Goal: Task Accomplishment & Management: Manage account settings

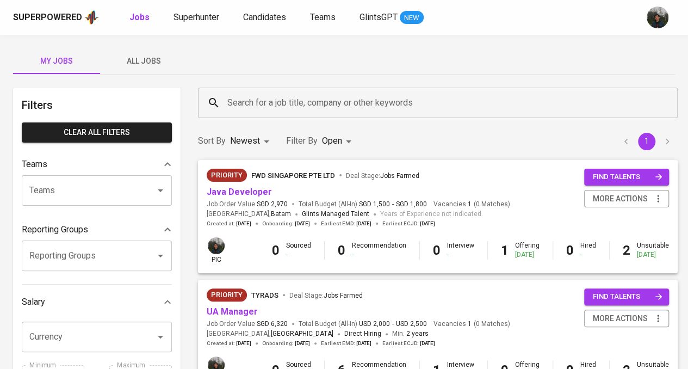
drag, startPoint x: 151, startPoint y: 65, endPoint x: 231, endPoint y: 97, distance: 85.9
click at [151, 65] on span "All Jobs" at bounding box center [144, 61] width 74 height 14
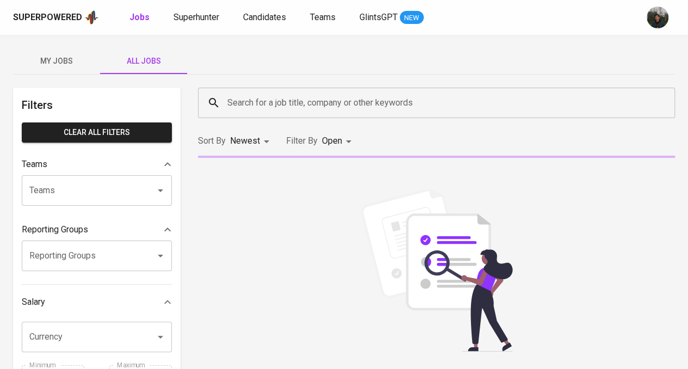
click at [273, 108] on input "Search for a job title, company or other keywords" at bounding box center [439, 102] width 429 height 21
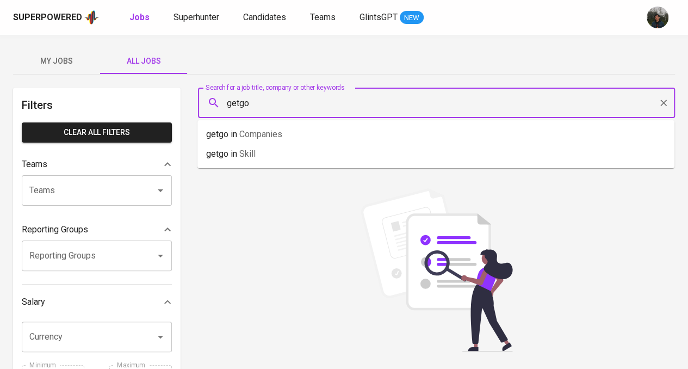
type input "getgo"
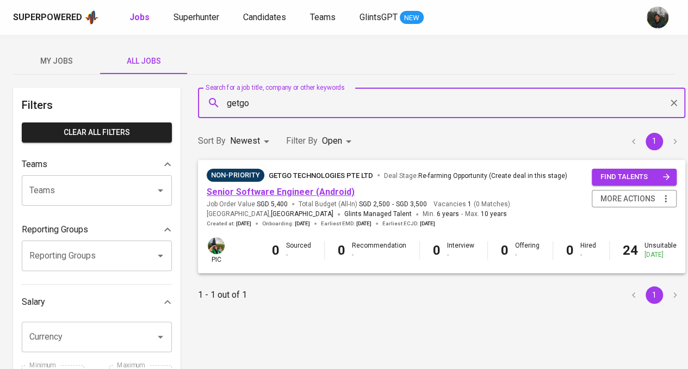
click at [313, 190] on link "Senior Software Engineer (Android)" at bounding box center [281, 192] width 148 height 10
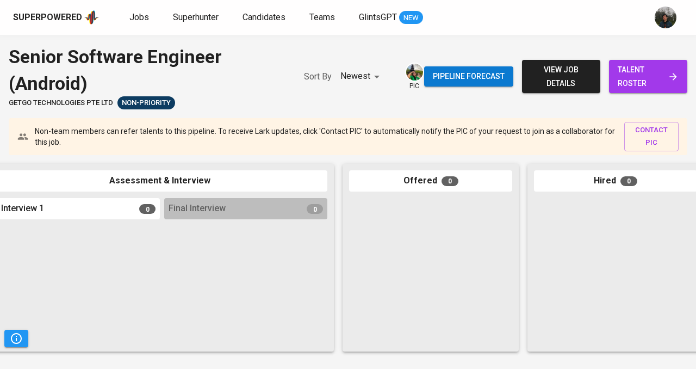
scroll to position [0, 391]
click at [643, 73] on span "talent roster" at bounding box center [648, 76] width 61 height 27
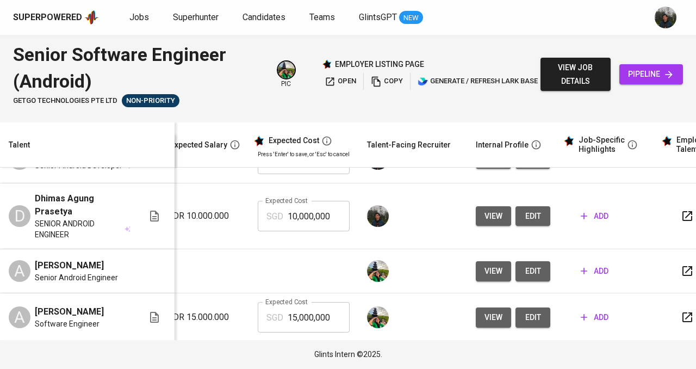
scroll to position [0, 188]
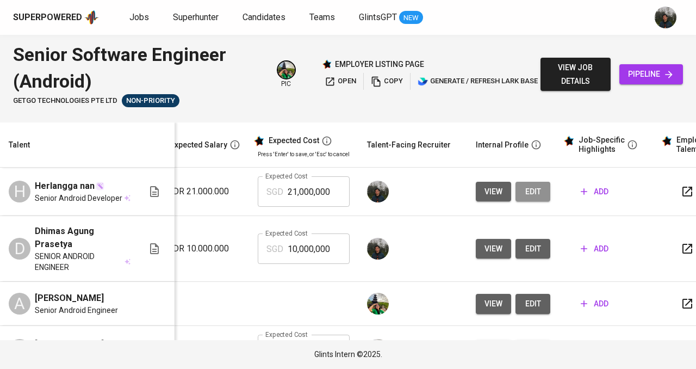
click at [524, 195] on span "edit" at bounding box center [532, 192] width 17 height 14
click at [524, 256] on span "edit" at bounding box center [532, 249] width 17 height 14
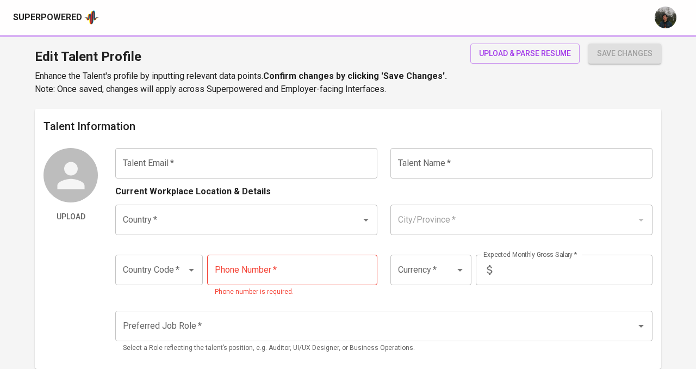
type input "[EMAIL_ADDRESS][DOMAIN_NAME]"
type input "Herlangga nan"
type input "[GEOGRAPHIC_DATA]"
type input "[GEOGRAPHIC_DATA], [GEOGRAPHIC_DATA]"
type input "+62"
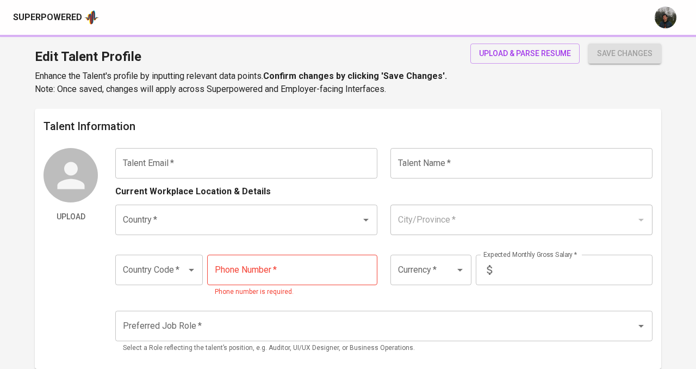
type input "[PHONE_NUMBER]"
type input "IDR"
radio input "true"
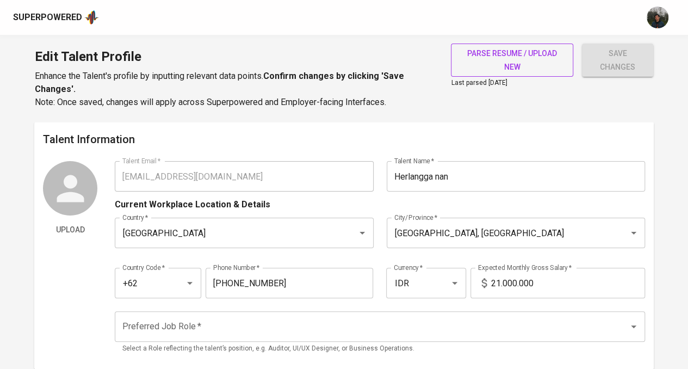
click at [524, 47] on span "parse resume / upload new" at bounding box center [512, 60] width 105 height 27
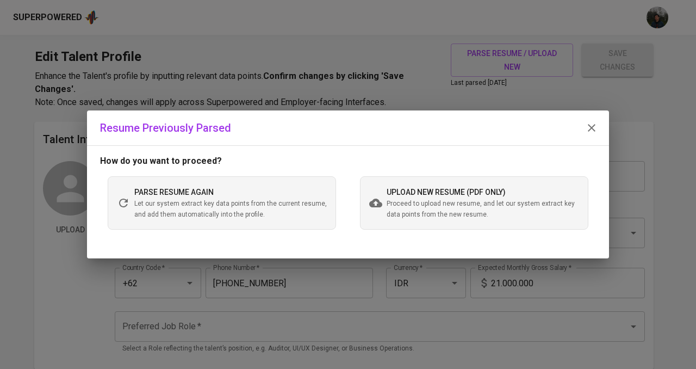
click at [465, 200] on span "Proceed to upload new resume, and let our system extract key data points from t…" at bounding box center [483, 210] width 193 height 22
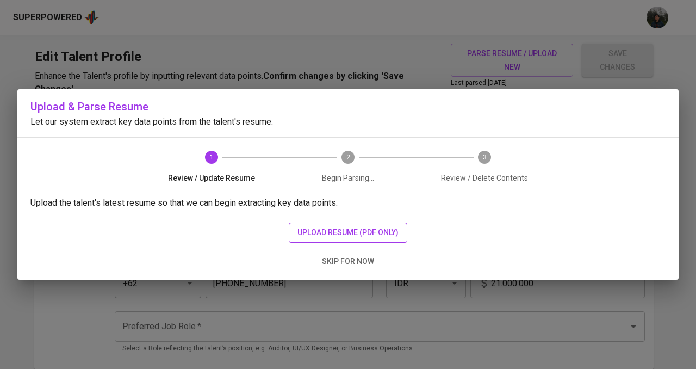
click at [374, 235] on span "upload resume (pdf only)" at bounding box center [348, 233] width 101 height 14
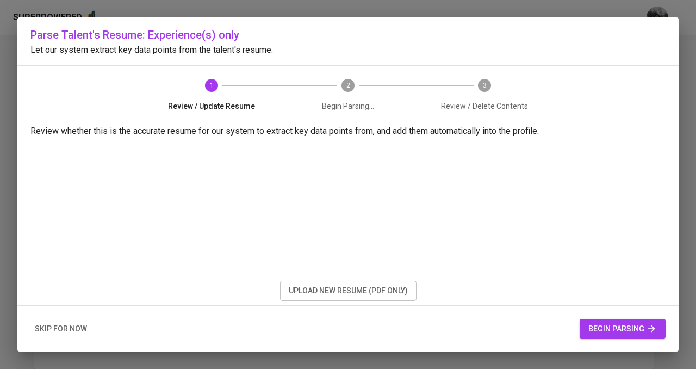
scroll to position [83, 0]
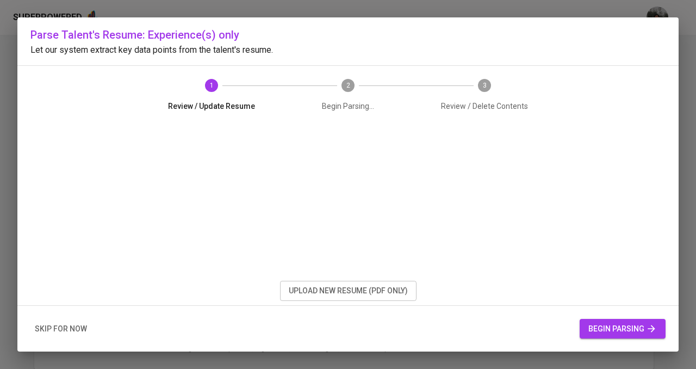
click at [616, 328] on span "begin parsing" at bounding box center [623, 329] width 69 height 14
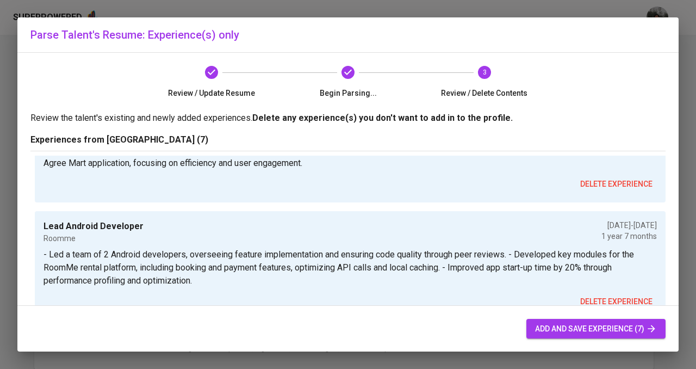
scroll to position [381, 0]
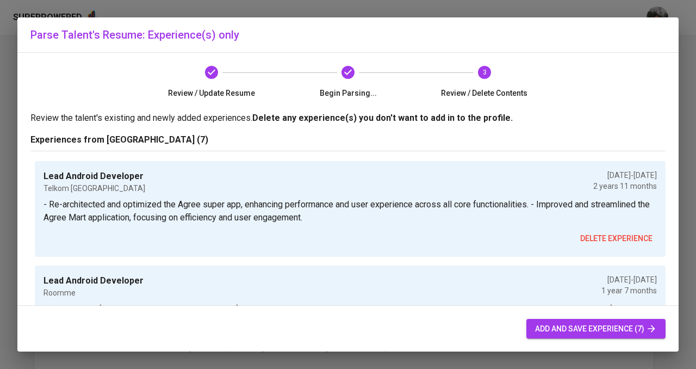
click at [623, 328] on span "add and save experience (7)" at bounding box center [596, 329] width 122 height 14
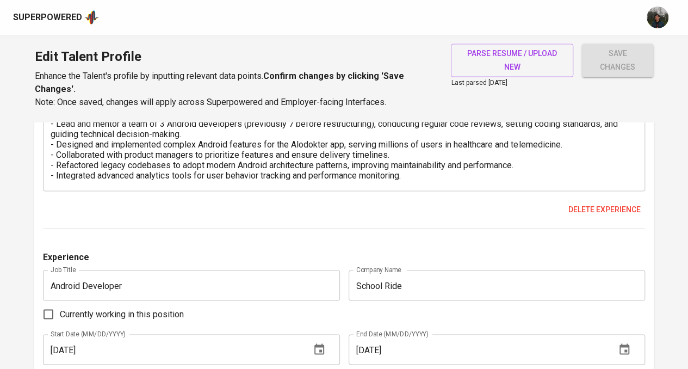
scroll to position [837, 0]
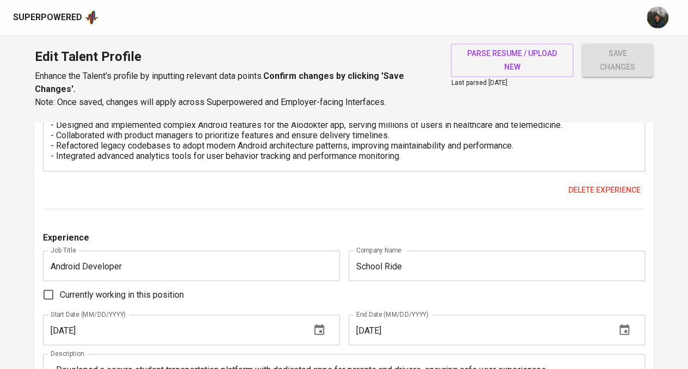
click at [417, 159] on textarea "- Lead and mentor a team of 3 Android developers (previously 7 before restructu…" at bounding box center [344, 130] width 587 height 62
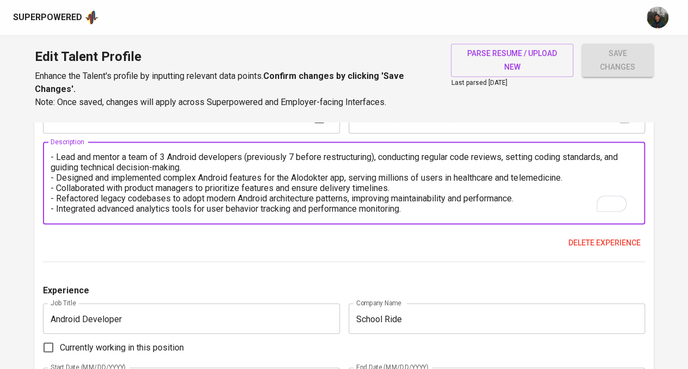
scroll to position [728, 0]
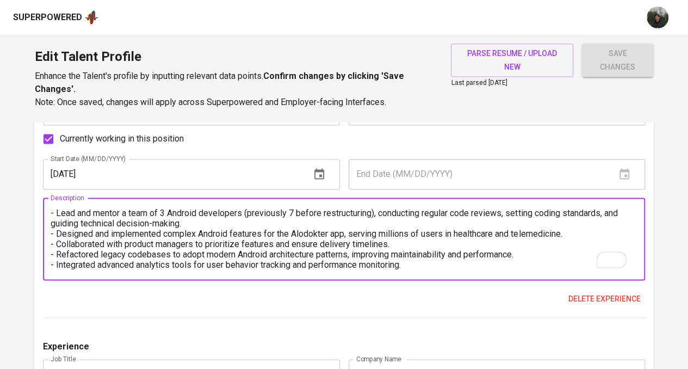
paste textarea "Tech Stack & Tools: Kotlin, Java, MVVM, Retrofit, Dagger/Hilt, Android Jetpack,…"
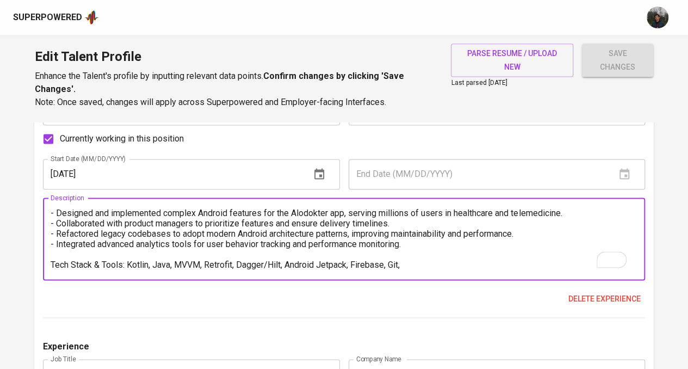
scroll to position [31, 0]
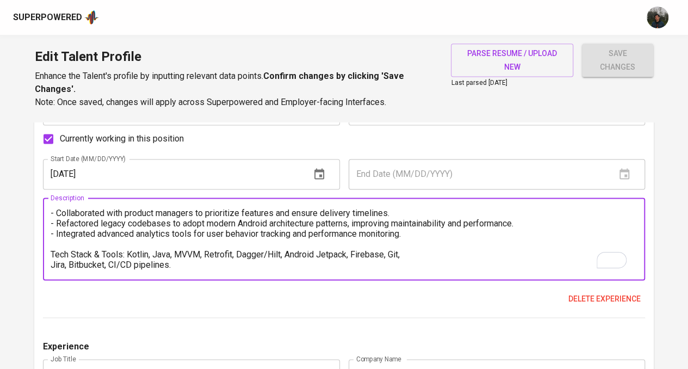
click at [53, 264] on textarea "- Lead and mentor a team of 3 Android developers (previously 7 before restructu…" at bounding box center [344, 239] width 587 height 62
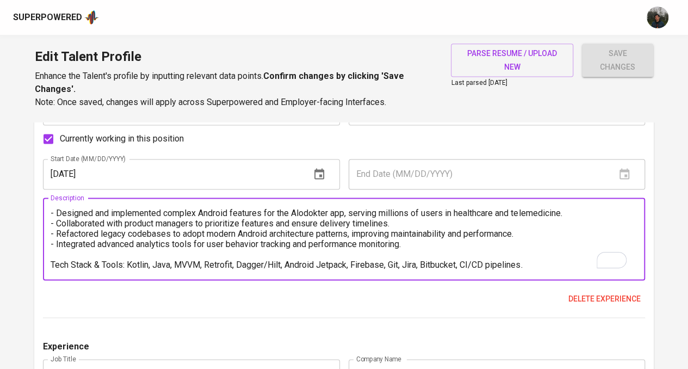
scroll to position [21, 0]
drag, startPoint x: 353, startPoint y: 266, endPoint x: 288, endPoint y: 266, distance: 64.2
click at [288, 266] on textarea "- Lead and mentor a team of 3 Android developers (previously 7 before restructu…" at bounding box center [344, 239] width 587 height 62
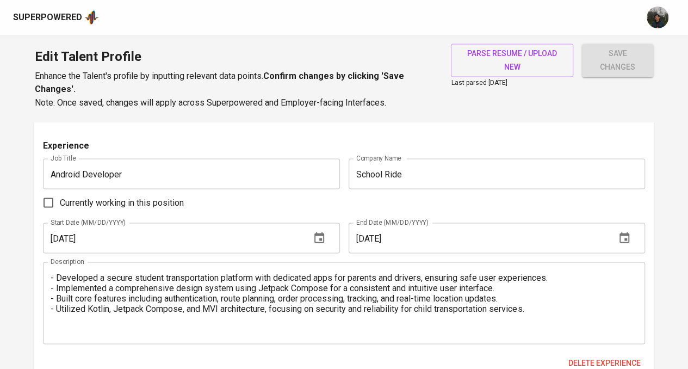
scroll to position [946, 0]
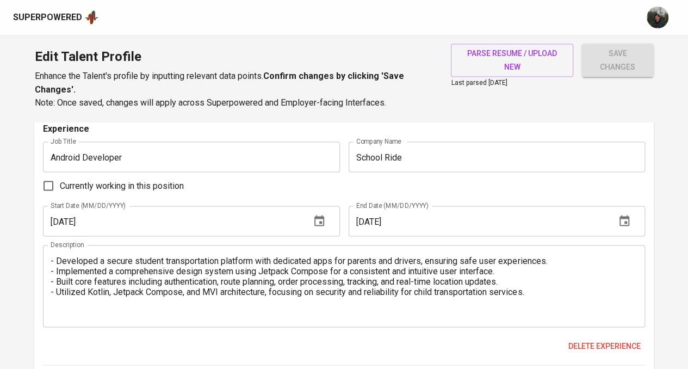
type textarea "- Lead and mentor a team of 3 Android developers (previously 7 before restructu…"
click at [422, 153] on input "School Ride" at bounding box center [497, 156] width 296 height 30
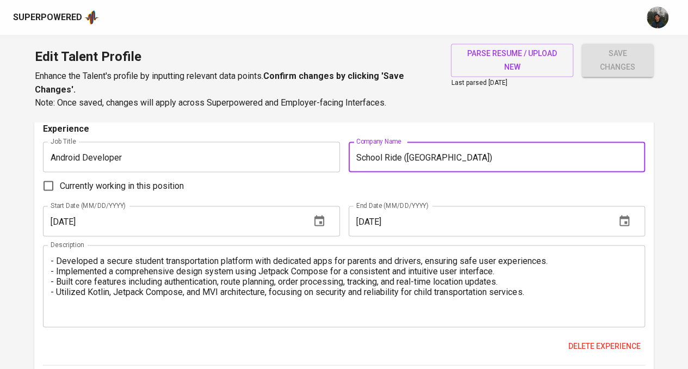
type input "School Ride (US)"
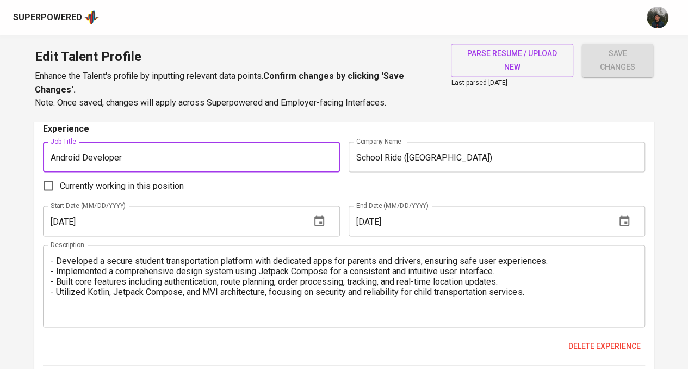
click at [249, 146] on input "Android Developer" at bounding box center [191, 156] width 296 height 30
click at [151, 158] on input "Android Developer (1 Year Project" at bounding box center [191, 156] width 296 height 30
click at [213, 157] on input "Android Developer (1 Year Side Project" at bounding box center [191, 156] width 296 height 30
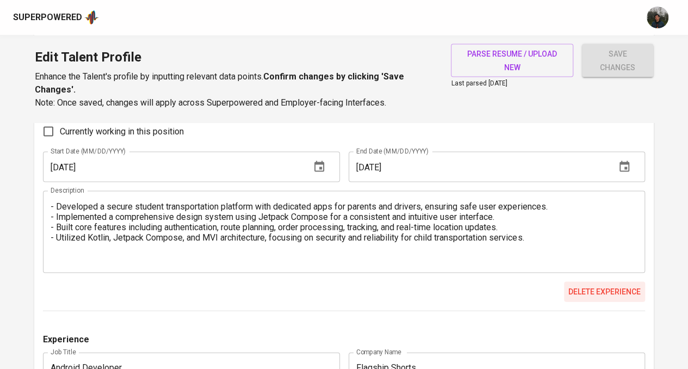
type input "Android Developer (1 Year Side Project"
click at [607, 294] on span "Delete experience" at bounding box center [605, 292] width 72 height 14
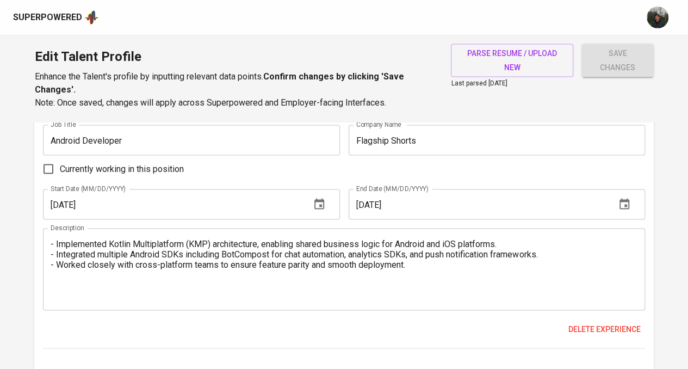
scroll to position [946, 0]
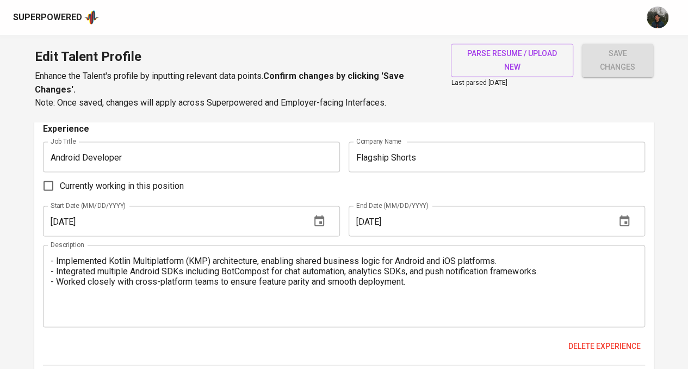
click at [360, 318] on div "- Implemented Kotlin Multiplatform (KMP) architecture, enabling shared business…" at bounding box center [344, 286] width 602 height 82
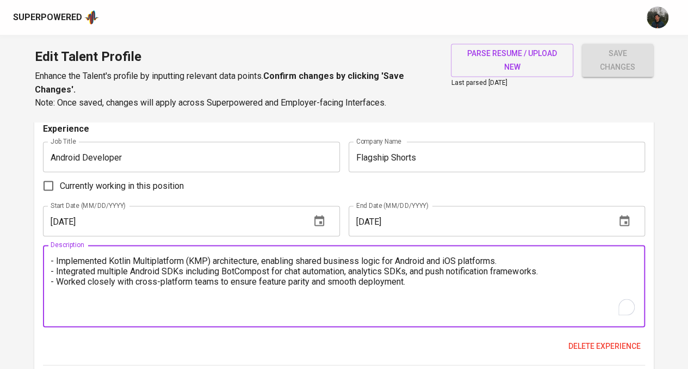
click at [347, 306] on textarea "- Implemented Kotlin Multiplatform (KMP) architecture, enabling shared business…" at bounding box center [344, 286] width 587 height 62
click at [434, 281] on textarea "- Implemented Kotlin Multiplatform (KMP) architecture, enabling shared business…" at bounding box center [344, 286] width 587 height 62
paste textarea "Tech Stack & Tools: Kotlin Multiplatform, Android SDK, BotCompost, Firebase, Gi…"
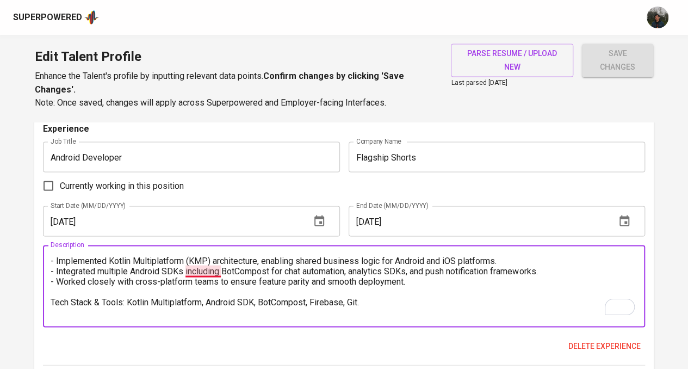
click at [212, 266] on textarea "- Implemented Kotlin Multiplatform (KMP) architecture, enabling shared business…" at bounding box center [344, 286] width 587 height 62
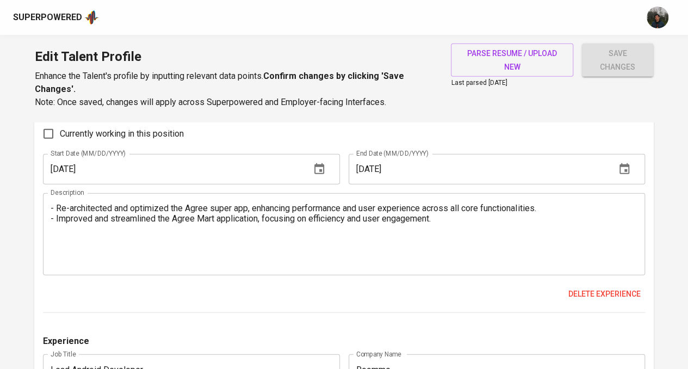
scroll to position [1272, 0]
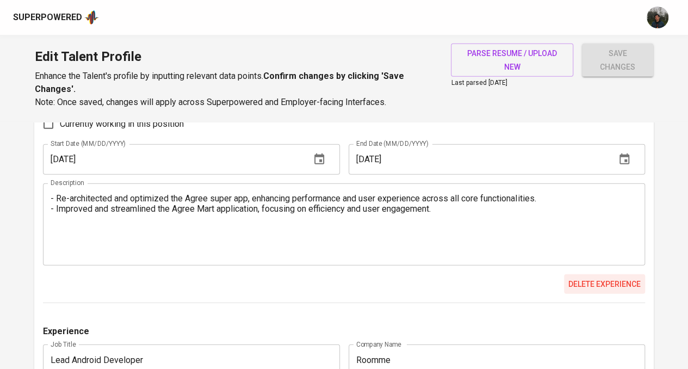
type textarea "- Implemented Kotlin Multiplatform (KMP) architecture, enabling shared business…"
click at [593, 285] on span "Delete experience" at bounding box center [605, 284] width 72 height 14
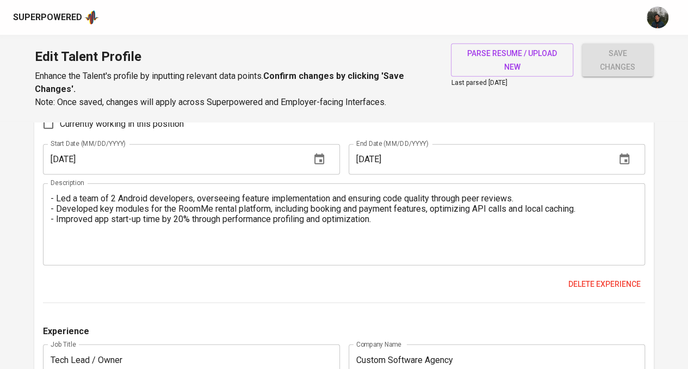
click at [385, 248] on textarea "- Led a team of 2 Android developers, overseeing feature implementation and ens…" at bounding box center [344, 224] width 587 height 62
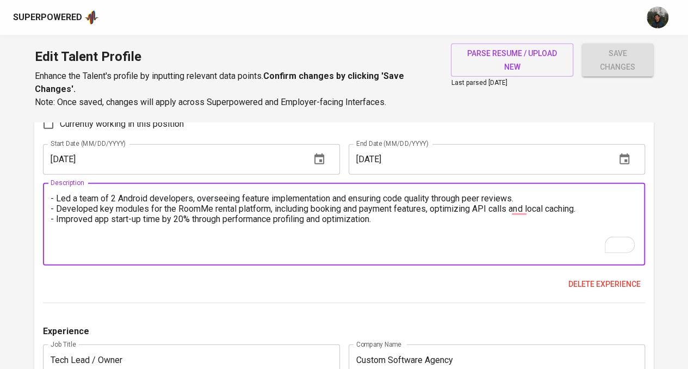
click at [417, 223] on textarea "- Led a team of 2 Android developers, overseeing feature implementation and ens…" at bounding box center [344, 224] width 587 height 62
paste textarea "Tech Stack & Tools: Kotlin, Java, MVVM, Retrofit, Glide, Firebase, Git, Trello,…"
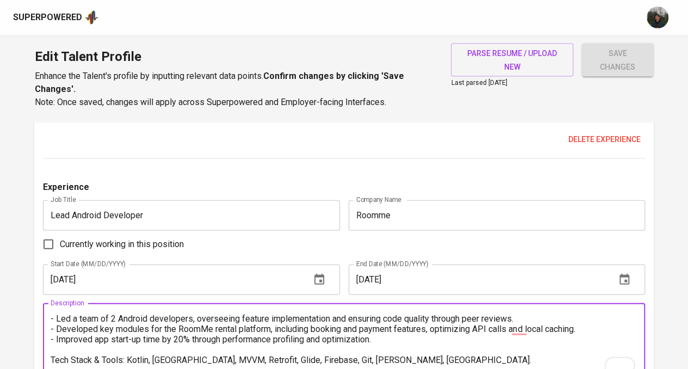
scroll to position [1218, 0]
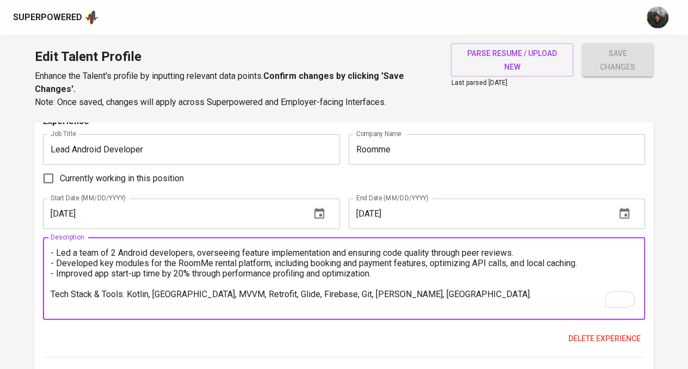
type textarea "- Led a team of 2 Android developers, overseeing feature implementation and ens…"
click at [434, 145] on input "Roomme" at bounding box center [497, 149] width 296 height 30
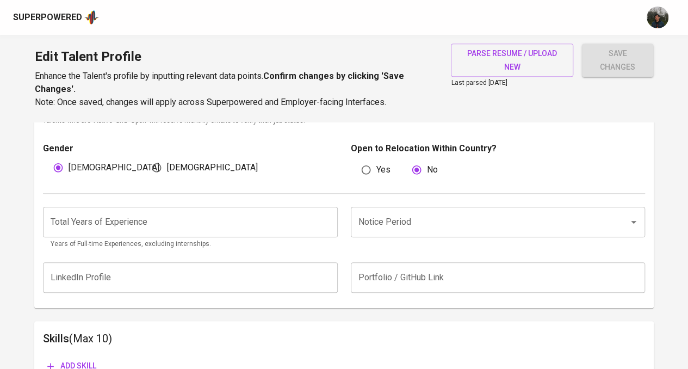
scroll to position [416, 0]
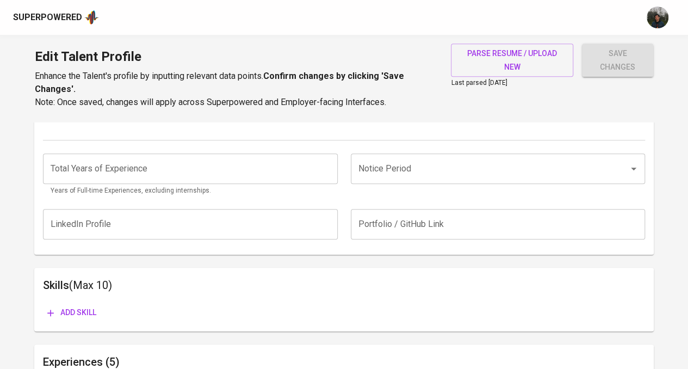
type input "Roomme (Laid Off)"
click at [398, 162] on input "Notice Period" at bounding box center [483, 168] width 254 height 21
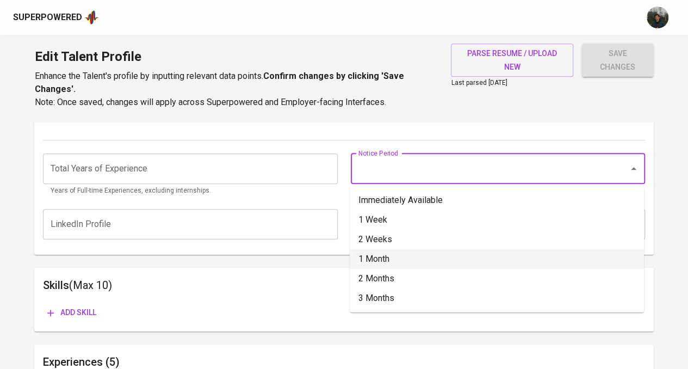
click at [397, 254] on li "1 Month" at bounding box center [497, 259] width 294 height 20
type input "1 Month"
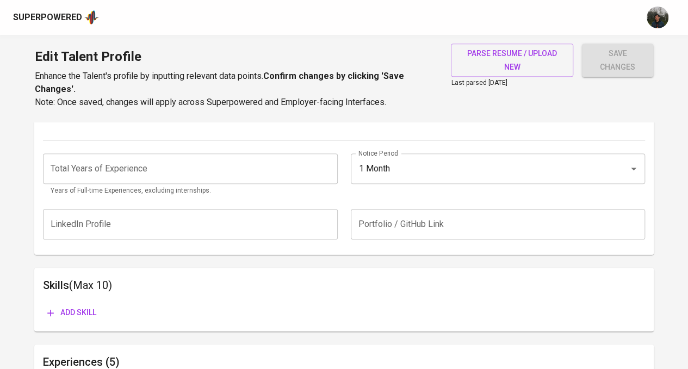
click at [148, 168] on input "number" at bounding box center [190, 168] width 294 height 30
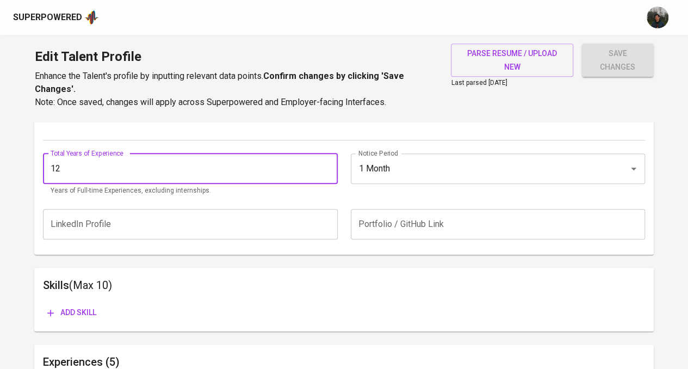
type input "12"
click at [435, 203] on div "LinkedIn Profile LinkedIn Profile Portfolio / GitHub Link Portfolio / GitHub Li…" at bounding box center [344, 224] width 602 height 44
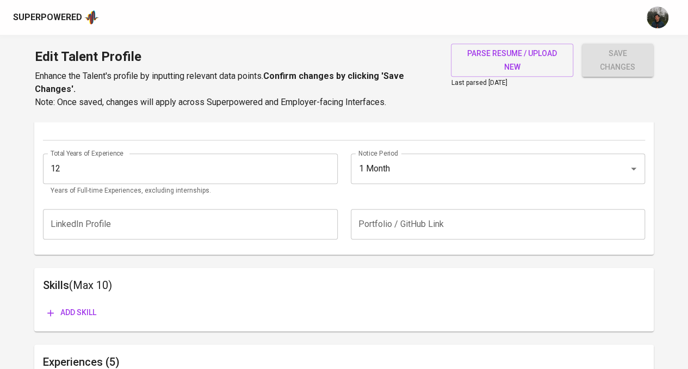
scroll to position [252, 0]
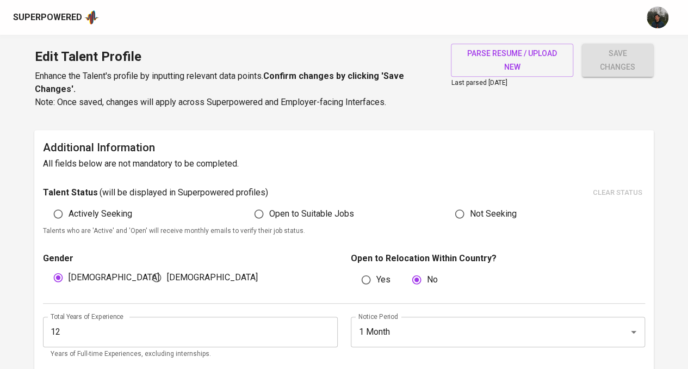
click at [107, 207] on span "Actively Seeking" at bounding box center [101, 213] width 64 height 13
click at [69, 207] on input "Actively Seeking" at bounding box center [58, 213] width 21 height 21
radio input "true"
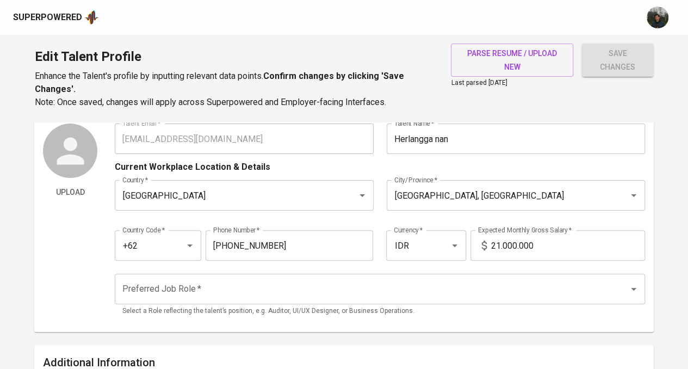
scroll to position [54, 0]
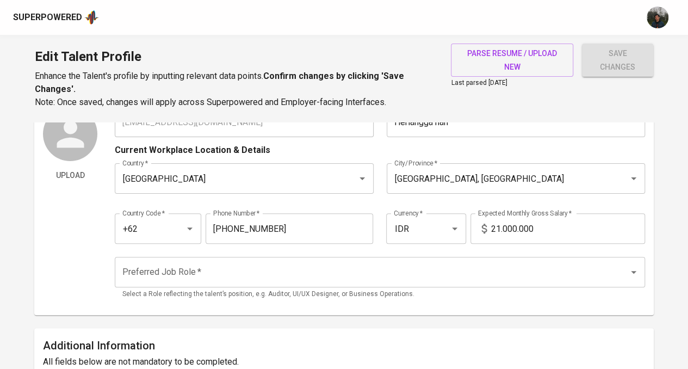
click at [259, 271] on input "Preferred Job Role   *" at bounding box center [365, 272] width 490 height 21
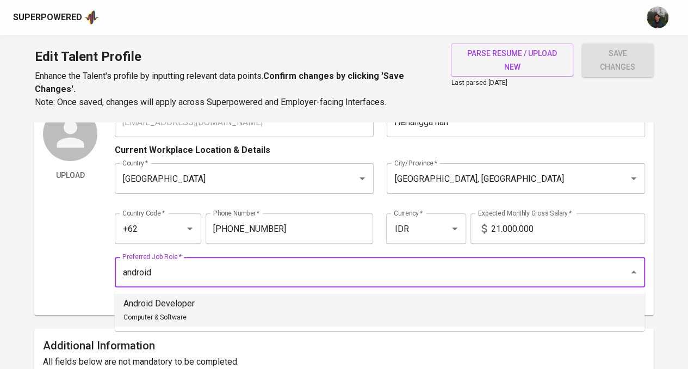
click at [230, 300] on li "Android Developer Computer & Software" at bounding box center [380, 310] width 530 height 33
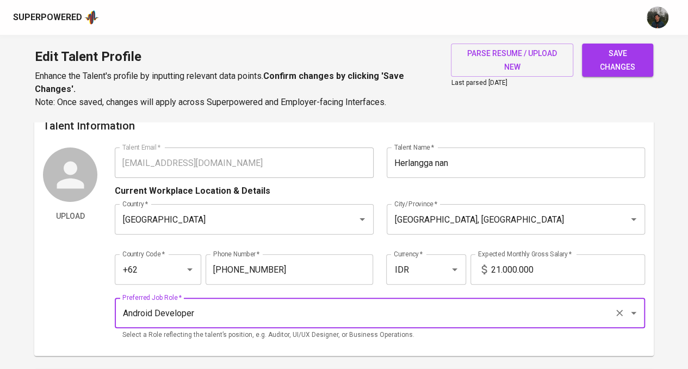
scroll to position [0, 0]
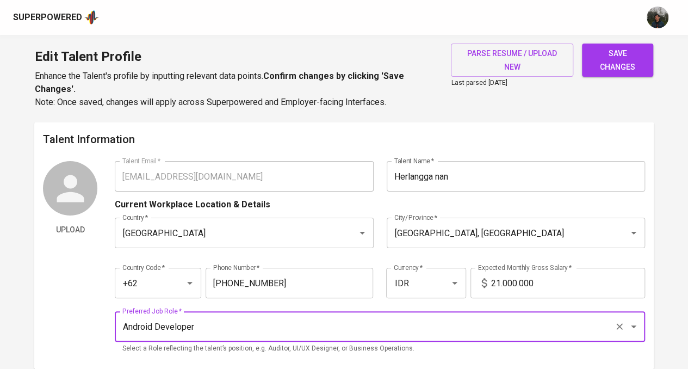
type input "Android Developer"
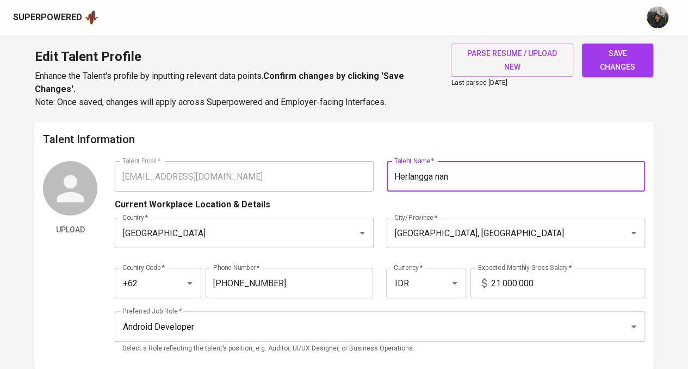
drag, startPoint x: 455, startPoint y: 181, endPoint x: 438, endPoint y: 178, distance: 16.5
click at [438, 178] on input "Herlangga nan" at bounding box center [516, 176] width 258 height 30
type input "Herlangga Wicaksono"
click at [481, 202] on div "Current Workplace Location & Details" at bounding box center [380, 201] width 530 height 20
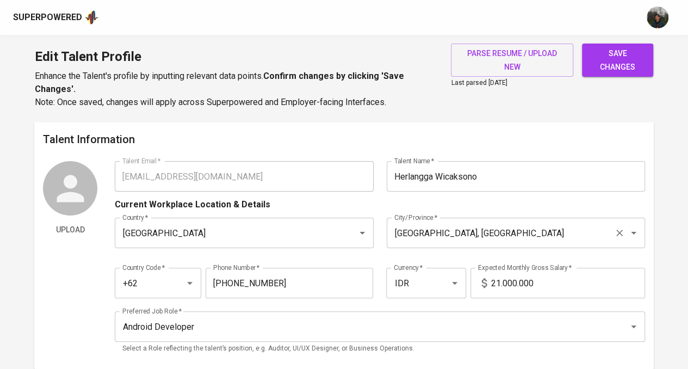
click at [492, 242] on input "Bandung, Jawa Barat" at bounding box center [501, 233] width 218 height 21
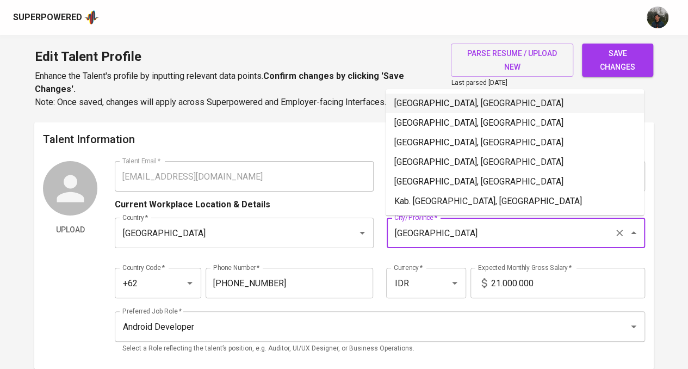
click at [469, 101] on li "Jakarta Selatan, DKI Jakarta" at bounding box center [515, 104] width 258 height 20
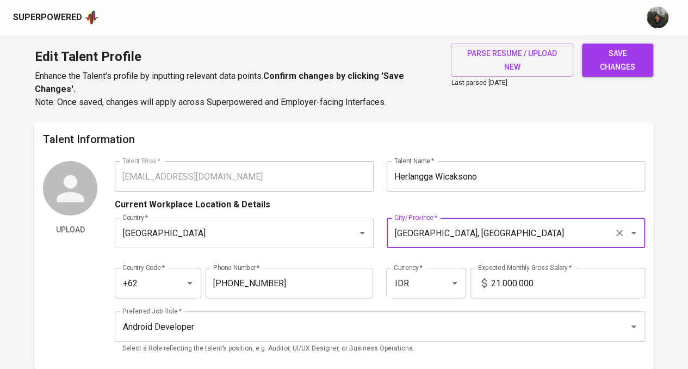
type input "Jakarta Selatan, DKI Jakarta"
click at [501, 285] on input "21.000.000" at bounding box center [568, 283] width 154 height 30
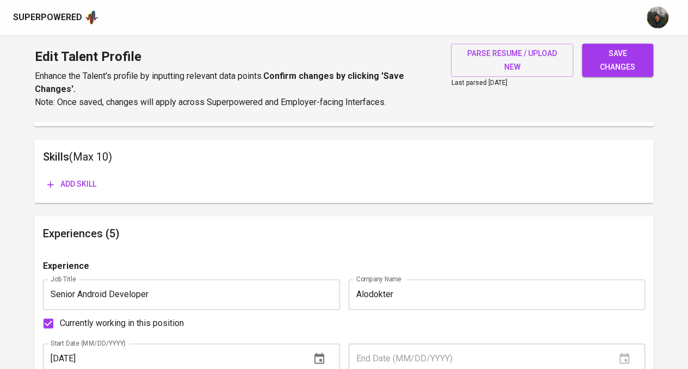
type input "24.000.000"
click at [83, 191] on button "Add skill" at bounding box center [72, 184] width 58 height 20
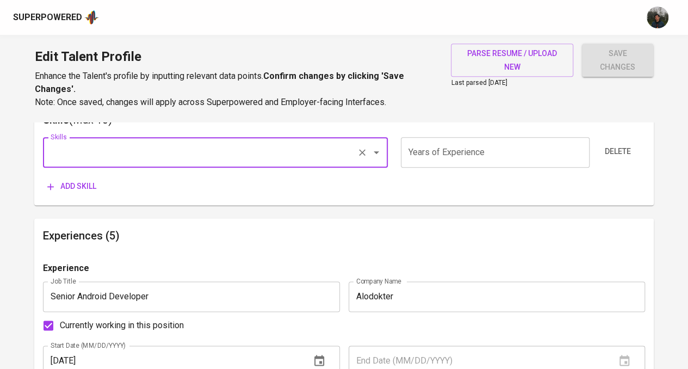
scroll to position [598, 0]
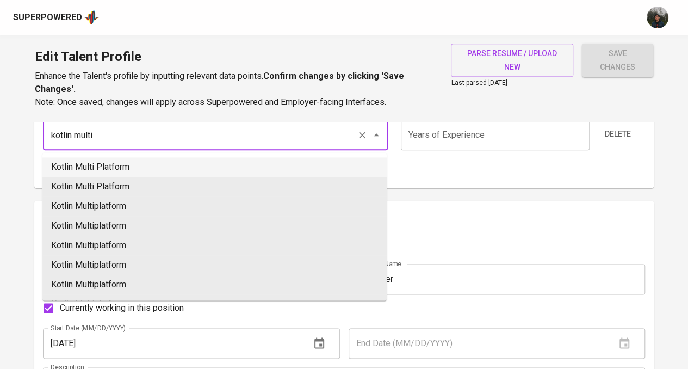
click at [201, 165] on li "Kotlin Multi Platform" at bounding box center [214, 167] width 344 height 20
type input "Kotlin Multi Platform"
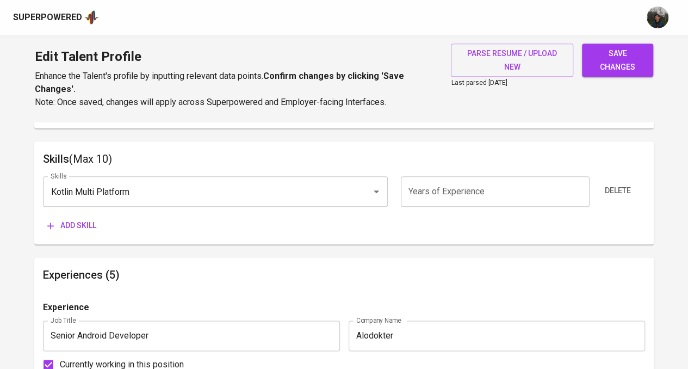
scroll to position [490, 0]
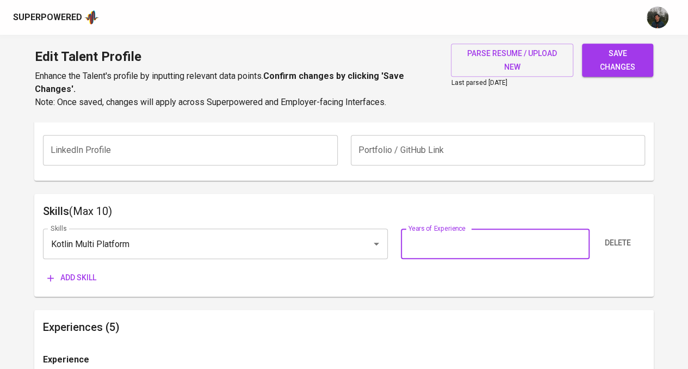
click at [486, 242] on input "number" at bounding box center [495, 243] width 189 height 30
type input "1"
click at [416, 291] on div "Skills (Max 10) Skills Kotlin Multi Platform Skills Years of Experience 1 Years…" at bounding box center [344, 245] width 620 height 103
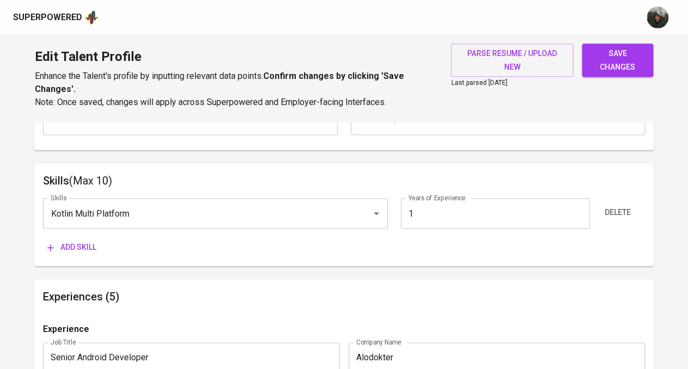
scroll to position [544, 0]
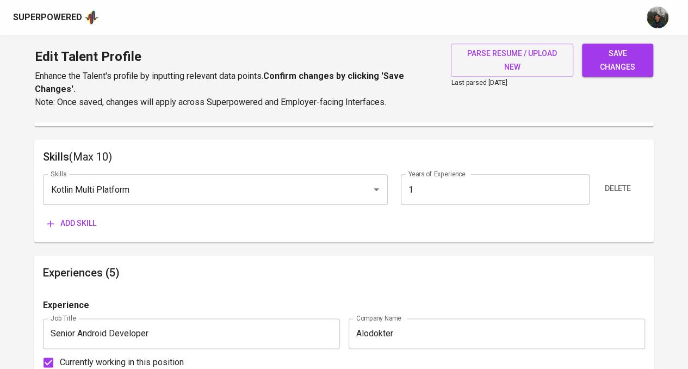
click at [72, 224] on span "Add skill" at bounding box center [71, 224] width 49 height 14
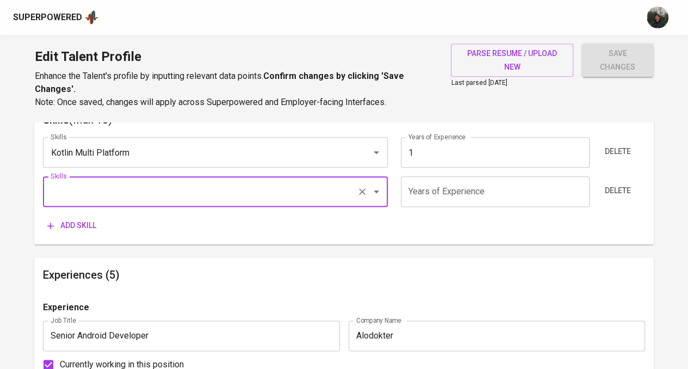
scroll to position [598, 0]
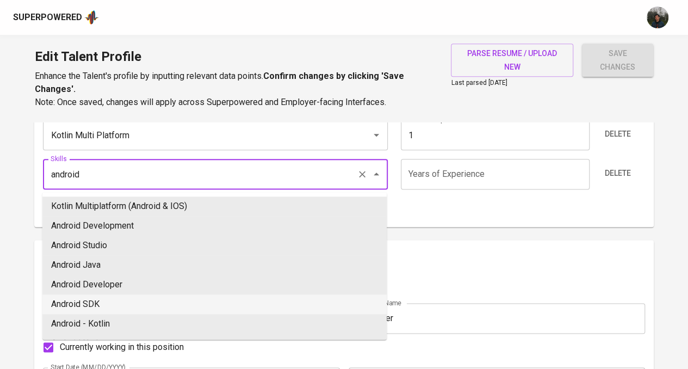
click at [114, 311] on li "Android SDK" at bounding box center [214, 304] width 344 height 20
type input "Android SDK"
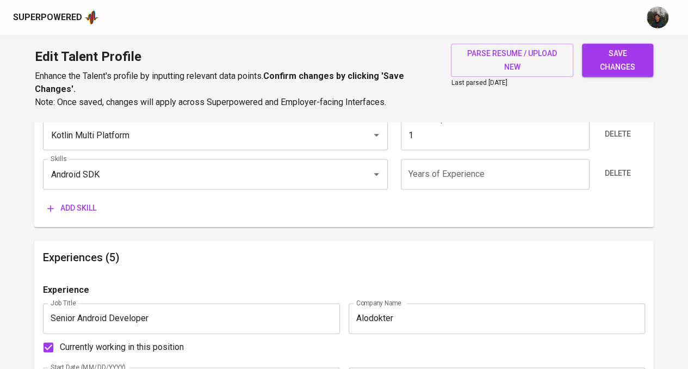
click at [81, 202] on span "Add skill" at bounding box center [71, 208] width 49 height 14
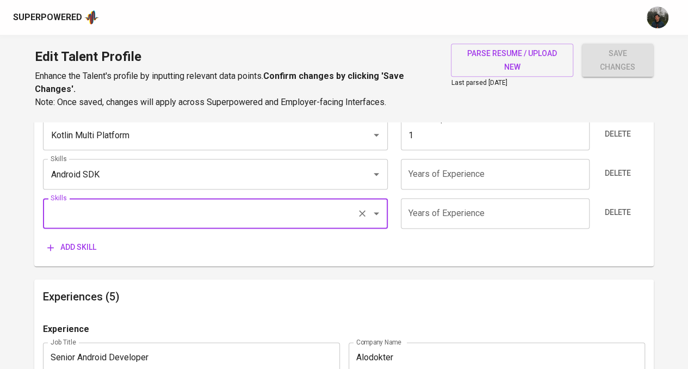
type input "a"
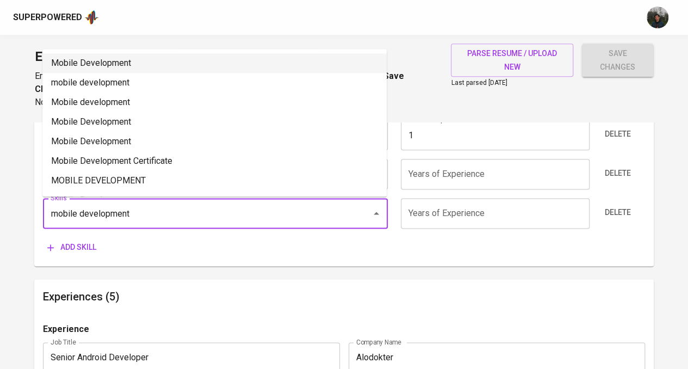
click at [158, 64] on li "Mobile Development" at bounding box center [214, 63] width 344 height 20
type input "Mobile Development"
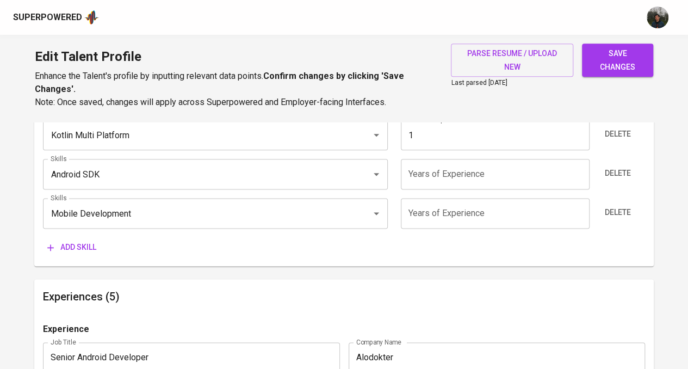
click at [489, 215] on input "number" at bounding box center [495, 213] width 189 height 30
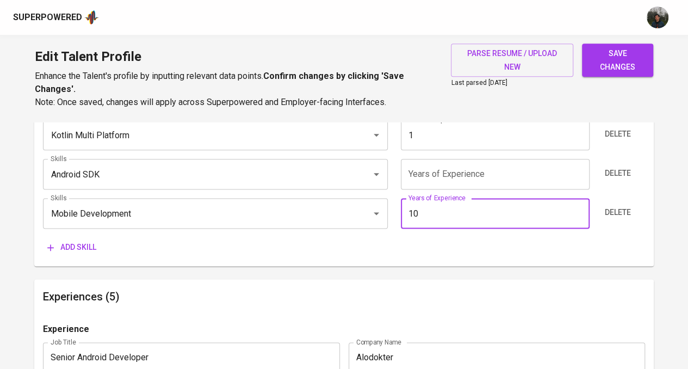
type input "10"
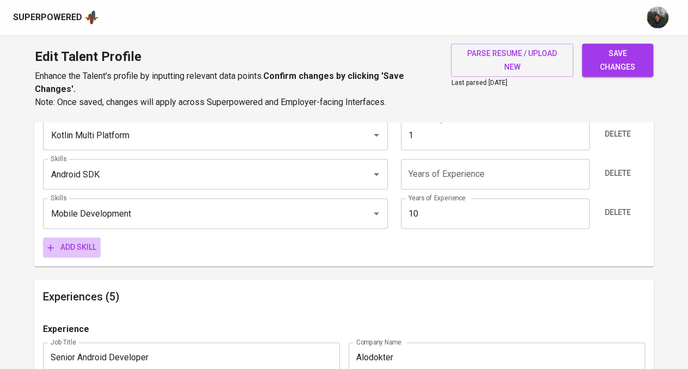
click at [75, 244] on span "Add skill" at bounding box center [71, 247] width 49 height 14
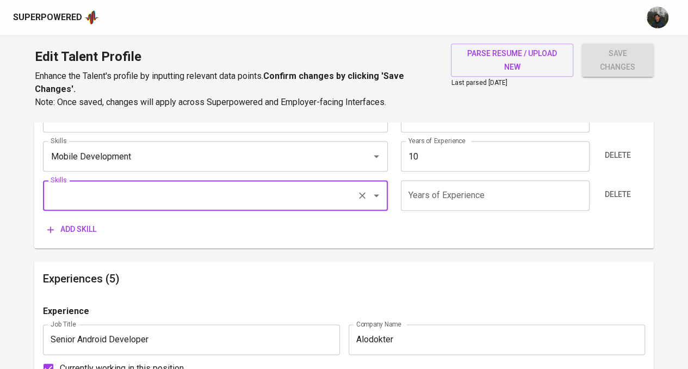
scroll to position [653, 0]
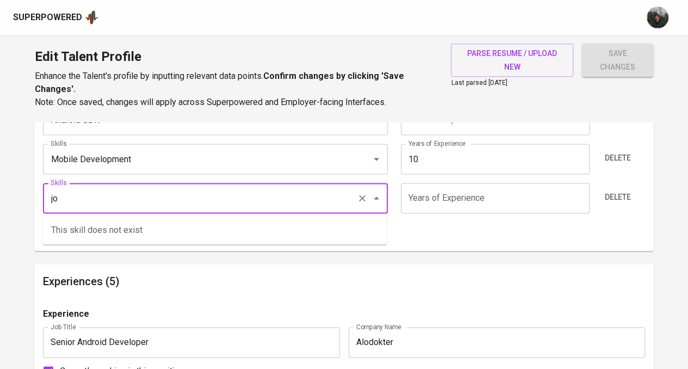
type input "j"
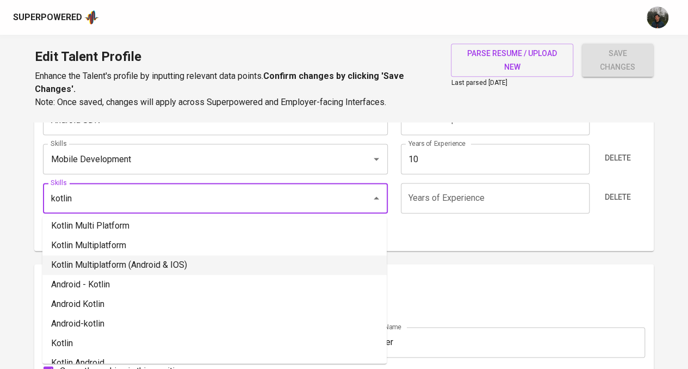
scroll to position [163, 0]
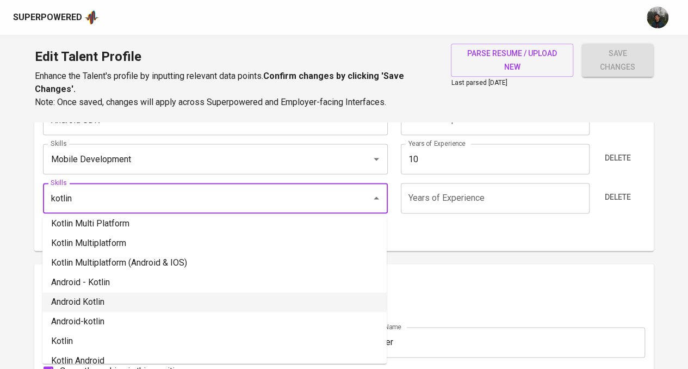
click at [129, 301] on li "Android Kotlin" at bounding box center [214, 302] width 344 height 20
type input "Android Kotlin"
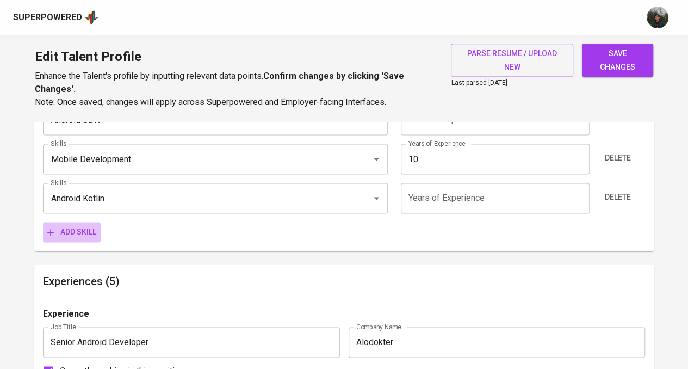
click at [88, 222] on button "Add skill" at bounding box center [72, 232] width 58 height 20
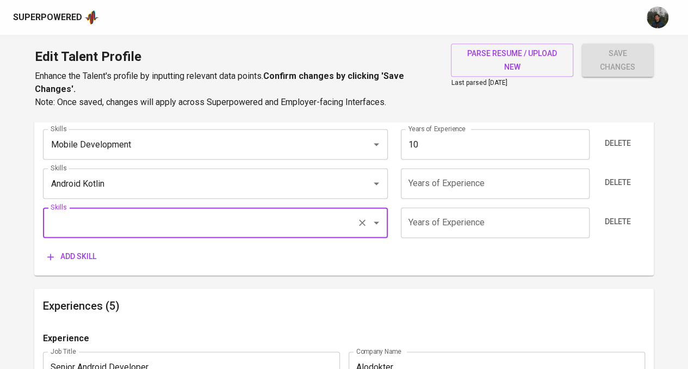
scroll to position [653, 0]
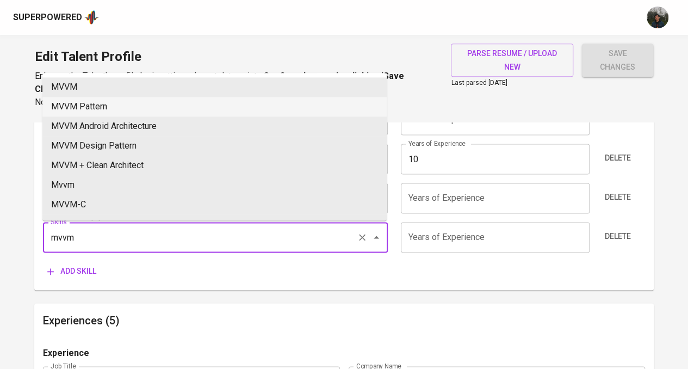
click at [173, 106] on li "MVVM Pattern" at bounding box center [214, 107] width 344 height 20
type input "MVVM Pattern"
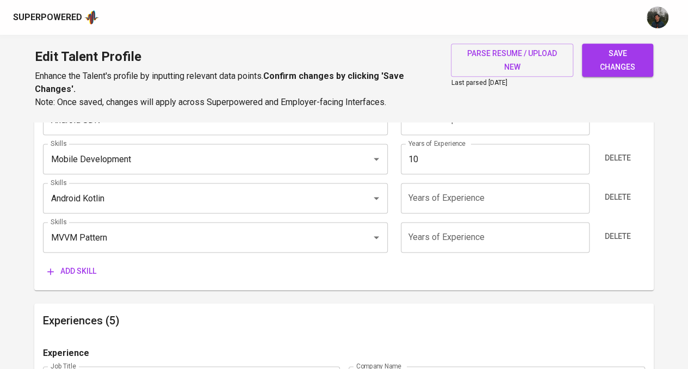
click at [471, 240] on input "number" at bounding box center [495, 237] width 189 height 30
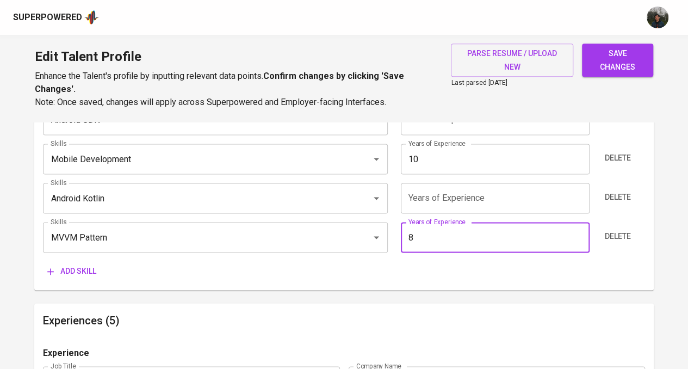
type input "8"
click at [466, 193] on input "number" at bounding box center [495, 198] width 189 height 30
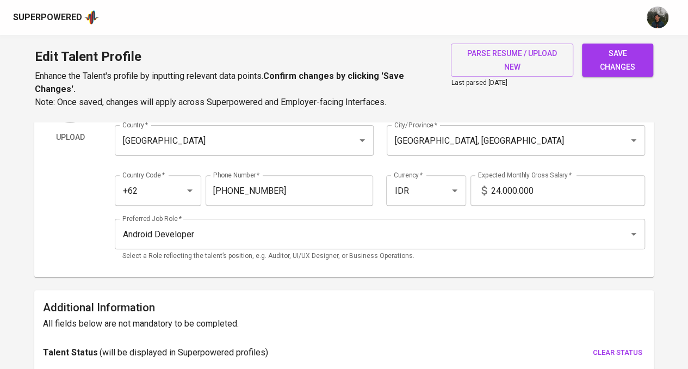
scroll to position [0, 0]
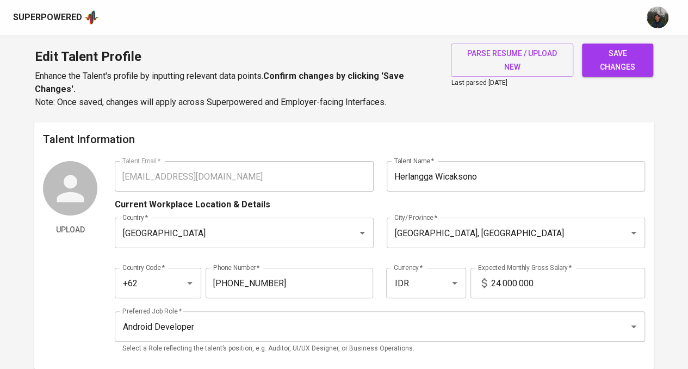
type input "9"
click at [620, 63] on span "save changes" at bounding box center [618, 60] width 54 height 27
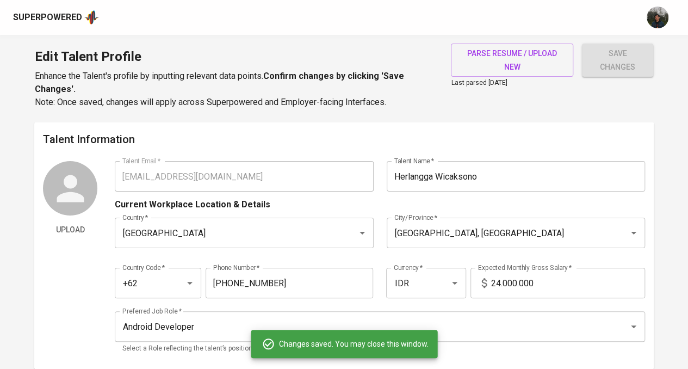
type input "Mobile Development"
type input "10"
type input "Android Kotlin"
type input "9"
type input "MVVM Pattern"
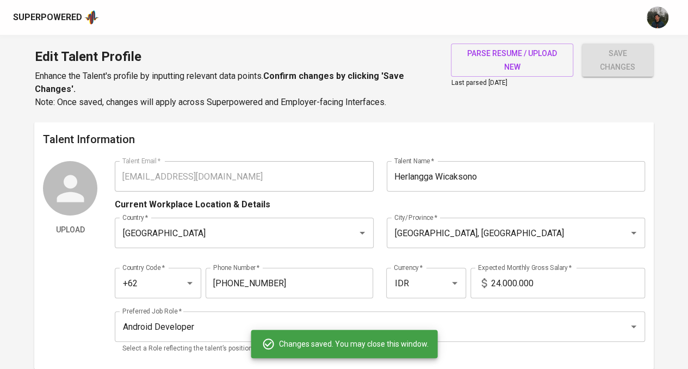
type input "8"
type input "Kotlin Multi Platform"
type input "1"
type input "Android SDK"
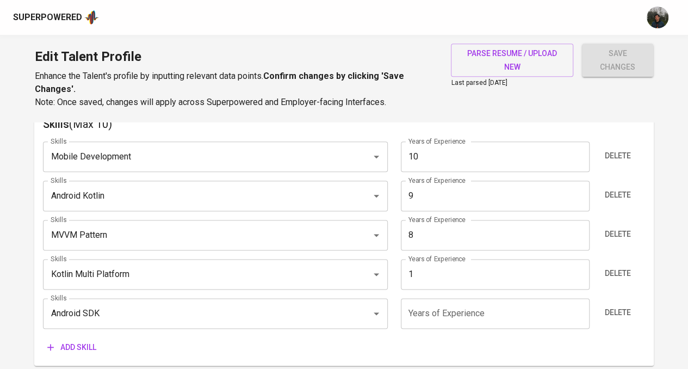
scroll to position [598, 0]
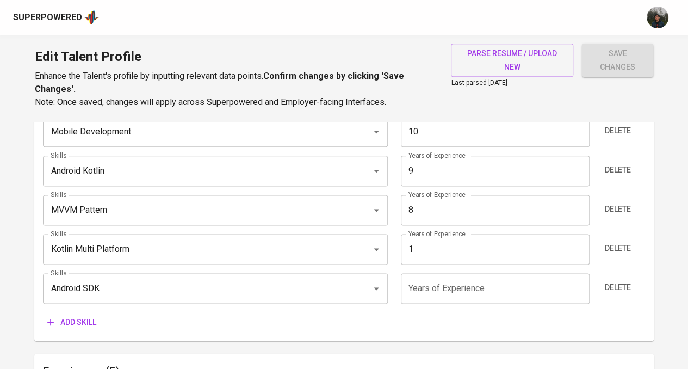
click at [423, 289] on input "number" at bounding box center [495, 288] width 189 height 30
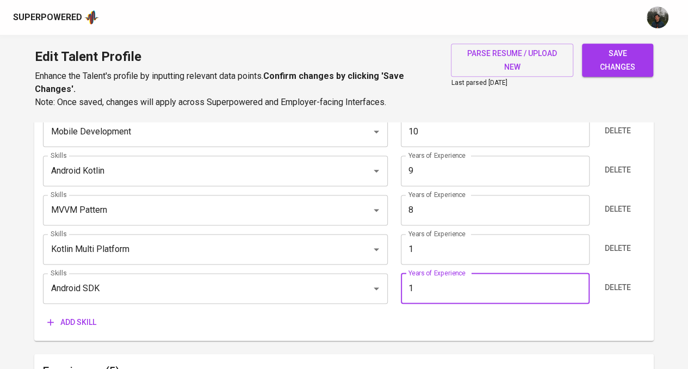
type input "1"
click at [631, 66] on span "save changes" at bounding box center [618, 60] width 54 height 27
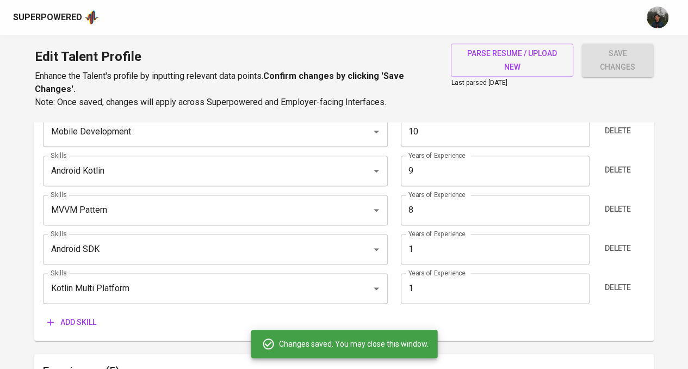
scroll to position [0, 0]
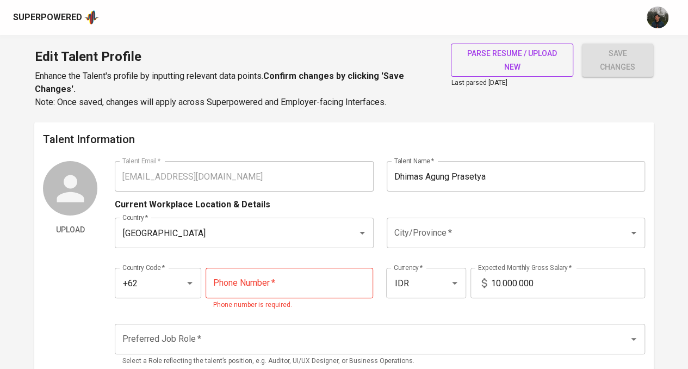
click at [488, 61] on span "parse resume / upload new" at bounding box center [512, 60] width 105 height 27
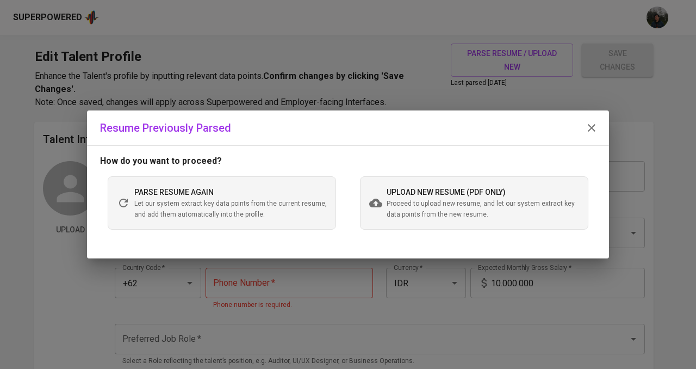
click at [419, 199] on span "Proceed to upload new resume, and let our system extract key data points from t…" at bounding box center [483, 210] width 193 height 22
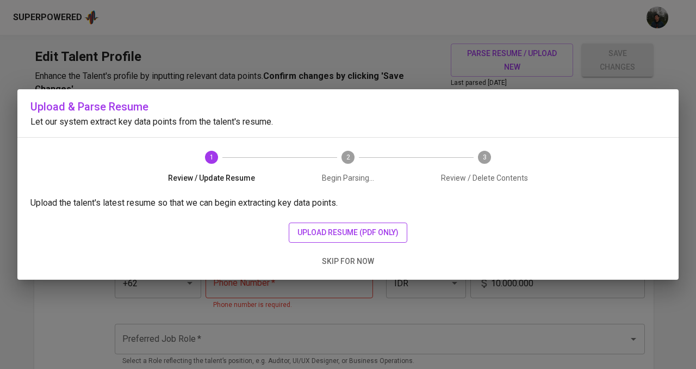
click at [373, 230] on span "upload resume (pdf only)" at bounding box center [348, 233] width 101 height 14
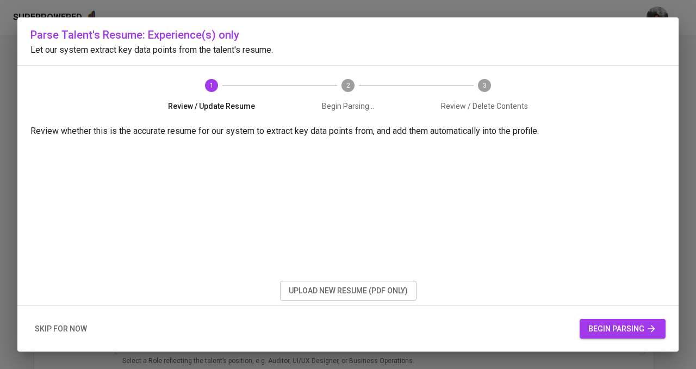
click at [644, 325] on span "begin parsing" at bounding box center [623, 329] width 69 height 14
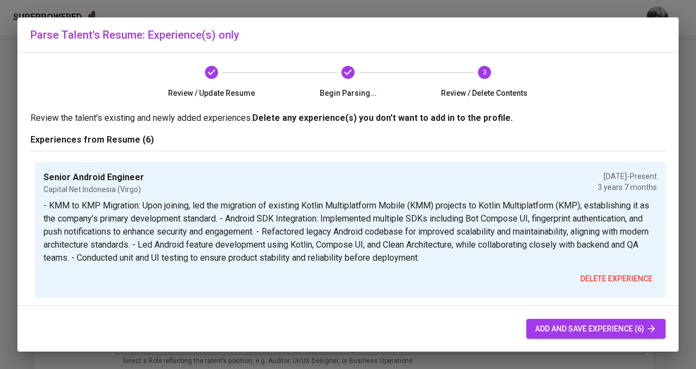
click at [413, 59] on div "Review / Update Resume Begin Parsing... 3 Review / Delete Contents" at bounding box center [348, 82] width 435 height 59
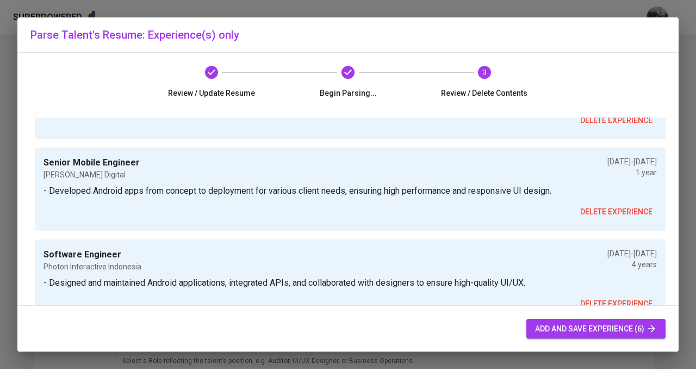
scroll to position [54, 0]
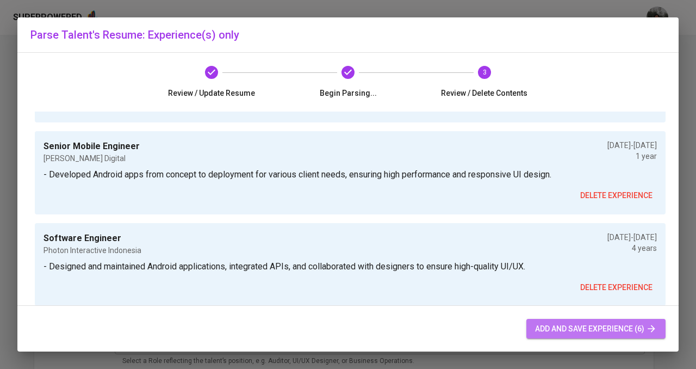
click at [592, 327] on span "add and save experience (6)" at bounding box center [596, 329] width 122 height 14
type input "+62"
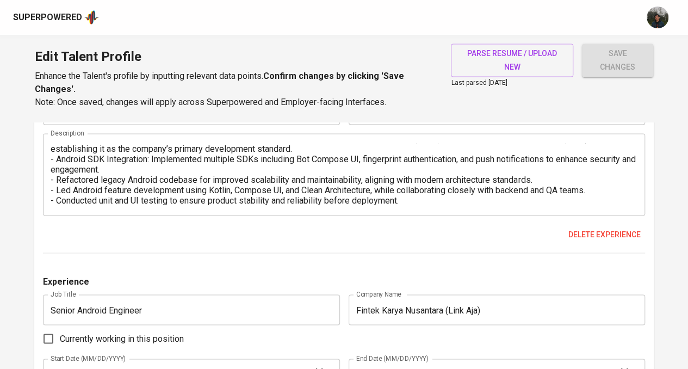
scroll to position [741, 0]
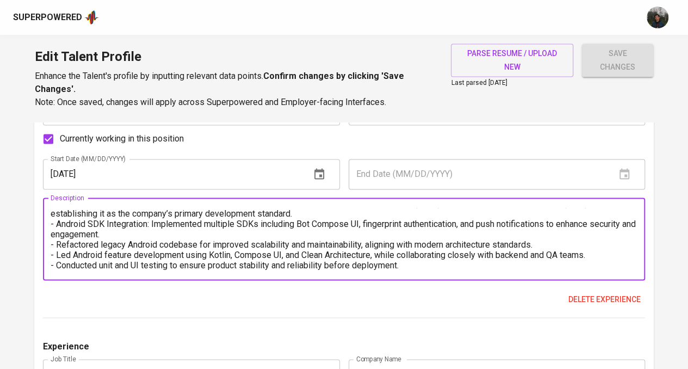
click at [418, 265] on textarea "- KMM to KMP Migration: Upon joining, led the migration of existing Kotlin Mult…" at bounding box center [344, 239] width 587 height 62
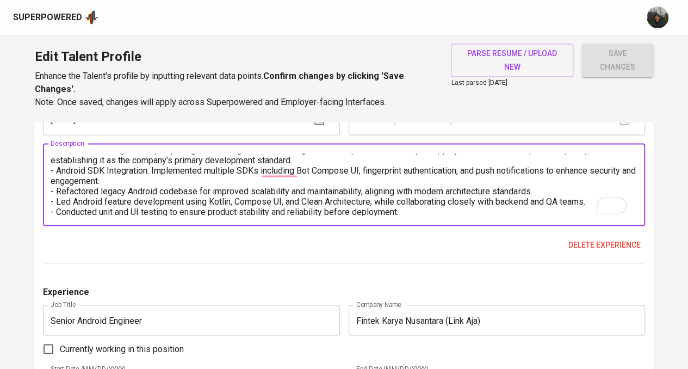
scroll to position [0, 0]
click at [280, 166] on textarea "- KMM to KMP Migration: Upon joining, led the migration of existing Kotlin Mult…" at bounding box center [344, 184] width 587 height 62
click at [423, 212] on textarea "- KMM to KMP Migration: Upon joining, led the migration of existing Kotlin Mult…" at bounding box center [344, 184] width 587 height 62
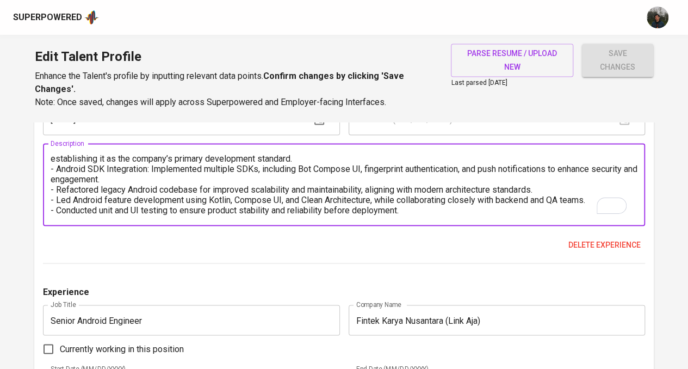
scroll to position [30, 0]
paste textarea "Tech Stack & Tools: Kotlin, KMP, Compose UI, Bot Compose UI SDK, Android SDK, R…"
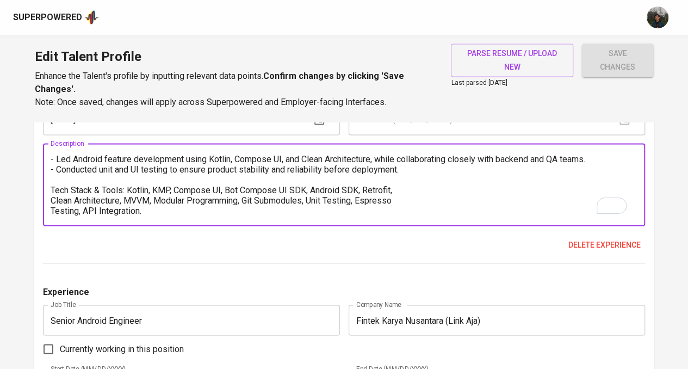
click at [52, 201] on textarea "- KMM to KMP Migration: Upon joining, led the migration of existing Kotlin Mult…" at bounding box center [344, 184] width 587 height 62
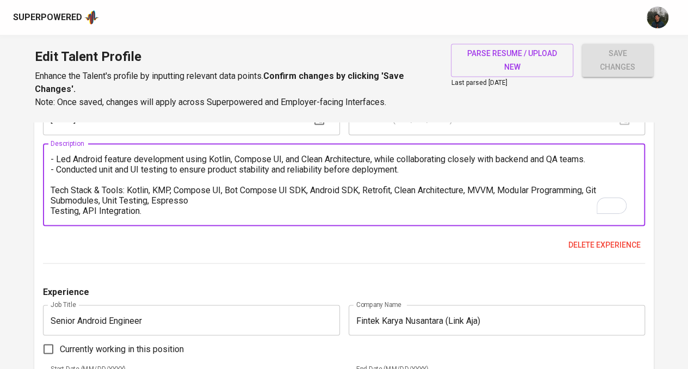
click at [52, 211] on textarea "- KMM to KMP Migration: Upon joining, led the migration of existing Kotlin Mult…" at bounding box center [344, 184] width 587 height 62
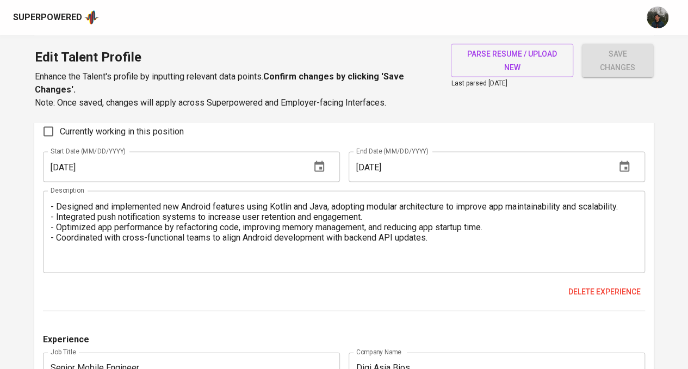
type textarea "- KMM to KMP Migration: Upon joining, led the migration of existing Kotlin Mult…"
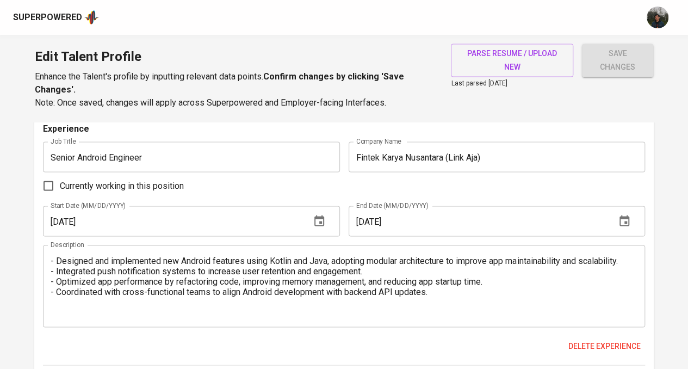
click at [107, 311] on textarea "- Designed and implemented new Android features using Kotlin and Java, adopting…" at bounding box center [344, 286] width 587 height 62
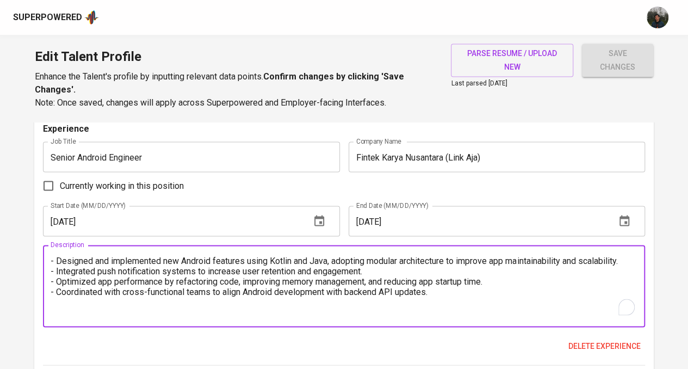
click at [75, 314] on textarea "- Designed and implemented new Android features using Kotlin and Java, adopting…" at bounding box center [344, 286] width 587 height 62
click at [448, 298] on textarea "- Designed and implemented new Android features using Kotlin and Java, adopting…" at bounding box center [344, 286] width 587 height 62
paste textarea "Tech Stack & Tools: Kotlin, Java, Modular Architecture, Retrofit, RxJava, Push …"
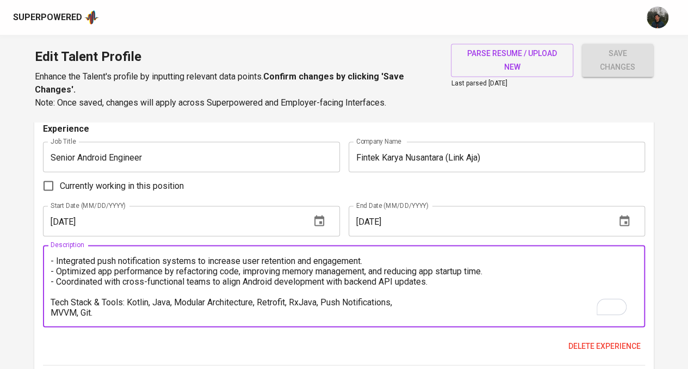
click at [52, 311] on textarea "- Designed and implemented new Android features using Kotlin and Java, adopting…" at bounding box center [344, 286] width 587 height 62
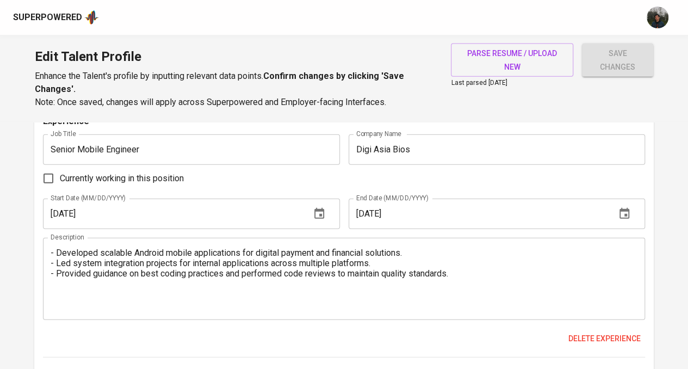
type textarea "- Designed and implemented new Android features using Kotlin and Java, adopting…"
click at [234, 305] on textarea "- Developed scalable Android mobile applications for digital payment and financ…" at bounding box center [344, 279] width 587 height 62
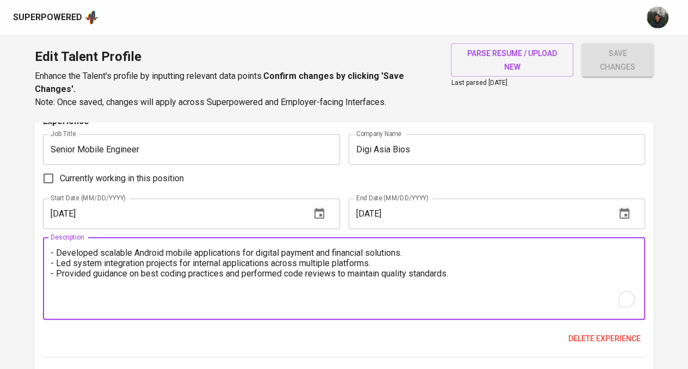
click at [156, 307] on textarea "- Developed scalable Android mobile applications for digital payment and financ…" at bounding box center [344, 279] width 587 height 62
click at [487, 276] on textarea "- Developed scalable Android mobile applications for digital payment and financ…" at bounding box center [344, 279] width 587 height 62
paste textarea "Tech Stack & Tools: Kotlin, Java, API Integration, Clean Architecture."
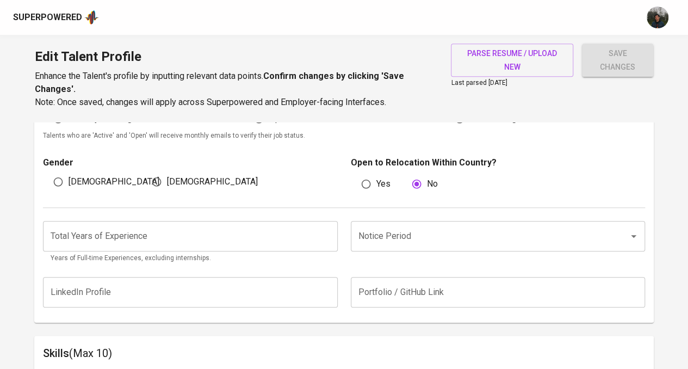
type textarea "- Developed scalable Android mobile applications for digital payment and financ…"
click at [400, 237] on input "Notice Period" at bounding box center [483, 236] width 254 height 21
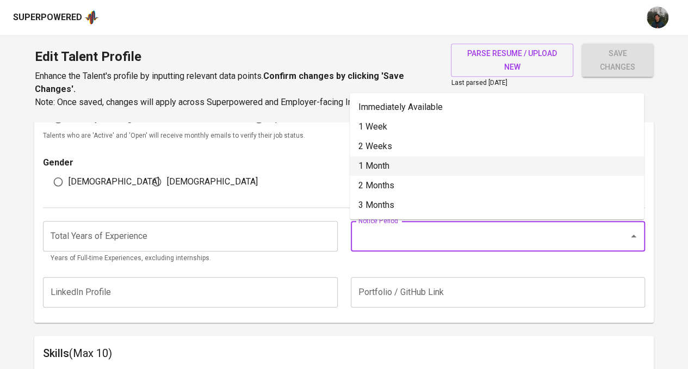
click at [413, 162] on li "1 Month" at bounding box center [497, 166] width 294 height 20
type input "1 Month"
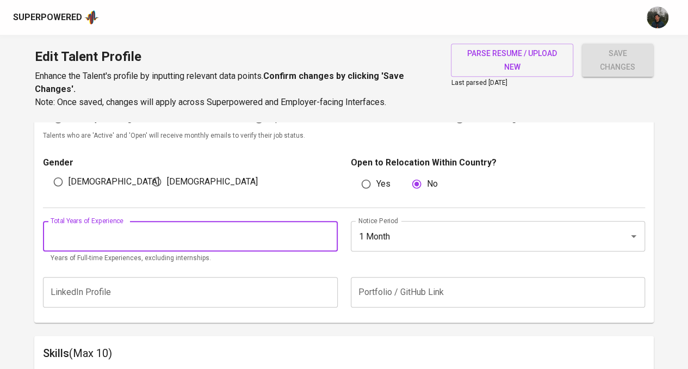
click at [226, 237] on input "number" at bounding box center [190, 236] width 294 height 30
type input "13"
click at [273, 264] on div "Total Years of Experience 13 Total Years of Experience Years of Full-time Exper…" at bounding box center [344, 239] width 602 height 63
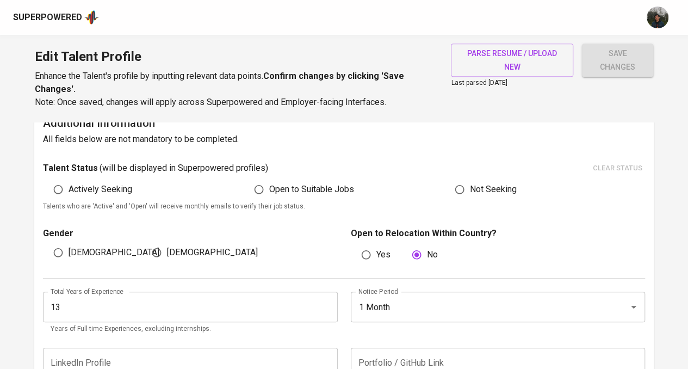
scroll to position [251, 0]
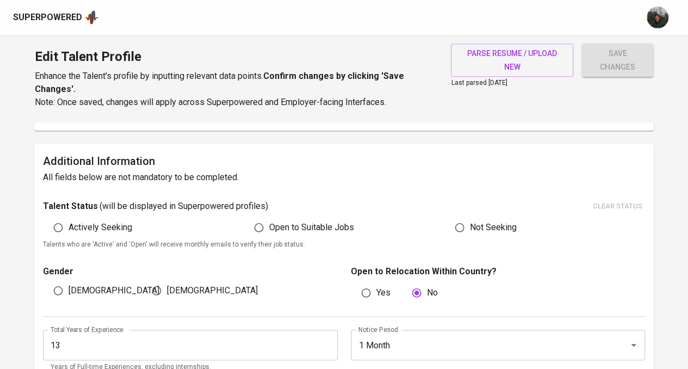
click at [77, 286] on span "Male" at bounding box center [114, 290] width 91 height 13
click at [69, 286] on input "Male" at bounding box center [58, 290] width 21 height 21
radio input "true"
click at [100, 224] on span "Actively Seeking" at bounding box center [101, 227] width 64 height 13
click at [69, 224] on input "Actively Seeking" at bounding box center [58, 227] width 21 height 21
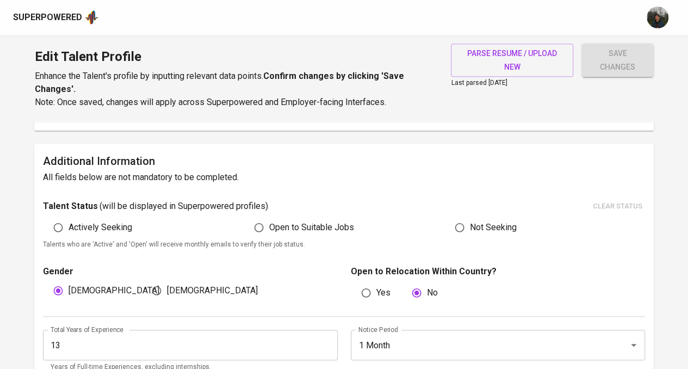
radio input "true"
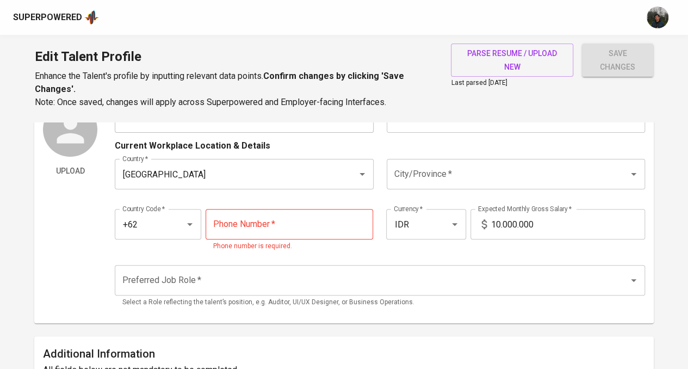
scroll to position [34, 0]
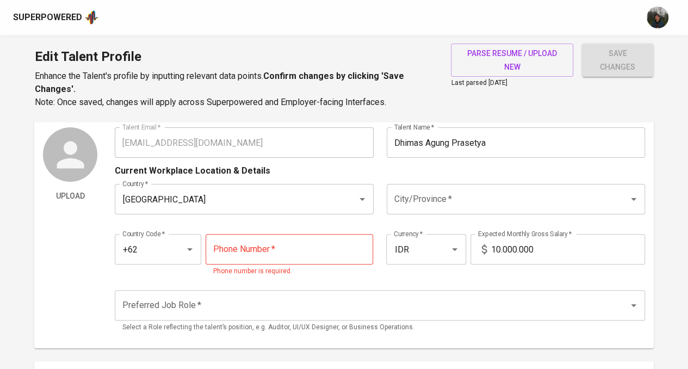
click at [561, 110] on div "Edit Talent Profile Enhance the Talent's profile by inputting relevant data poi…" at bounding box center [344, 78] width 688 height 87
click at [269, 206] on input "Indonesia" at bounding box center [229, 199] width 218 height 21
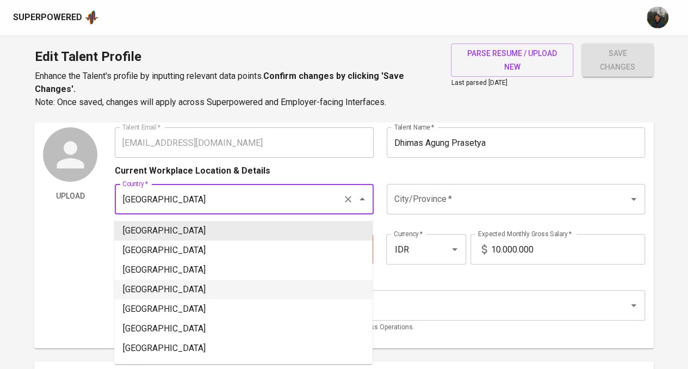
click at [406, 277] on div "Country Code   * +62 Country Code * Phone Number   * Phone Number * Phone numbe…" at bounding box center [380, 252] width 530 height 63
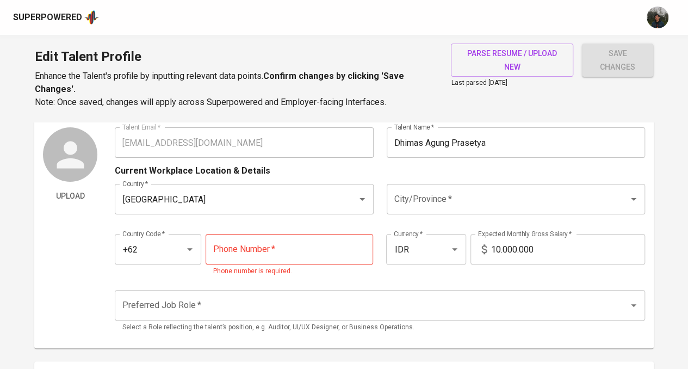
click at [296, 250] on input "tel" at bounding box center [290, 249] width 168 height 30
paste input "856-9180-8521"
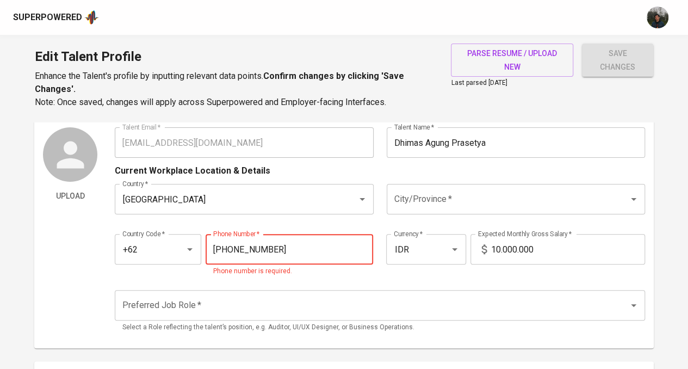
type input "856-9180-8521"
click at [501, 250] on input "10.000.000" at bounding box center [568, 249] width 154 height 30
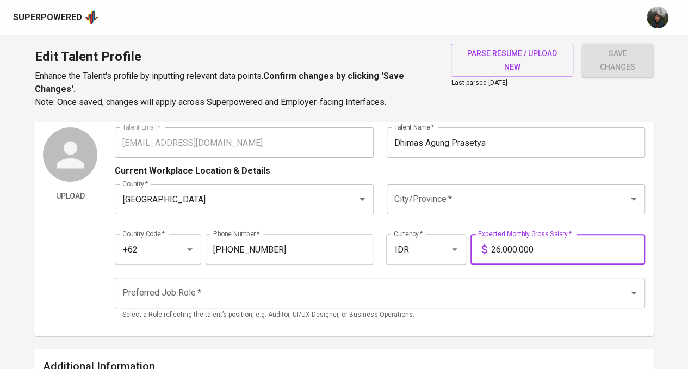
type input "26.000.000"
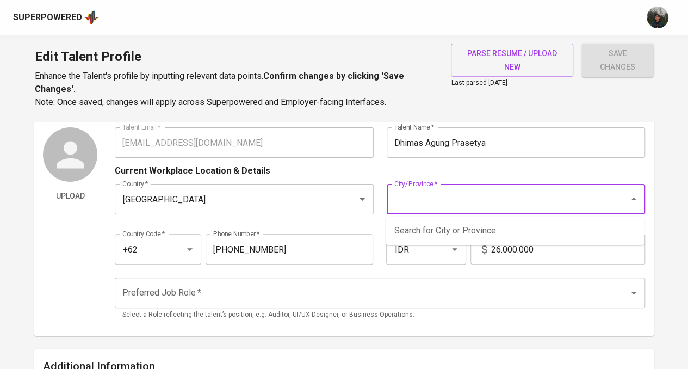
click at [525, 197] on input "City/Province   *" at bounding box center [501, 199] width 218 height 21
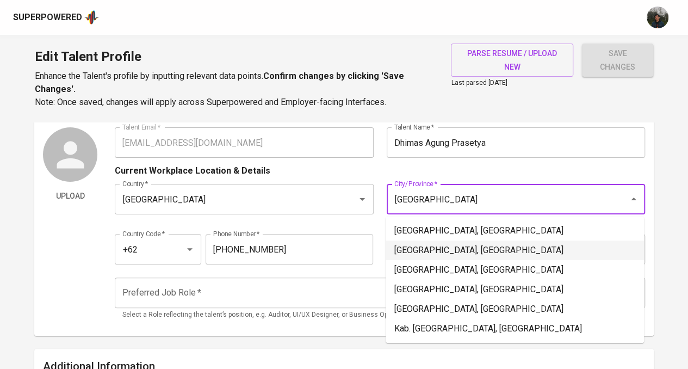
click at [478, 254] on li "Jakarta Timur, DKI Jakarta" at bounding box center [515, 250] width 258 height 20
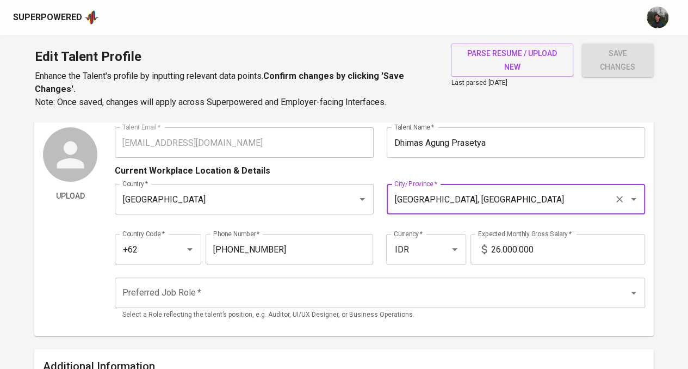
type input "Jakarta Timur, DKI Jakarta"
click at [456, 290] on input "Preferred Job Role   *" at bounding box center [365, 292] width 490 height 21
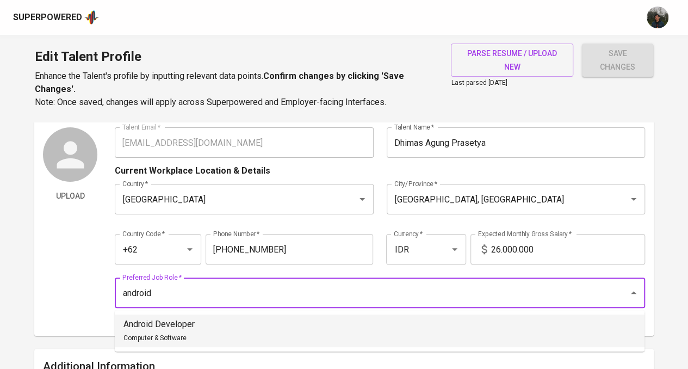
click at [417, 324] on li "Android Developer Computer & Software" at bounding box center [380, 330] width 530 height 33
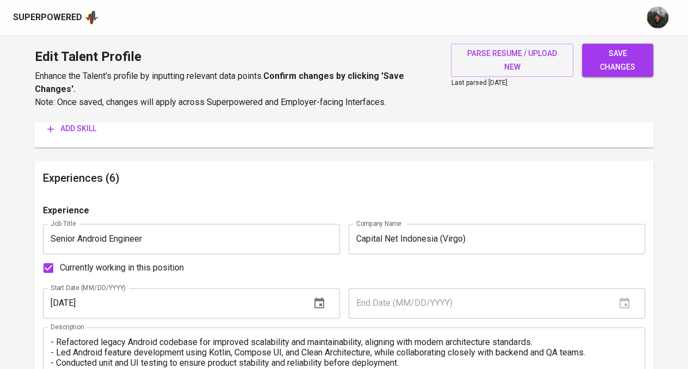
scroll to position [490, 0]
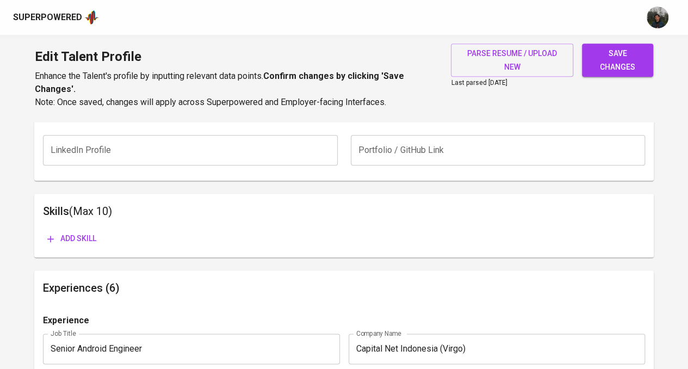
type input "Android Developer"
click at [60, 236] on span "Add skill" at bounding box center [71, 239] width 49 height 14
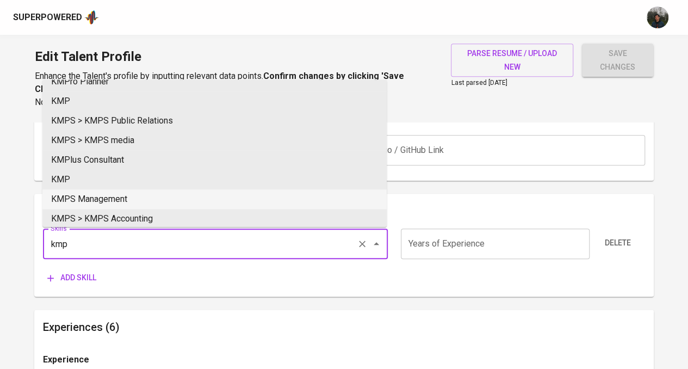
scroll to position [17, 0]
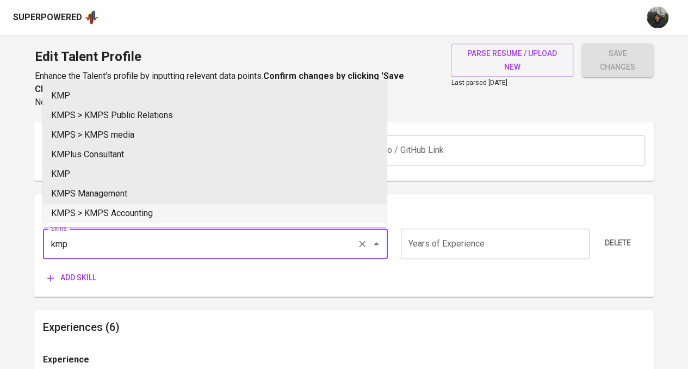
drag, startPoint x: 136, startPoint y: 249, endPoint x: 98, endPoint y: 250, distance: 38.1
click at [136, 249] on input "kmp" at bounding box center [200, 243] width 304 height 21
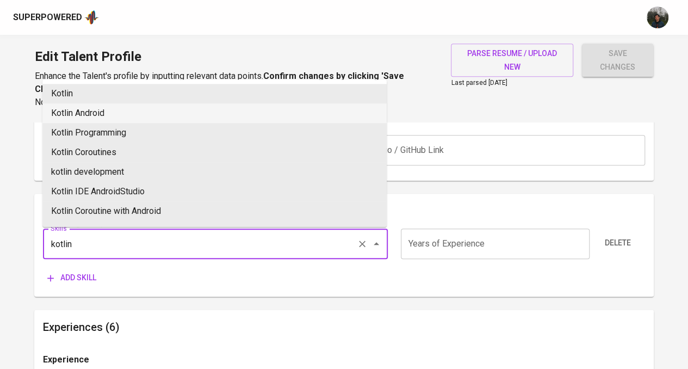
click at [109, 118] on li "Kotlin Android" at bounding box center [214, 113] width 344 height 20
type input "Kotlin Android"
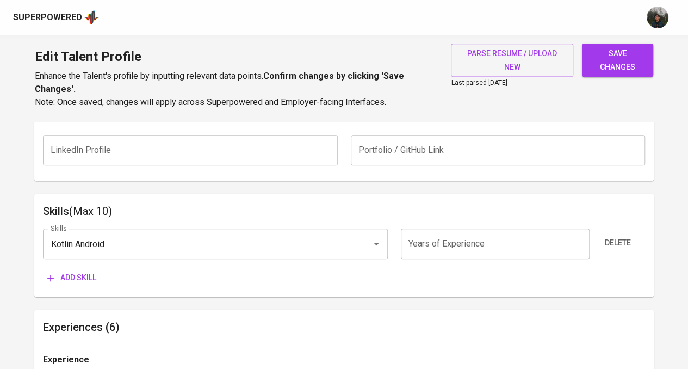
click at [79, 275] on span "Add skill" at bounding box center [71, 278] width 49 height 14
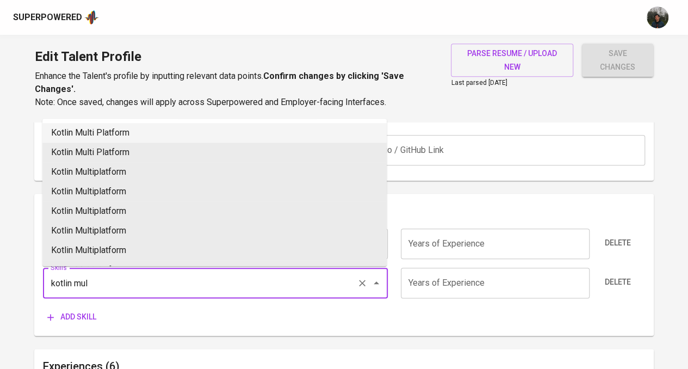
click at [146, 126] on li "Kotlin Multi Platform" at bounding box center [214, 133] width 344 height 20
type input "Kotlin Multi Platform"
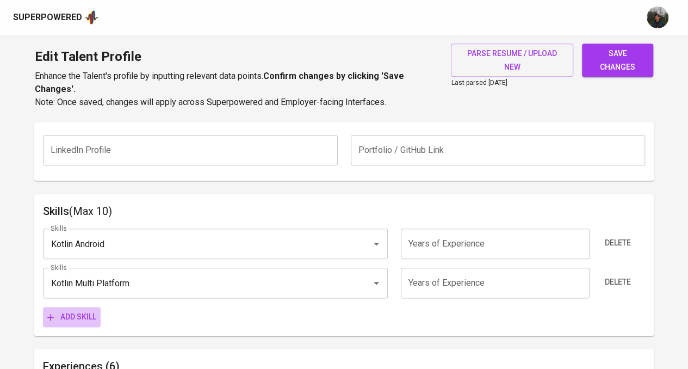
click at [66, 319] on span "Add skill" at bounding box center [71, 317] width 49 height 14
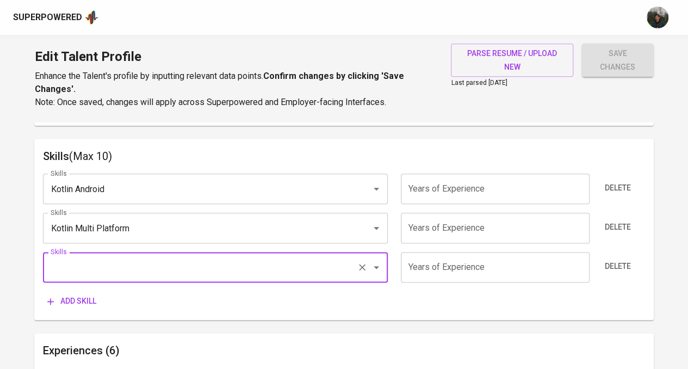
scroll to position [598, 0]
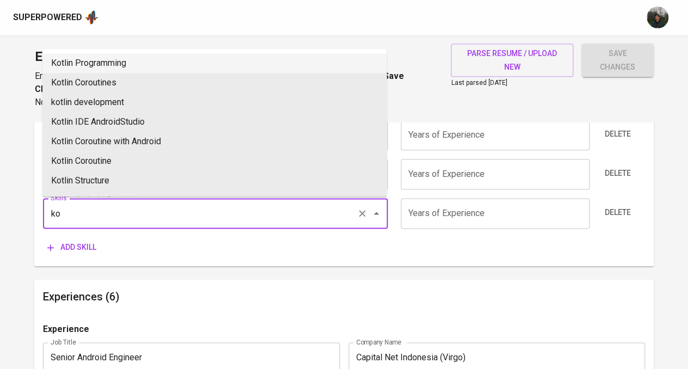
type input "k"
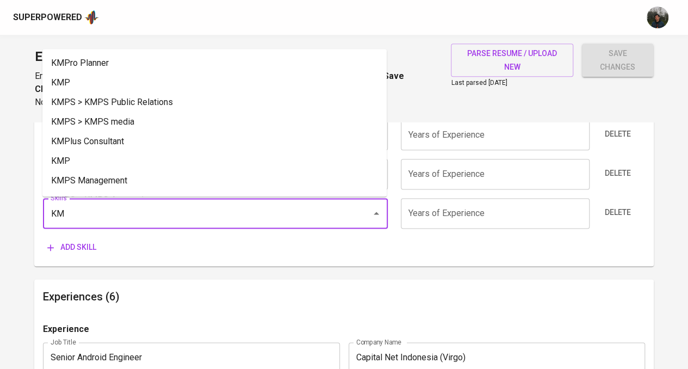
type input "KMM"
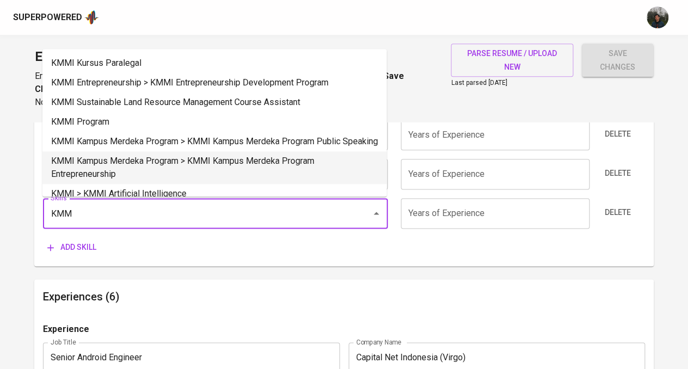
drag, startPoint x: 110, startPoint y: 213, endPoint x: 24, endPoint y: 209, distance: 85.5
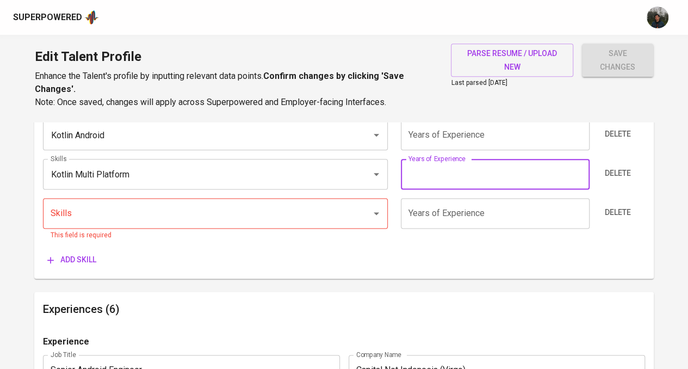
click at [472, 171] on input "number" at bounding box center [495, 174] width 189 height 30
type input "2"
click at [465, 248] on div "Skills Kotlin Android Skills Years of Experience Years of Experience Delete Ski…" at bounding box center [344, 190] width 602 height 158
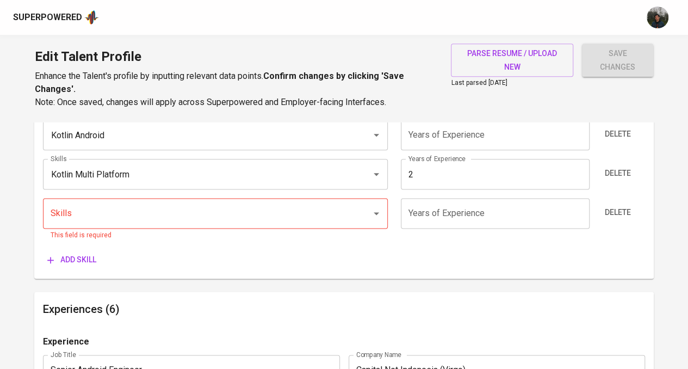
scroll to position [490, 0]
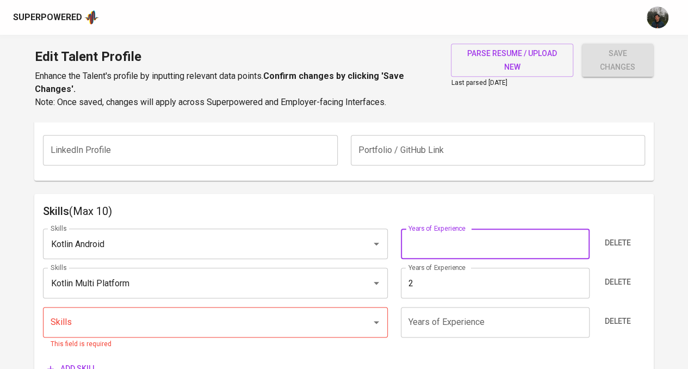
click at [455, 250] on input "number" at bounding box center [495, 243] width 189 height 30
type input "10"
click at [309, 350] on div "Skills Kotlin Android Skills Years of Experience 10 Years of Experience Delete …" at bounding box center [344, 299] width 602 height 158
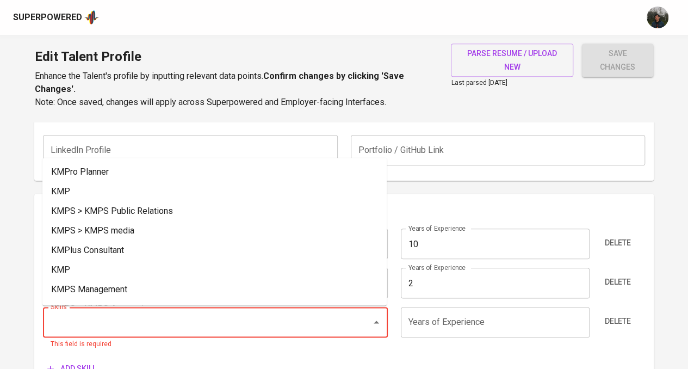
click at [264, 327] on input "Skills" at bounding box center [200, 322] width 304 height 21
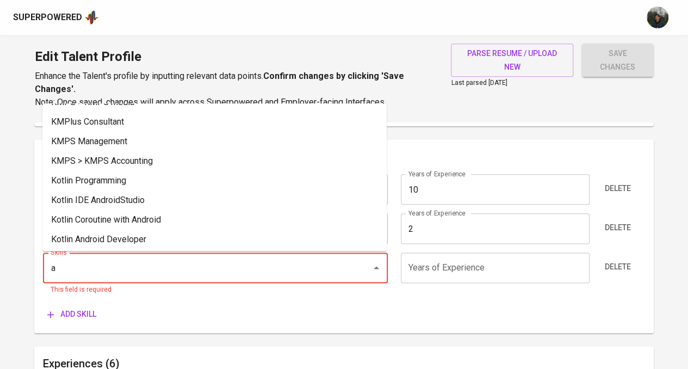
scroll to position [0, 0]
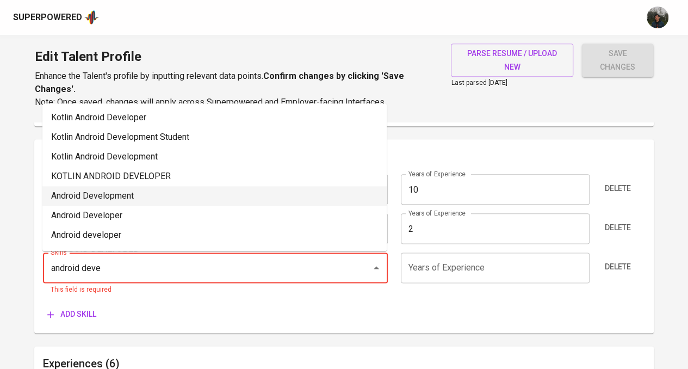
click at [184, 201] on li "Android Development" at bounding box center [214, 196] width 344 height 20
type input "Android Development"
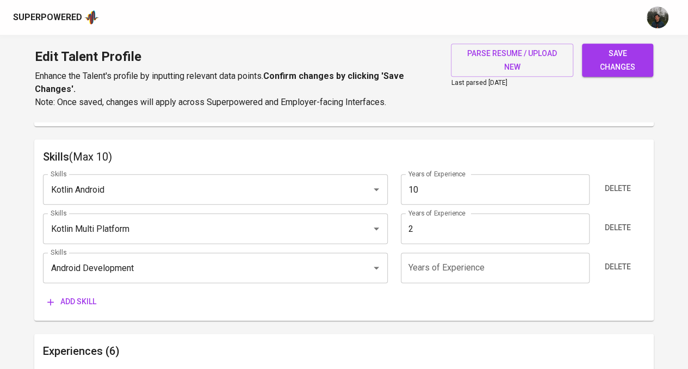
click at [87, 301] on span "Add skill" at bounding box center [71, 302] width 49 height 14
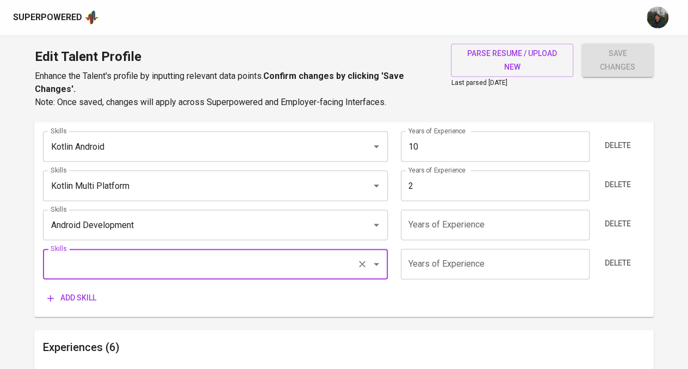
scroll to position [653, 0]
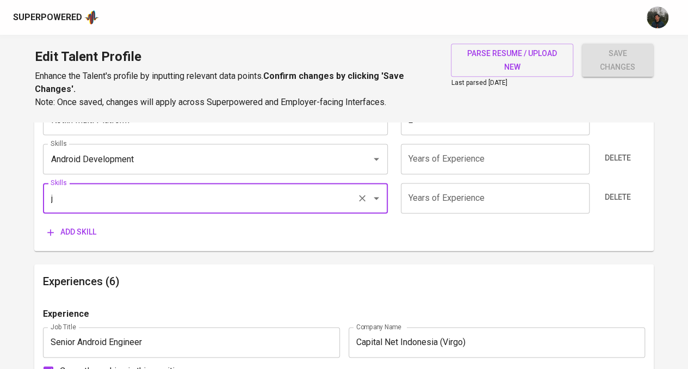
type input "je"
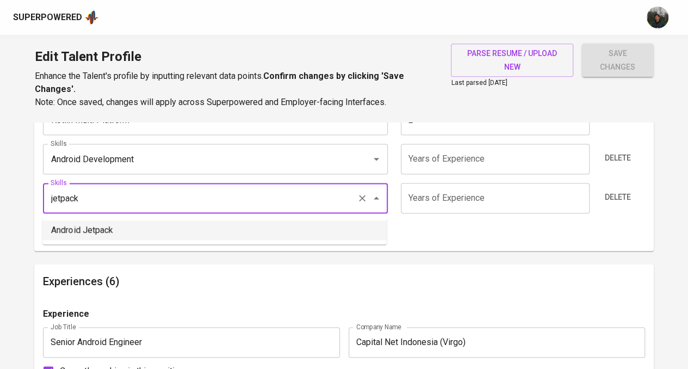
scroll to position [10, 0]
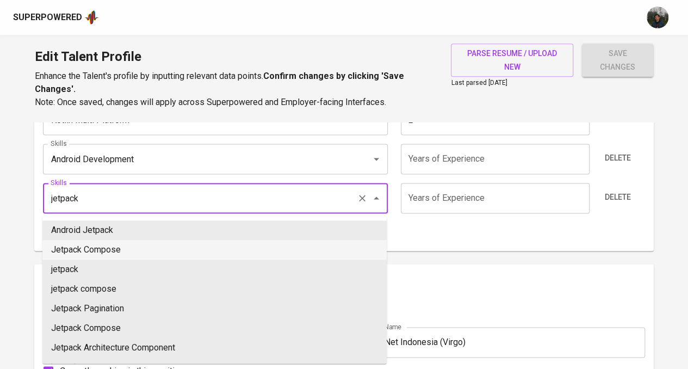
click at [117, 246] on li "Jetpack Compose" at bounding box center [214, 250] width 344 height 20
type input "Jetpack Compose"
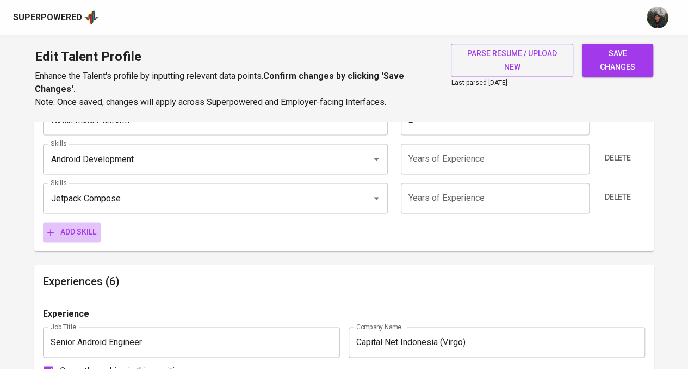
click at [85, 234] on span "Add skill" at bounding box center [71, 232] width 49 height 14
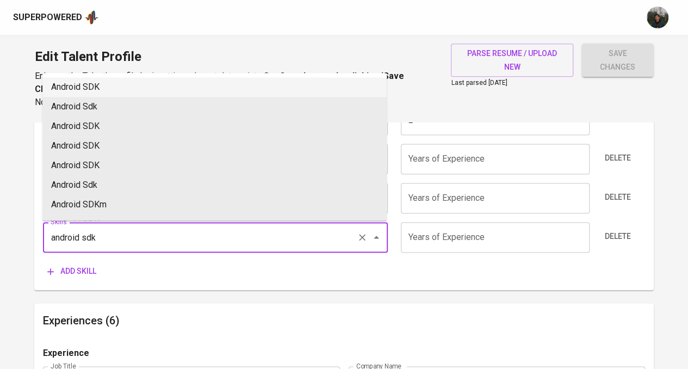
click at [167, 85] on li "Android SDK" at bounding box center [214, 87] width 344 height 20
type input "Android SDK"
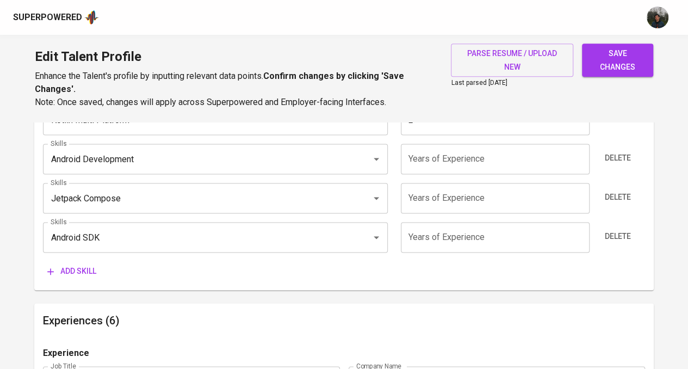
click at [483, 203] on input "number" at bounding box center [495, 198] width 189 height 30
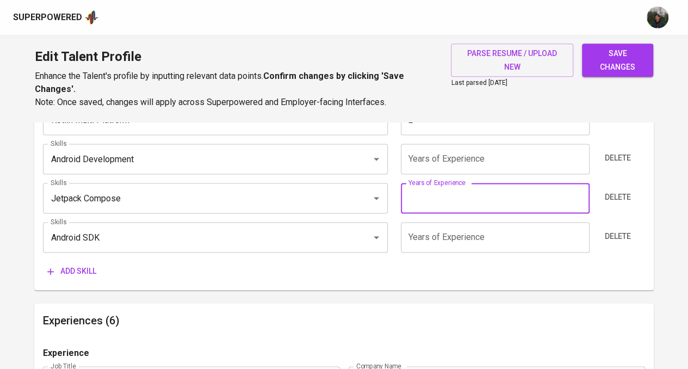
click at [479, 241] on input "number" at bounding box center [495, 237] width 189 height 30
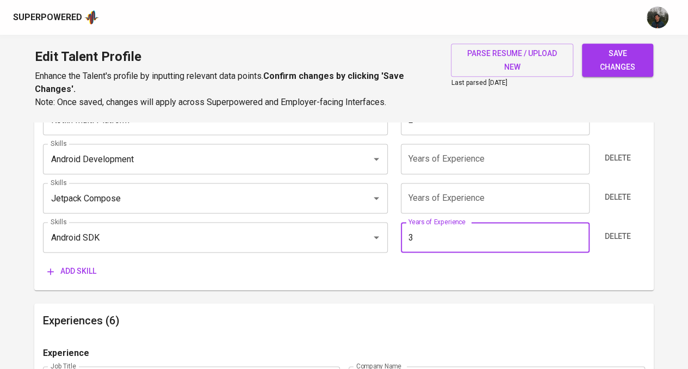
type input "3"
click at [476, 196] on input "number" at bounding box center [495, 198] width 189 height 30
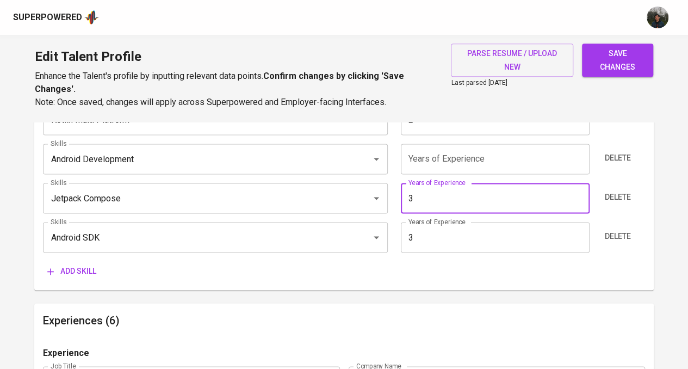
type input "3"
click at [464, 286] on div "Skills (Max 10) Skills Kotlin Android Skills Years of Experience 10 Years of Ex…" at bounding box center [344, 160] width 620 height 260
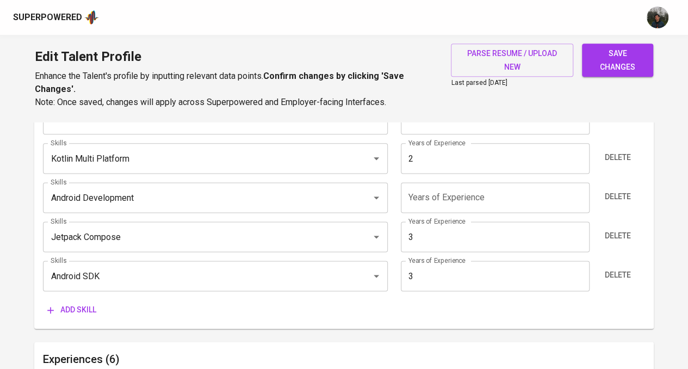
scroll to position [598, 0]
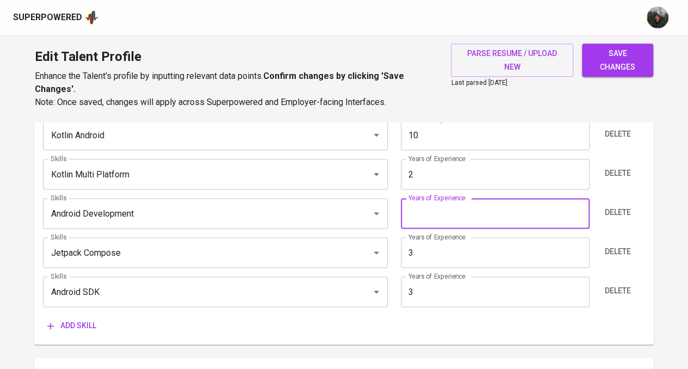
click at [452, 207] on input "number" at bounding box center [495, 213] width 189 height 30
type input "10"
click at [363, 331] on div "Add skill" at bounding box center [344, 326] width 602 height 20
click at [61, 324] on span "Add skill" at bounding box center [71, 326] width 49 height 14
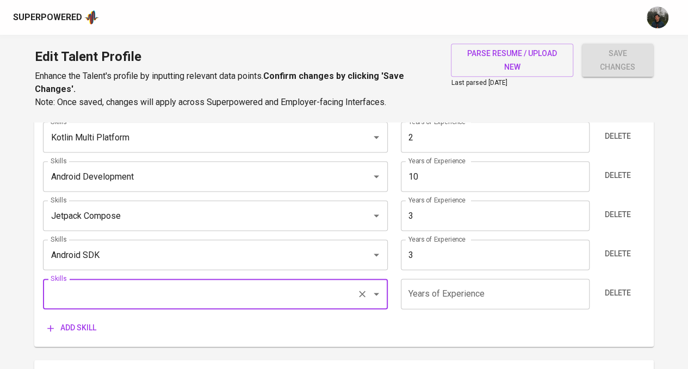
scroll to position [653, 0]
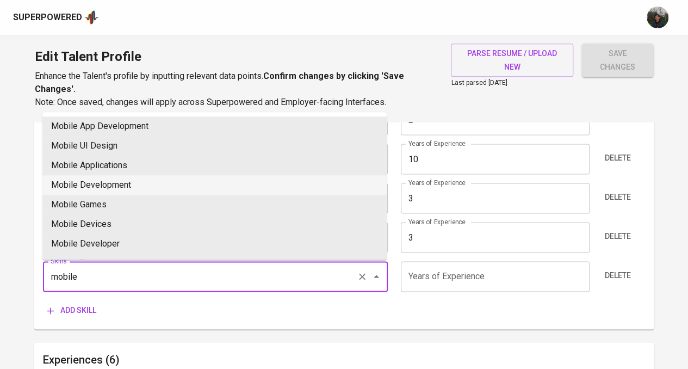
click at [160, 186] on li "Mobile Development" at bounding box center [214, 185] width 344 height 20
type input "Mobile Development"
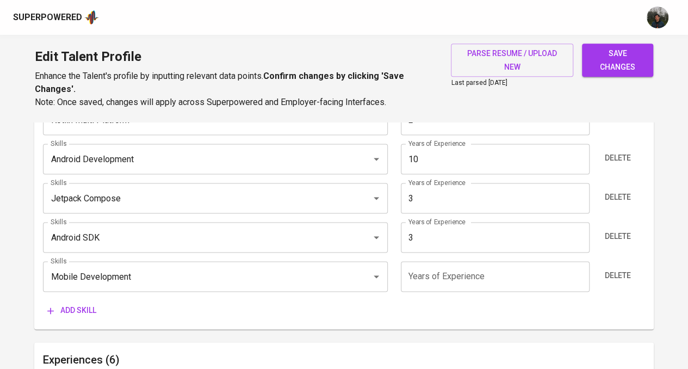
click at [439, 275] on input "number" at bounding box center [495, 276] width 189 height 30
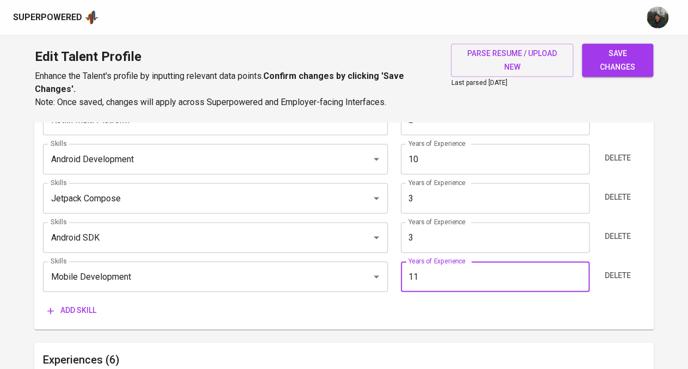
type input "11"
click at [437, 297] on div "Skills Kotlin Android Skills Years of Experience 10 Years of Experience Delete …" at bounding box center [344, 189] width 602 height 264
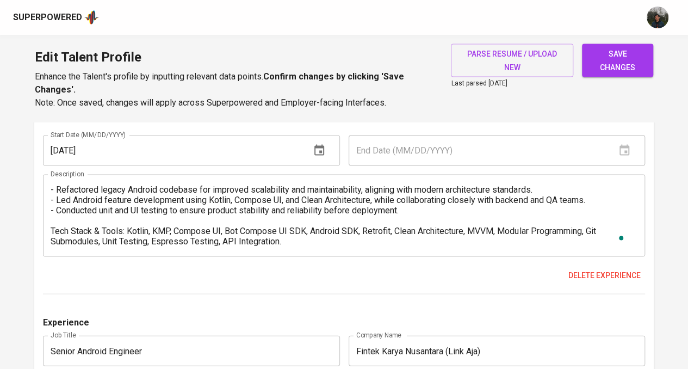
scroll to position [1034, 0]
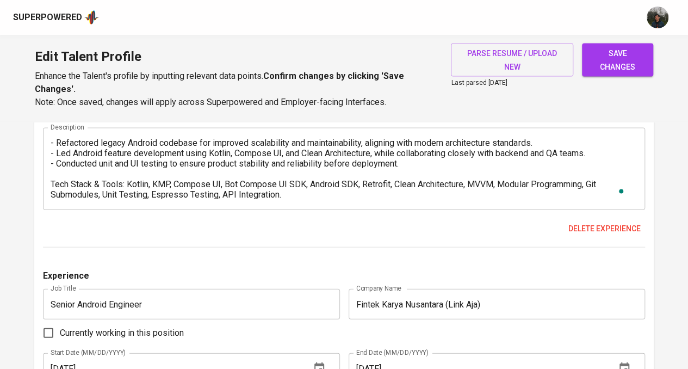
click at [636, 61] on span "save changes" at bounding box center [618, 60] width 54 height 27
type input "Mobile Development"
type input "11"
type input "Android Development"
type input "10"
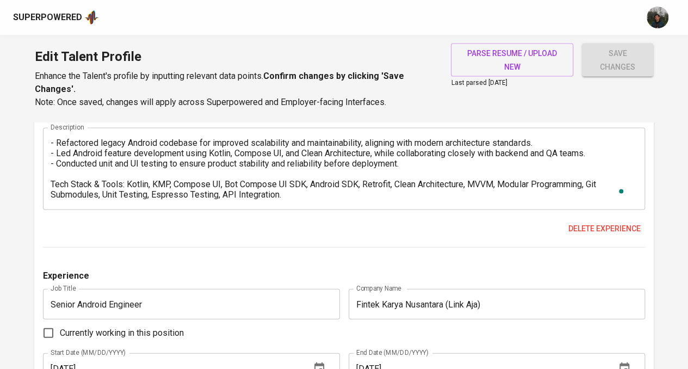
type input "Kotlin"
type input "Android SDK"
type input "Jetpack Compose"
type input "Kotlin Multi Platform"
type input "2"
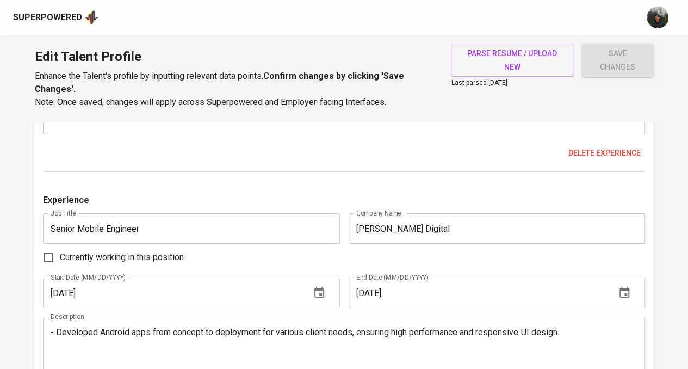
scroll to position [1891, 0]
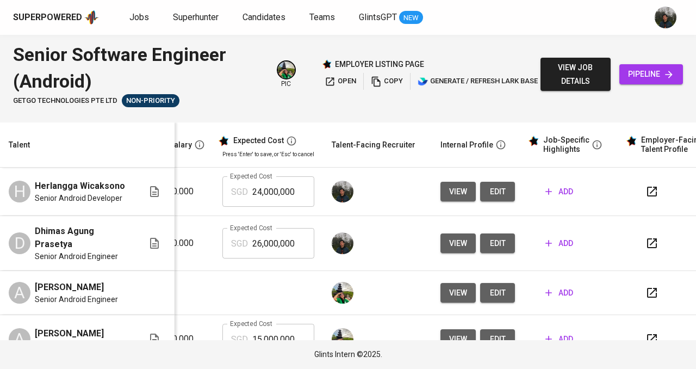
scroll to position [0, 226]
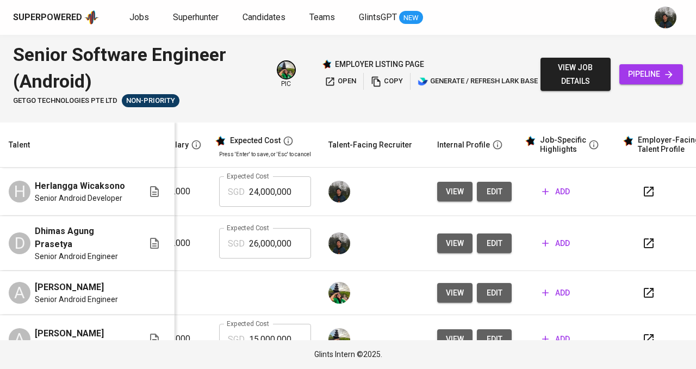
click at [543, 199] on span "add" at bounding box center [556, 192] width 28 height 14
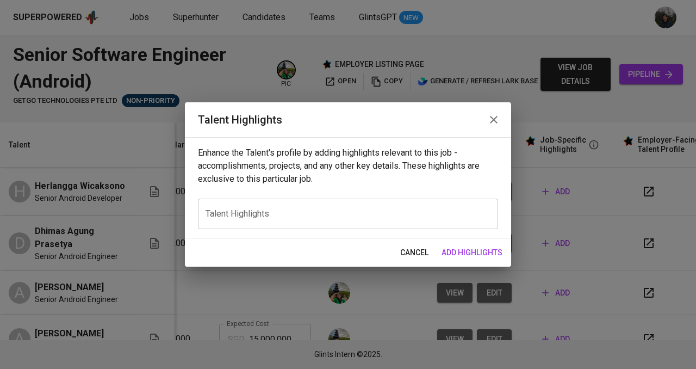
click at [354, 206] on div "x Talent Highlights" at bounding box center [348, 214] width 300 height 30
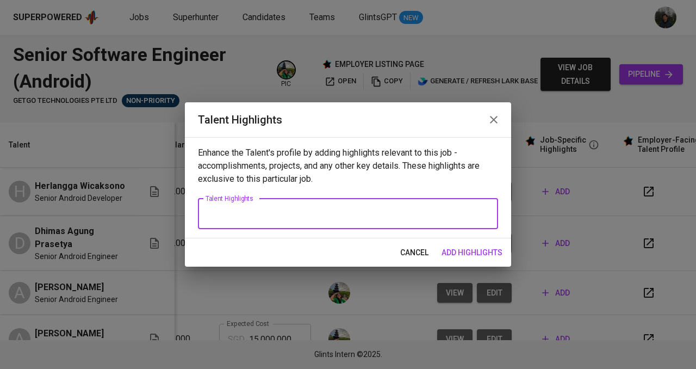
click at [283, 216] on textarea at bounding box center [348, 213] width 285 height 10
paste textarea "Key Highlights 8+ years of Android development experience delivering high-quali…"
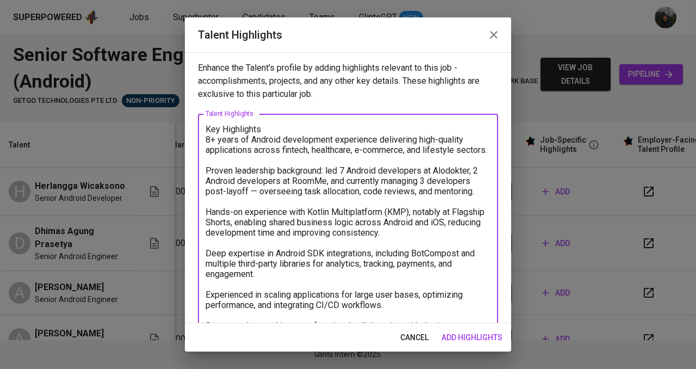
scroll to position [39, 0]
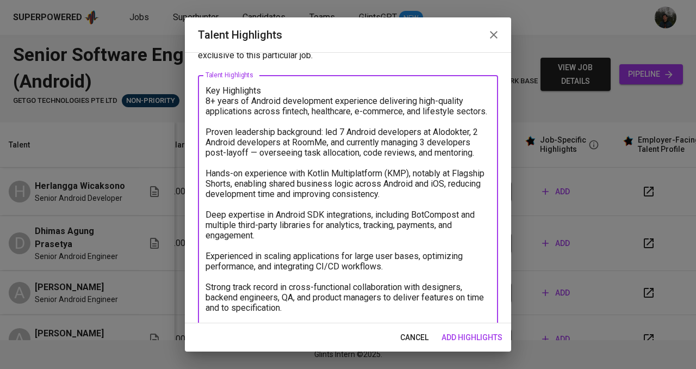
click at [277, 91] on textarea "Key Highlights 8+ years of Android development experience delivering high-quali…" at bounding box center [348, 204] width 285 height 238
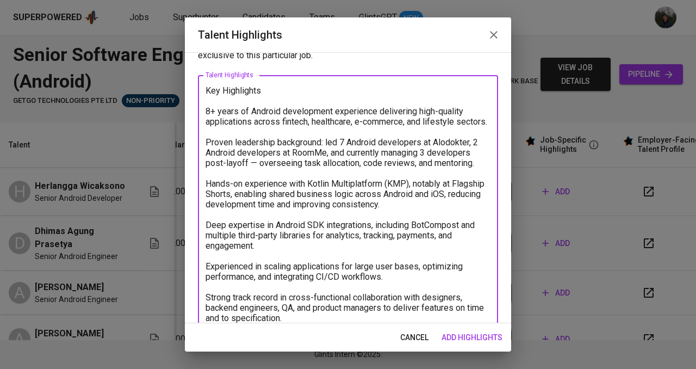
click at [206, 110] on textarea "Key Highlights 8+ years of Android development experience delivering high-quali…" at bounding box center [348, 209] width 285 height 248
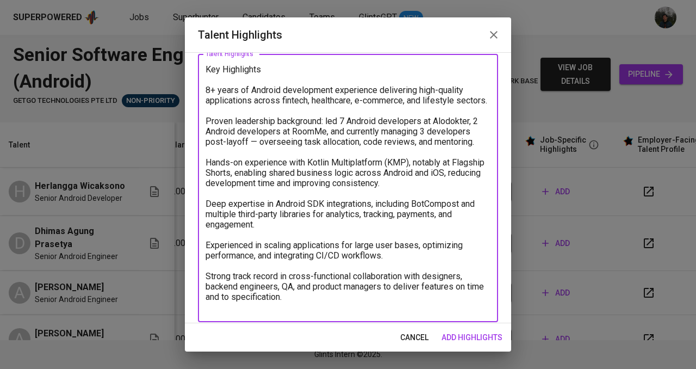
scroll to position [68, 0]
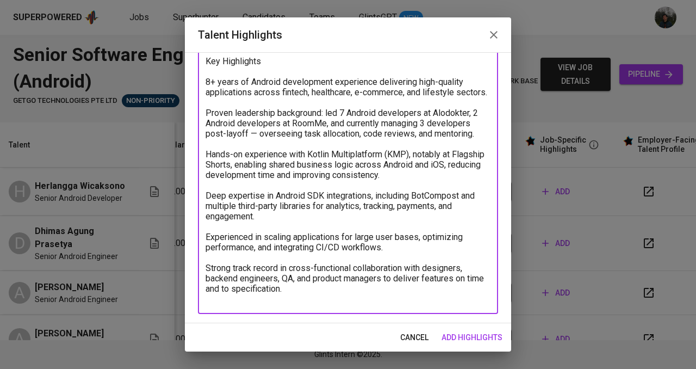
click at [323, 297] on textarea "Key Highlights 8+ years of Android development experience delivering high-quali…" at bounding box center [348, 180] width 285 height 248
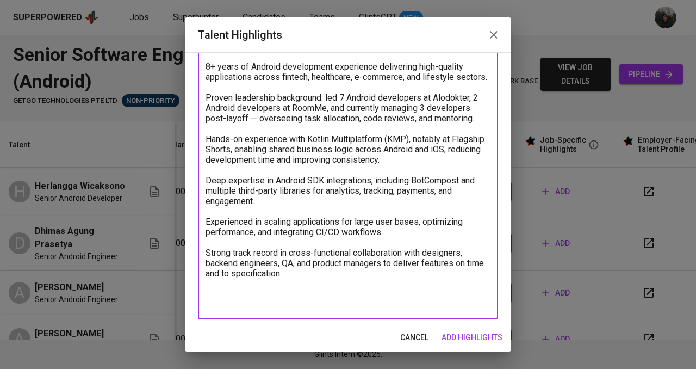
scroll to position [89, 0]
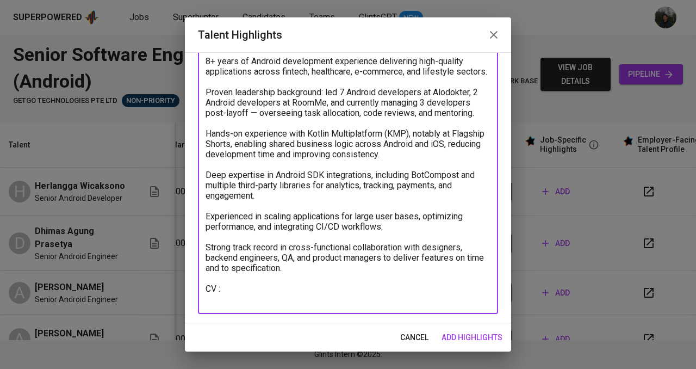
paste textarea "[URL][DOMAIN_NAME]"
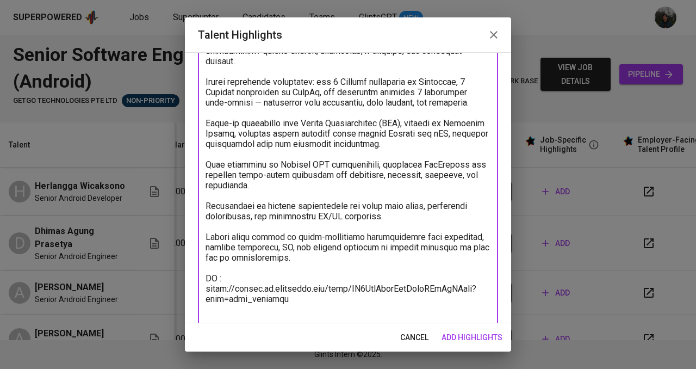
scroll to position [111, 0]
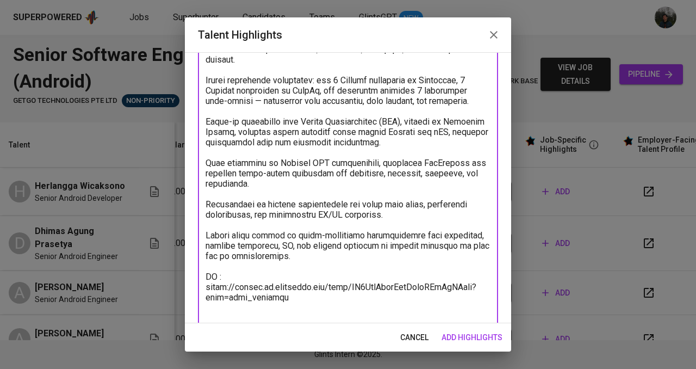
type textarea "Lor Ipsumdolor 6+ sitam co Adipisc elitseddoei temporinci utlaboreet dolo-magna…"
click at [474, 339] on span "add highlights" at bounding box center [472, 338] width 61 height 14
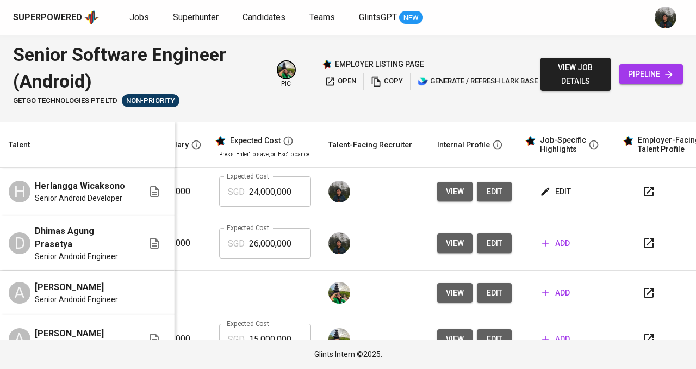
click at [380, 169] on td at bounding box center [374, 192] width 109 height 48
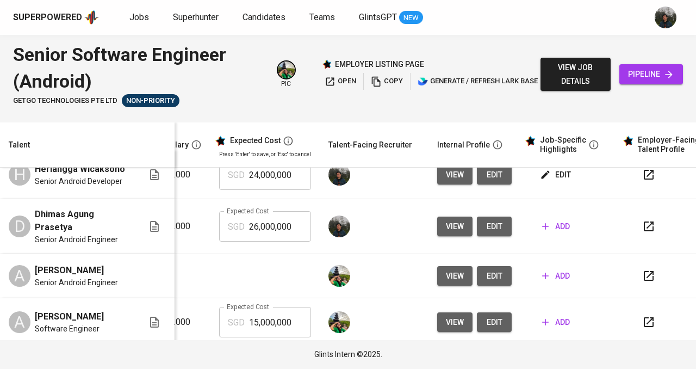
scroll to position [0, 226]
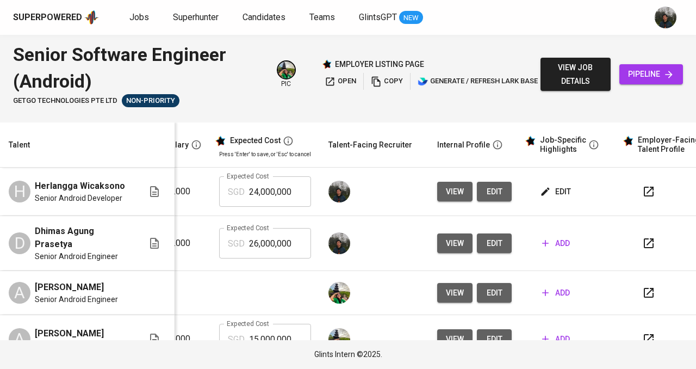
click at [551, 250] on span "add" at bounding box center [556, 244] width 28 height 14
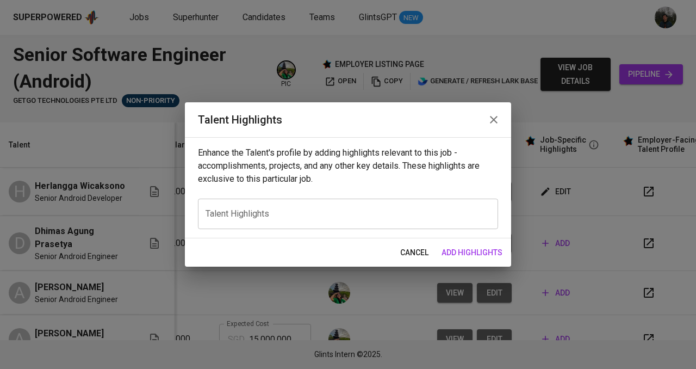
click at [309, 213] on textarea at bounding box center [348, 213] width 285 height 10
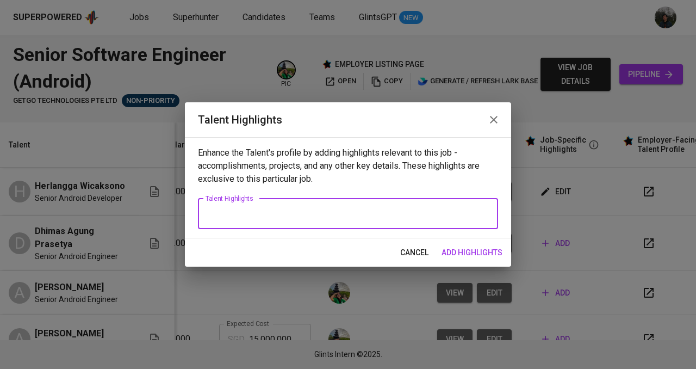
paste textarea "Key Highlights 8+ years of professional Android development experience, includi…"
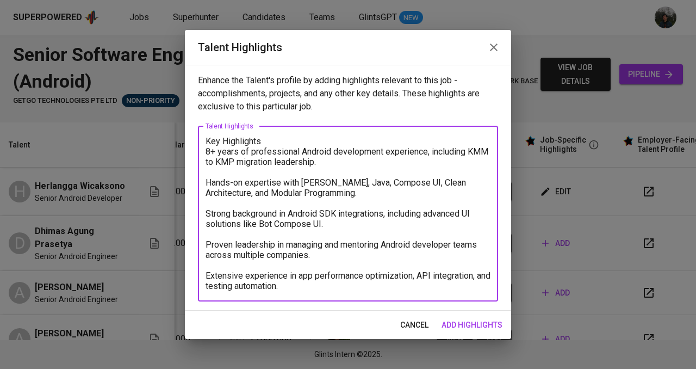
click at [285, 139] on textarea "Key Highlights 8+ years of professional Android development experience, includi…" at bounding box center [348, 213] width 285 height 155
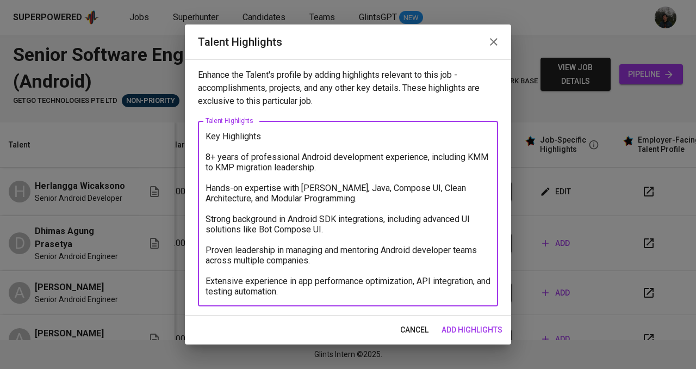
click at [210, 155] on textarea "Key Highlights 8+ years of professional Android development experience, includi…" at bounding box center [348, 213] width 285 height 165
click at [314, 294] on textarea "Key Highlights 9+ years of professional Android development experience, includi…" at bounding box center [348, 213] width 285 height 165
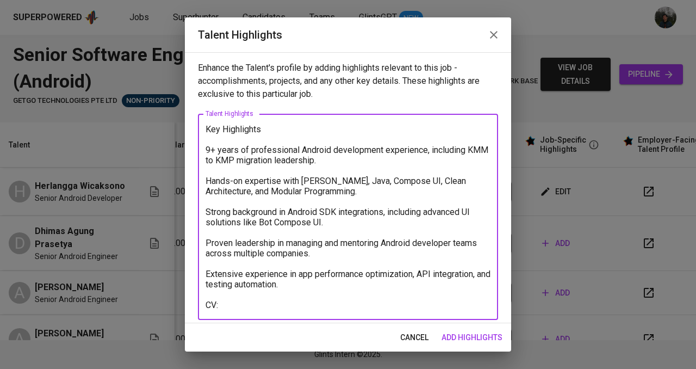
paste textarea "[URL][DOMAIN_NAME]"
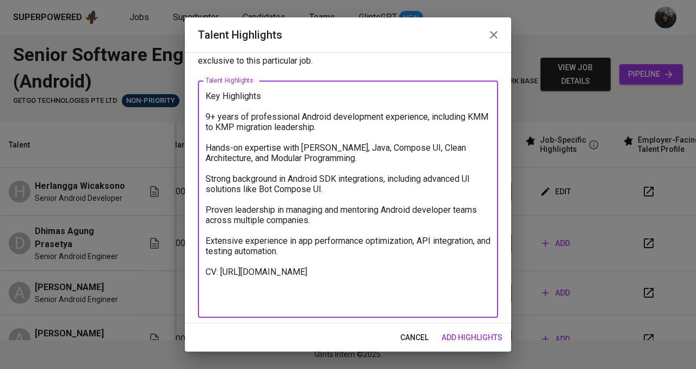
scroll to position [37, 0]
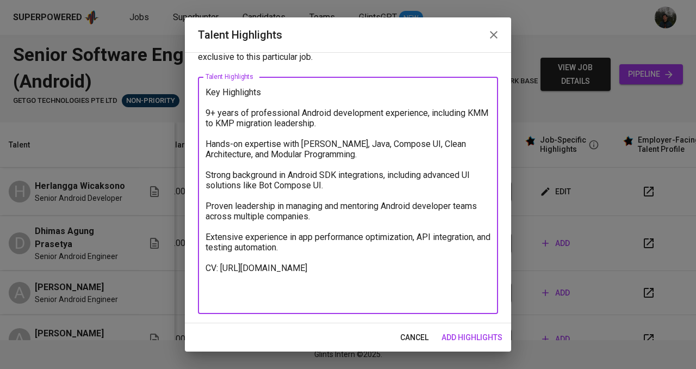
type textarea "Key Highlights 9+ years of professional Android development experience, includi…"
click at [462, 343] on span "add highlights" at bounding box center [472, 338] width 61 height 14
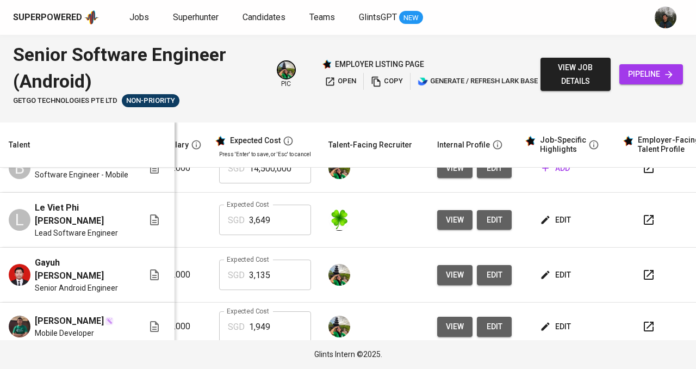
scroll to position [272, 226]
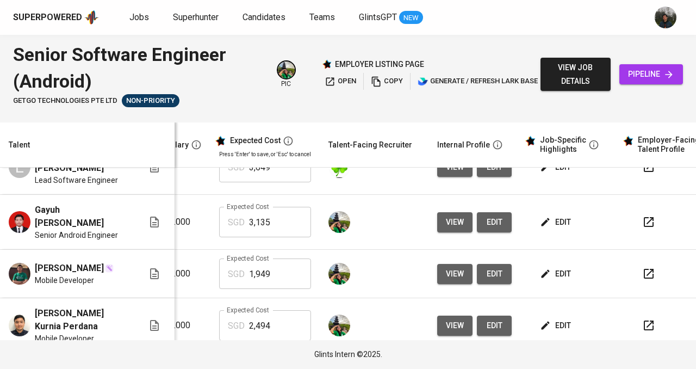
click at [546, 229] on span "edit" at bounding box center [556, 222] width 29 height 14
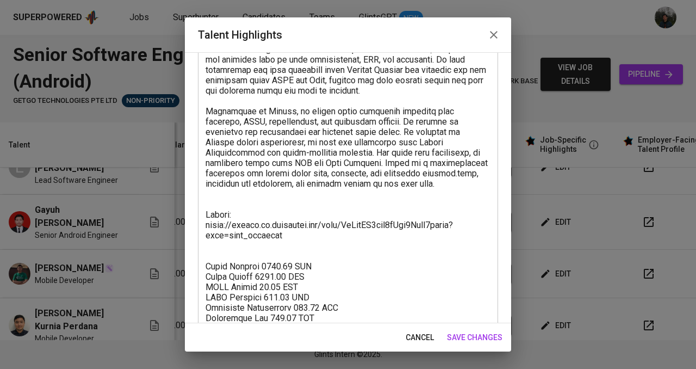
scroll to position [130, 0]
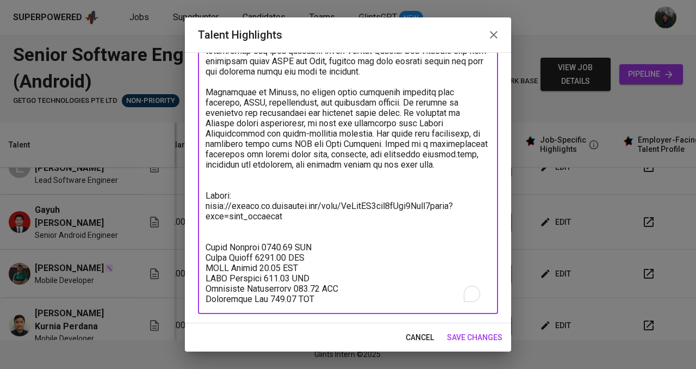
drag, startPoint x: 324, startPoint y: 300, endPoint x: 206, endPoint y: 239, distance: 133.1
click at [206, 239] on textarea "To enrich screen reader interactions, please activate Accessibility in Grammarl…" at bounding box center [348, 149] width 285 height 310
click at [491, 32] on icon "button" at bounding box center [494, 35] width 8 height 8
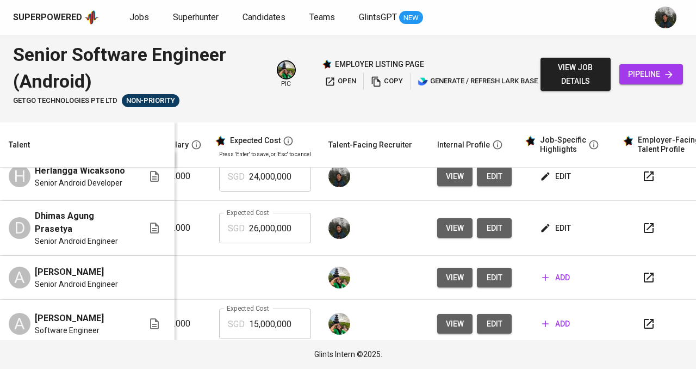
scroll to position [0, 226]
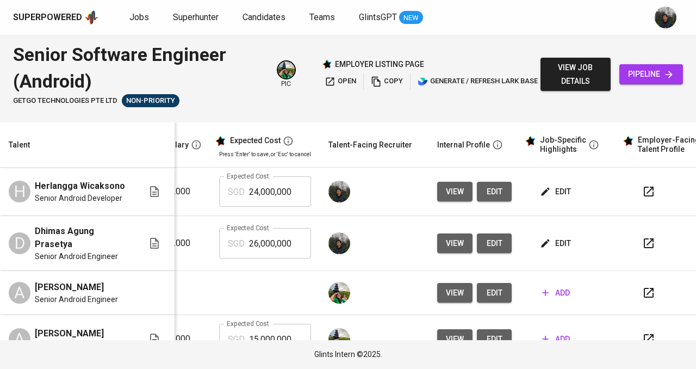
click at [545, 199] on span "edit" at bounding box center [556, 192] width 29 height 14
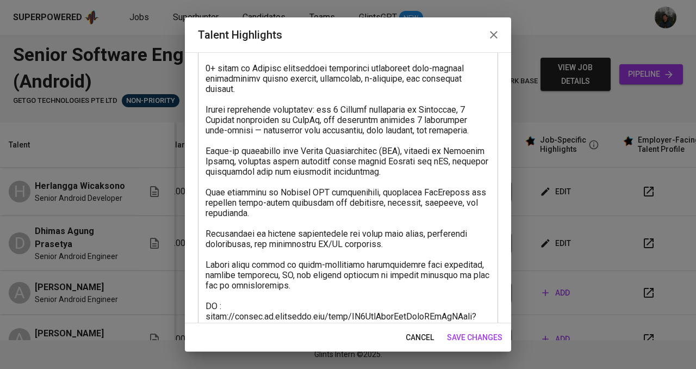
scroll to position [130, 0]
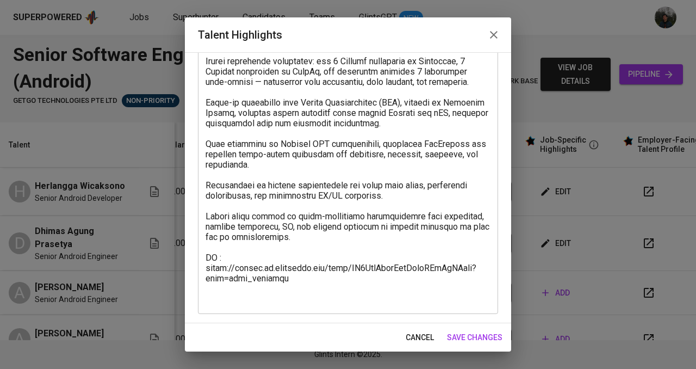
click at [217, 255] on textarea at bounding box center [348, 149] width 285 height 310
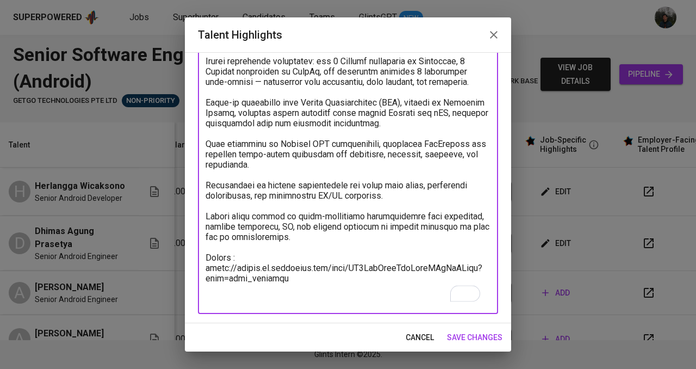
scroll to position [138, 0]
type textarea "Key Highlights 8+ years of Android development experience delivering high-quali…"
click at [485, 332] on span "save changes" at bounding box center [474, 338] width 55 height 14
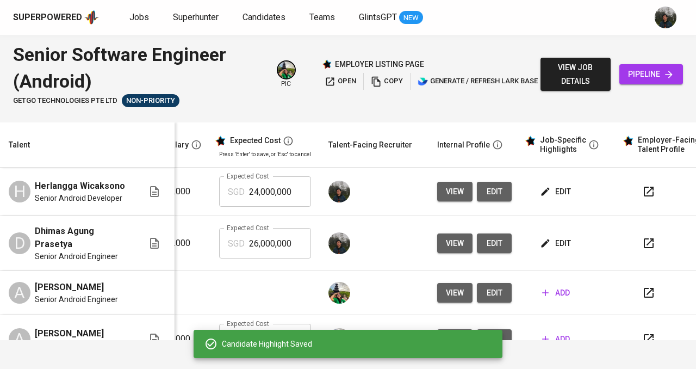
click at [543, 199] on span "edit" at bounding box center [556, 192] width 29 height 14
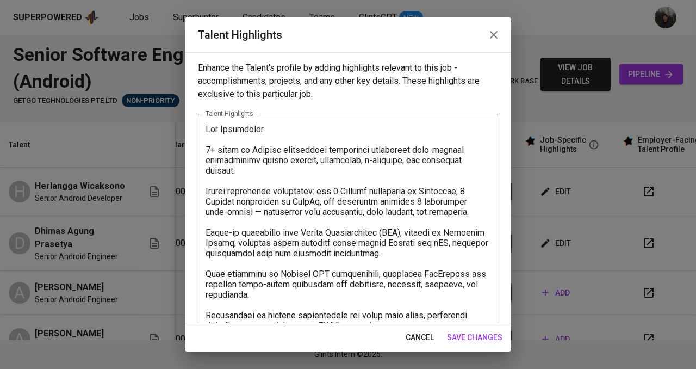
click at [206, 147] on textarea at bounding box center [348, 279] width 285 height 310
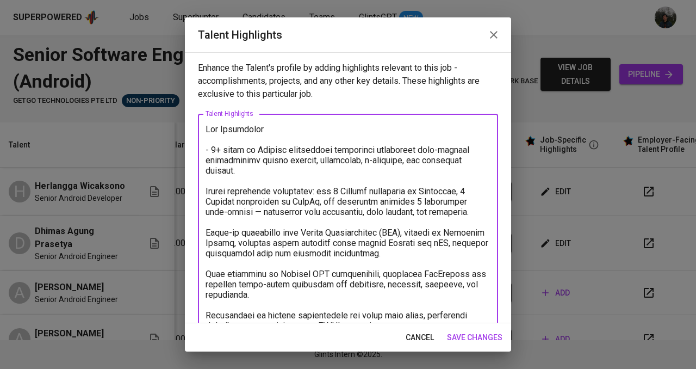
click at [207, 190] on textarea "To enrich screen reader interactions, please activate Accessibility in Grammarl…" at bounding box center [348, 279] width 285 height 310
click at [207, 232] on textarea "To enrich screen reader interactions, please activate Accessibility in Grammarl…" at bounding box center [348, 279] width 285 height 310
click at [207, 272] on textarea "To enrich screen reader interactions, please activate Accessibility in Grammarl…" at bounding box center [348, 279] width 285 height 310
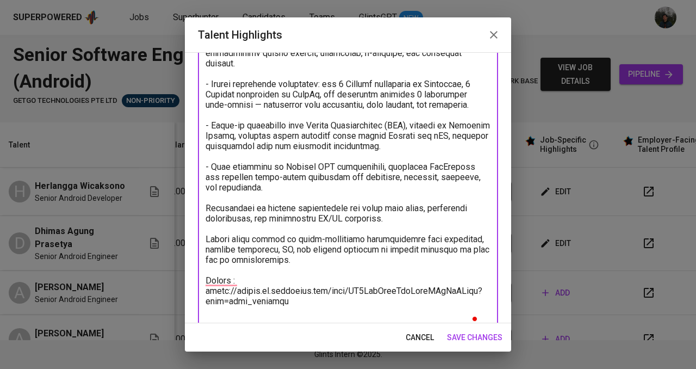
scroll to position [109, 0]
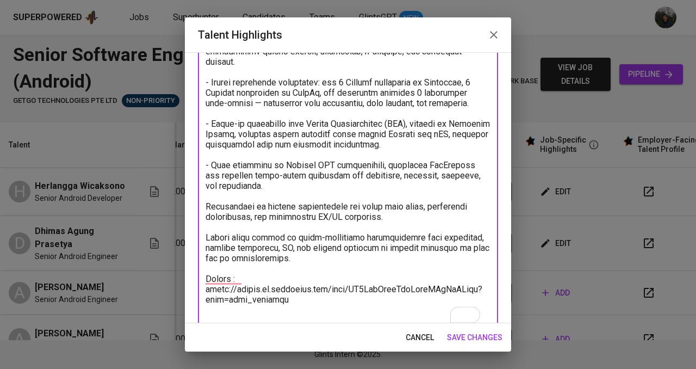
click at [207, 204] on textarea "To enrich screen reader interactions, please activate Accessibility in Grammarl…" at bounding box center [348, 170] width 285 height 310
click at [206, 236] on textarea "To enrich screen reader interactions, please activate Accessibility in Grammarl…" at bounding box center [348, 170] width 285 height 310
click at [238, 280] on textarea "To enrich screen reader interactions, please activate Accessibility in Grammarl…" at bounding box center [348, 170] width 285 height 310
click at [230, 280] on textarea "To enrich screen reader interactions, please activate Accessibility in Grammarl…" at bounding box center [348, 170] width 285 height 310
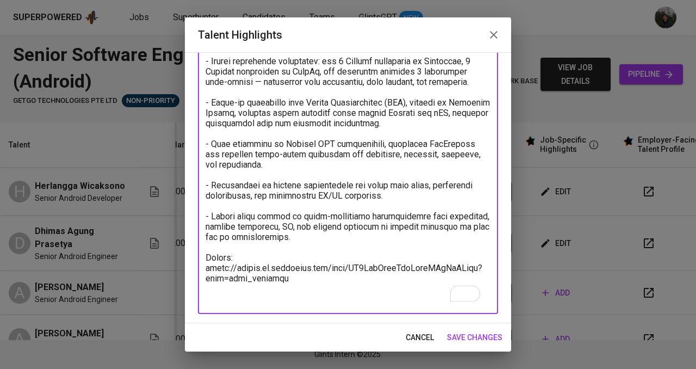
click at [301, 273] on textarea "To enrich screen reader interactions, please activate Accessibility in Grammarl…" at bounding box center [348, 149] width 285 height 310
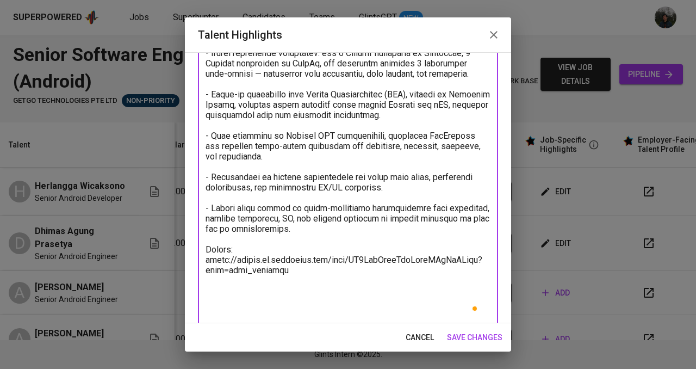
paste textarea "Total Monthly 3134.79 SGD Basic Salary 2405.62 SGD BPJS Health 48.60 SGD BPJS M…"
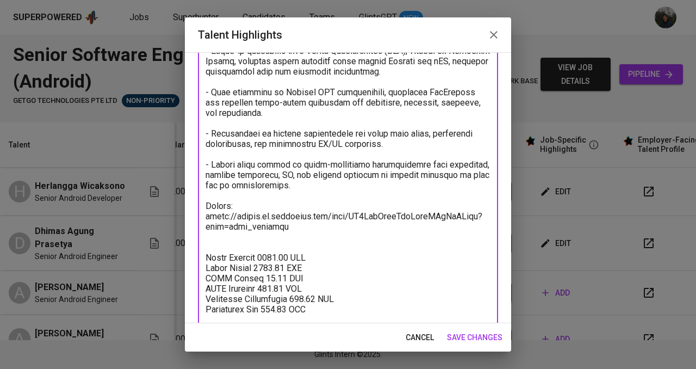
scroll to position [0, 0]
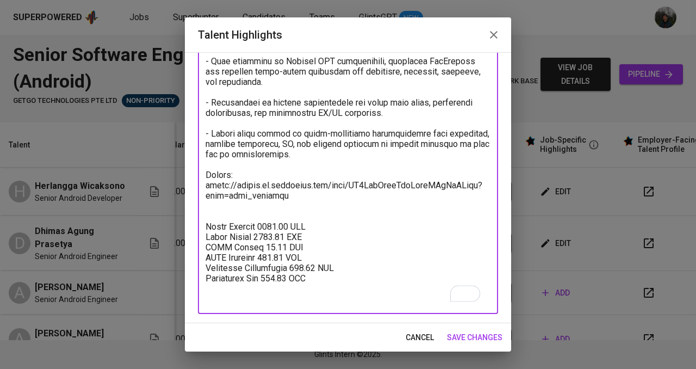
click at [259, 217] on textarea "To enrich screen reader interactions, please activate Accessibility in Grammarl…" at bounding box center [348, 107] width 285 height 393
click at [254, 226] on textarea "To enrich screen reader interactions, please activate Accessibility in Grammarl…" at bounding box center [348, 107] width 285 height 393
click at [256, 239] on textarea "To enrich screen reader interactions, please activate Accessibility in Grammarl…" at bounding box center [348, 107] width 285 height 393
click at [260, 218] on textarea "To enrich screen reader interactions, please activate Accessibility in Grammarl…" at bounding box center [348, 107] width 285 height 393
type textarea "Lor Ipsumdolor - 6+ sitam co Adipisc elitseddoei temporinci utlaboreet dolo-mag…"
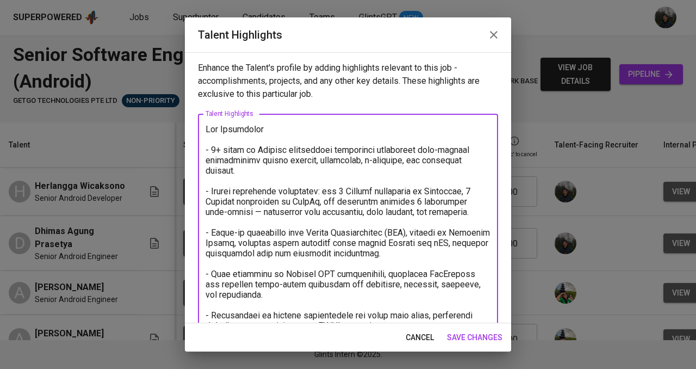
scroll to position [221, 0]
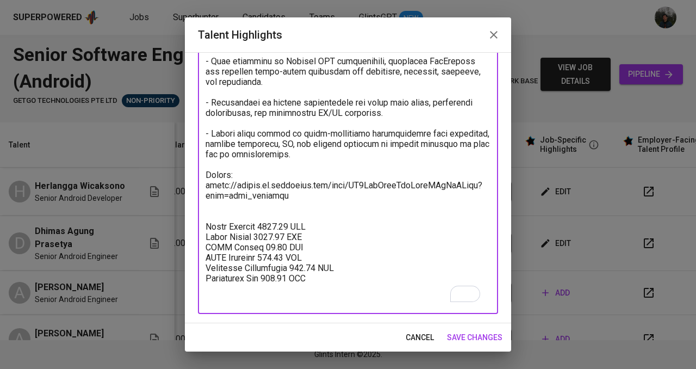
click at [273, 227] on textarea "To enrich screen reader interactions, please activate Accessibility in Grammarl…" at bounding box center [348, 107] width 285 height 393
click at [279, 238] on textarea "To enrich screen reader interactions, please activate Accessibility in Grammarl…" at bounding box center [348, 107] width 285 height 393
drag, startPoint x: 276, startPoint y: 236, endPoint x: 277, endPoint y: 242, distance: 6.1
click at [276, 238] on textarea "To enrich screen reader interactions, please activate Accessibility in Grammarl…" at bounding box center [348, 107] width 285 height 393
click at [285, 248] on textarea "To enrich screen reader interactions, please activate Accessibility in Grammarl…" at bounding box center [348, 107] width 285 height 393
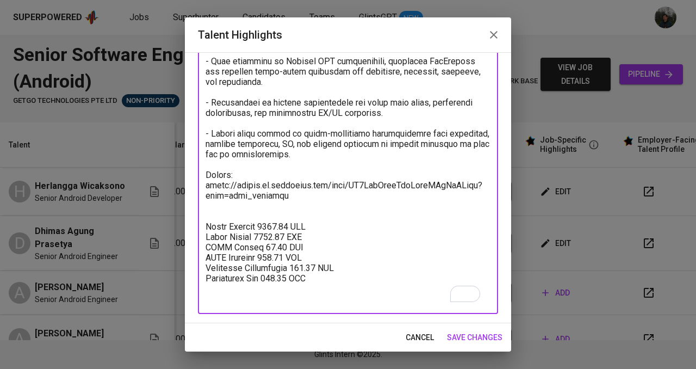
click at [297, 257] on textarea "To enrich screen reader interactions, please activate Accessibility in Grammarl…" at bounding box center [348, 107] width 285 height 393
click at [280, 216] on textarea "To enrich screen reader interactions, please activate Accessibility in Grammarl…" at bounding box center [348, 107] width 285 height 393
click at [291, 218] on textarea "To enrich screen reader interactions, please activate Accessibility in Grammarl…" at bounding box center [348, 107] width 285 height 393
click at [288, 230] on textarea "To enrich screen reader interactions, please activate Accessibility in Grammarl…" at bounding box center [348, 107] width 285 height 393
click at [285, 229] on textarea "To enrich screen reader interactions, please activate Accessibility in Grammarl…" at bounding box center [348, 107] width 285 height 393
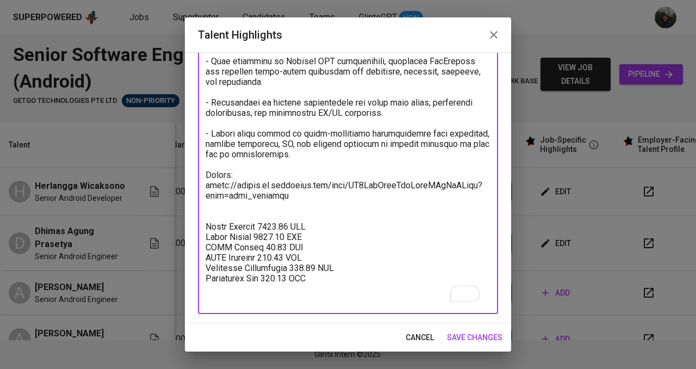
type textarea "Key Highlights - 8+ years of Android development experience delivering high-qua…"
click at [473, 331] on span "save changes" at bounding box center [474, 338] width 55 height 14
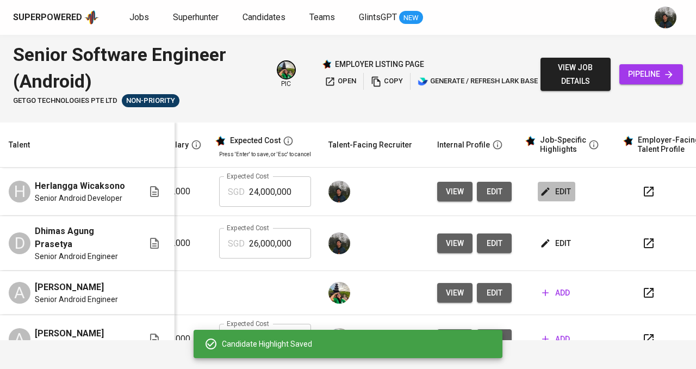
click at [542, 199] on span "edit" at bounding box center [556, 192] width 29 height 14
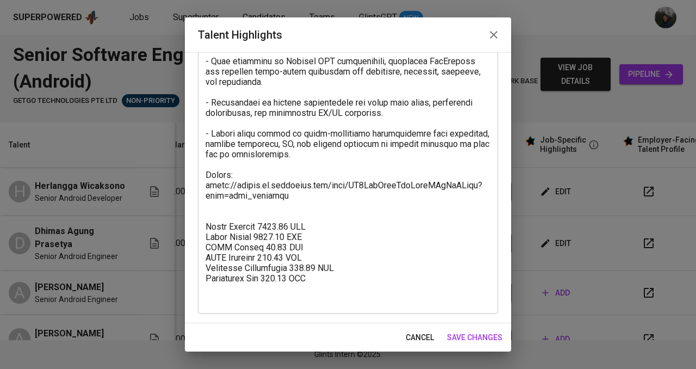
scroll to position [0, 0]
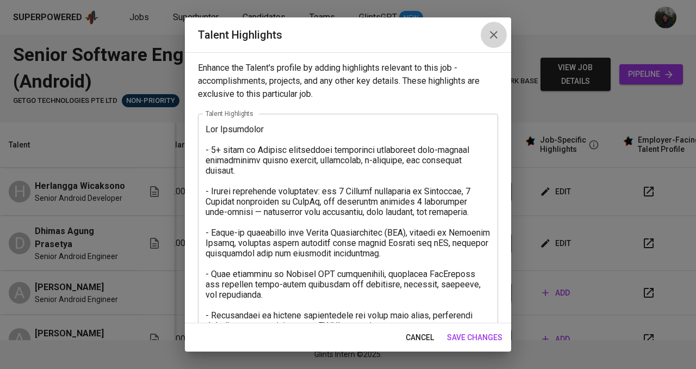
click at [495, 34] on icon "button" at bounding box center [493, 34] width 13 height 13
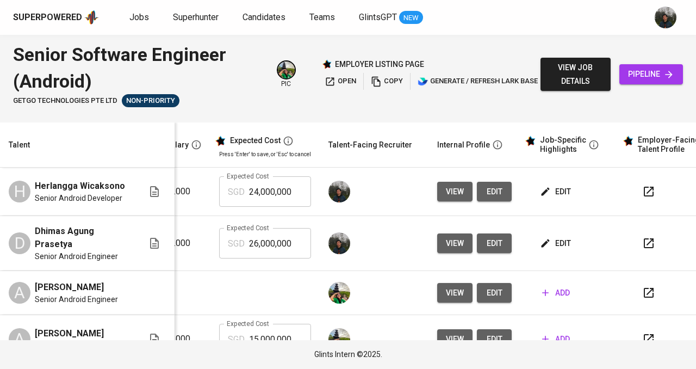
click at [551, 199] on span "edit" at bounding box center [556, 192] width 29 height 14
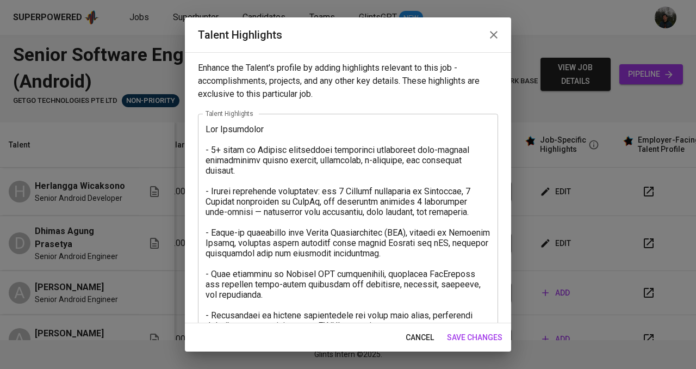
click at [216, 149] on textarea at bounding box center [348, 320] width 285 height 393
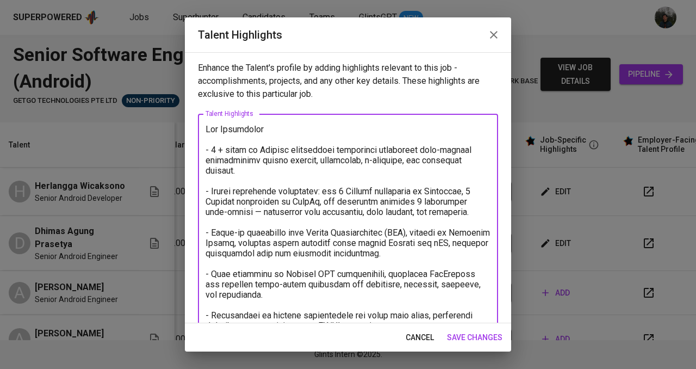
type textarea "Key Highlights - 9 + years of Android development experience delivering high-qu…"
click at [487, 331] on span "save changes" at bounding box center [474, 338] width 55 height 14
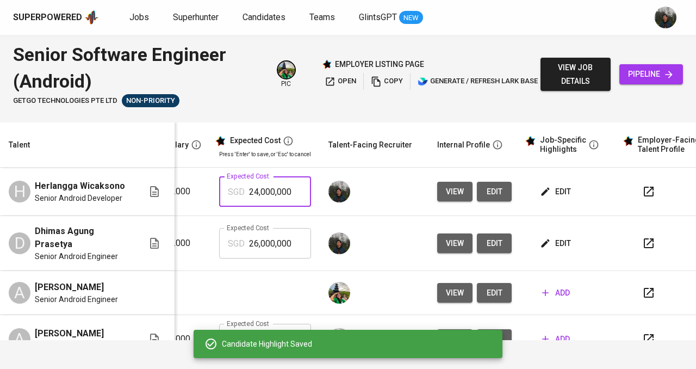
drag, startPoint x: 285, startPoint y: 200, endPoint x: 220, endPoint y: 199, distance: 65.3
click at [220, 199] on div "SGD 24,000,000 Expected Cost" at bounding box center [265, 191] width 92 height 30
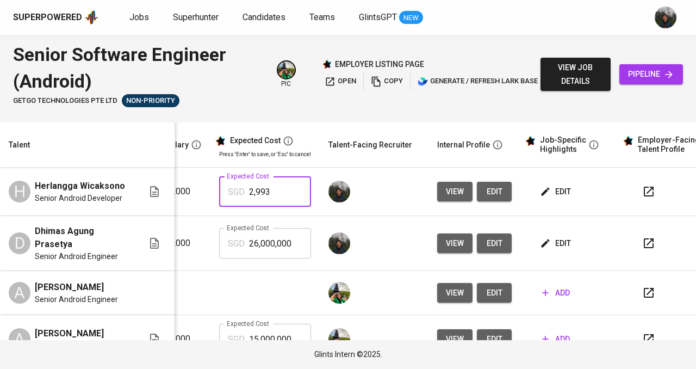
type input "2,993"
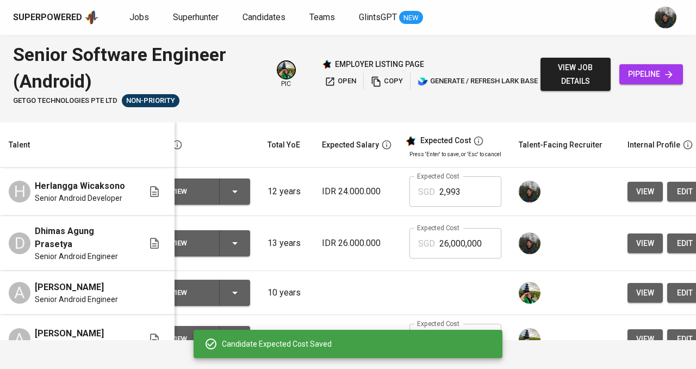
scroll to position [0, 34]
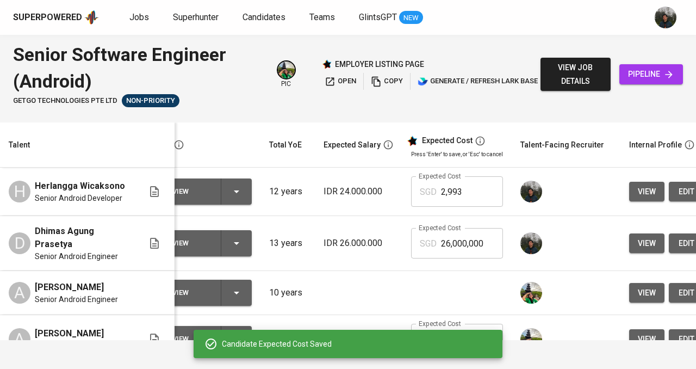
click at [199, 199] on div "To Review" at bounding box center [182, 191] width 59 height 14
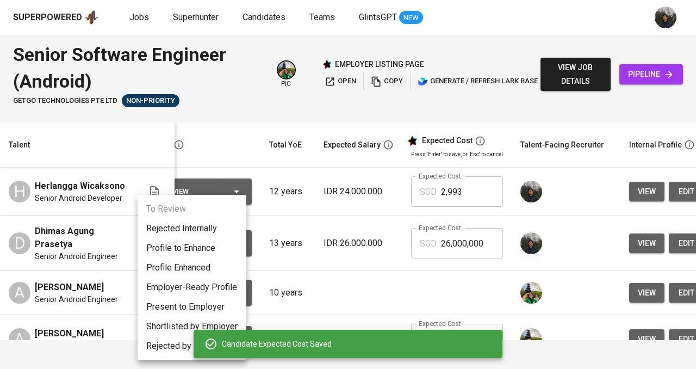
click at [200, 287] on li "Employer-Ready Profile" at bounding box center [192, 287] width 109 height 20
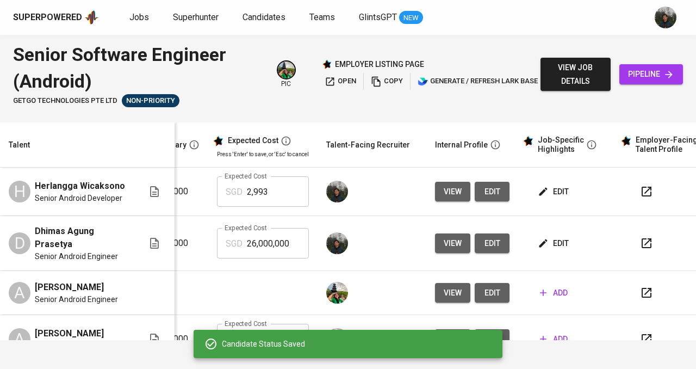
scroll to position [0, 0]
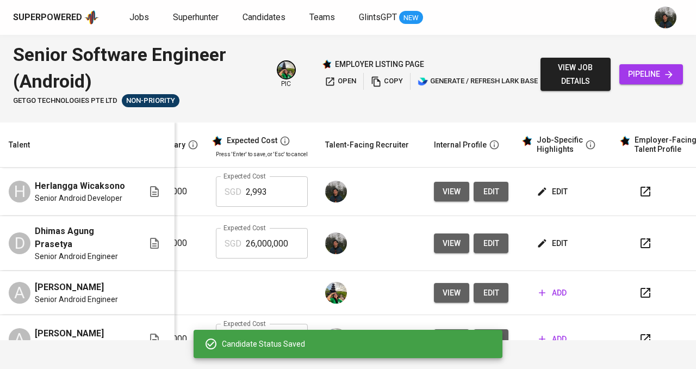
click at [543, 250] on span "edit" at bounding box center [553, 244] width 29 height 14
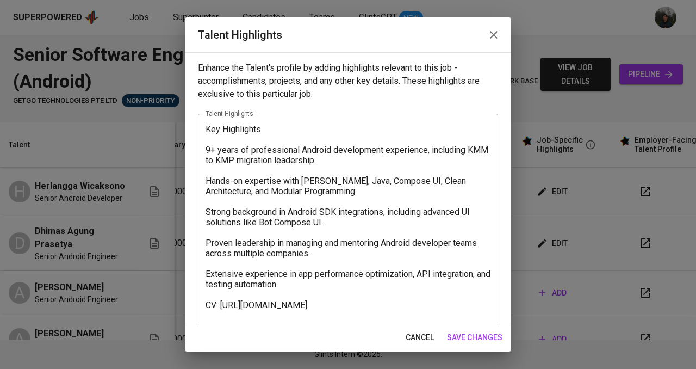
click at [489, 40] on icon "button" at bounding box center [493, 34] width 13 height 13
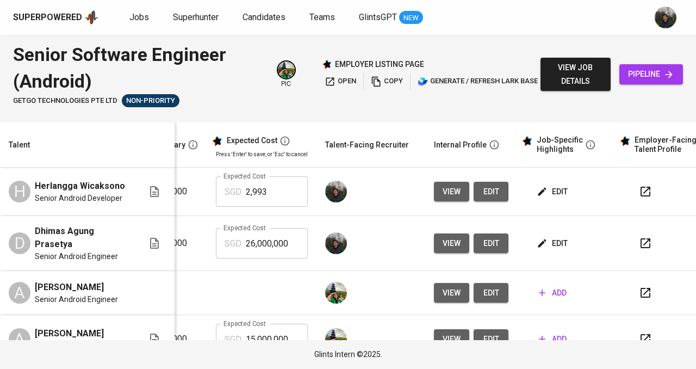
click at [541, 199] on span "edit" at bounding box center [553, 192] width 29 height 14
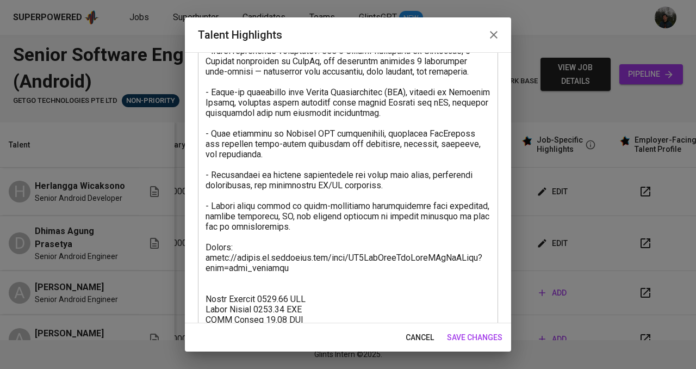
scroll to position [213, 0]
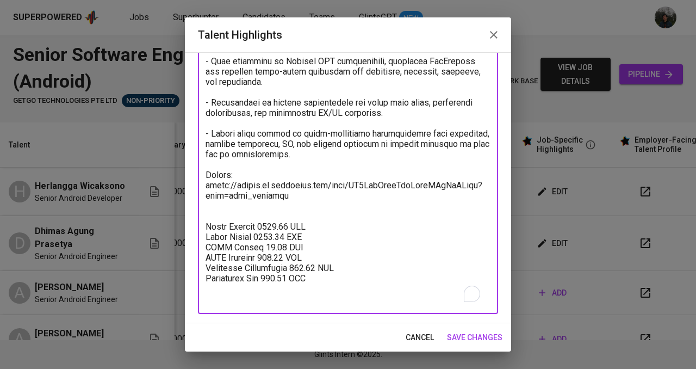
drag, startPoint x: 321, startPoint y: 279, endPoint x: 195, endPoint y: 223, distance: 137.6
click at [195, 223] on div "Enhance the Talent's profile by adding highlights relevant to this job - accomp…" at bounding box center [348, 187] width 326 height 271
click at [489, 34] on icon "button" at bounding box center [493, 34] width 13 height 13
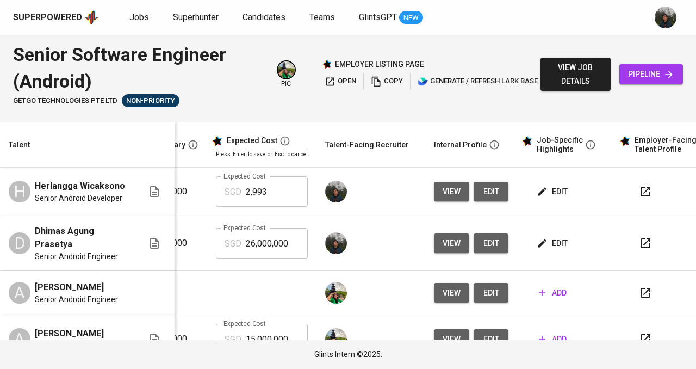
click at [541, 250] on span "edit" at bounding box center [553, 244] width 29 height 14
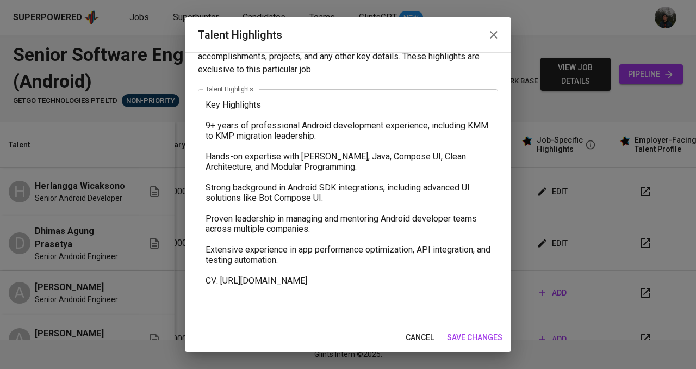
scroll to position [37, 0]
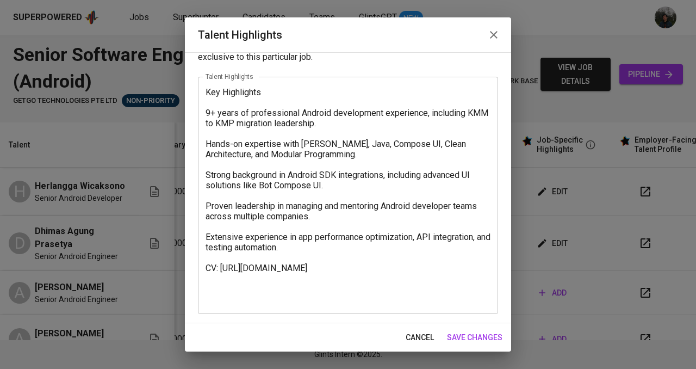
click at [262, 293] on textarea "Key Highlights 9+ years of professional Android development experience, includi…" at bounding box center [348, 195] width 285 height 217
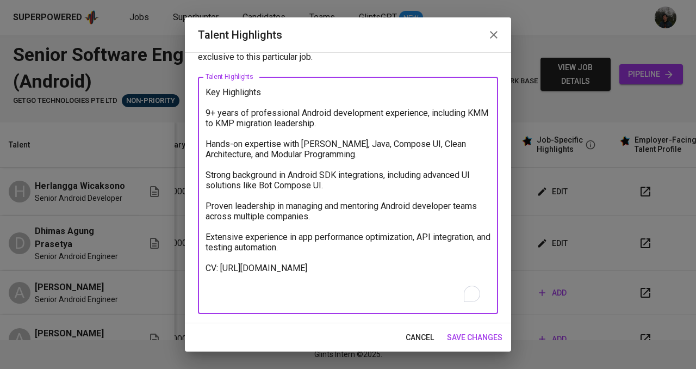
paste textarea "Total Monthly 2992.77 SGD Basic Salary 2281.60 SGD BPJS Health 48.67 SGD BPJS M…"
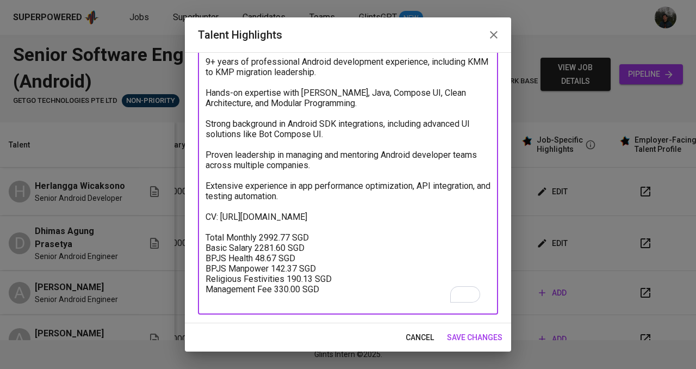
scroll to position [97, 0]
click at [215, 204] on textarea "Key Highlights 9+ years of professional Android development experience, includi…" at bounding box center [348, 169] width 285 height 269
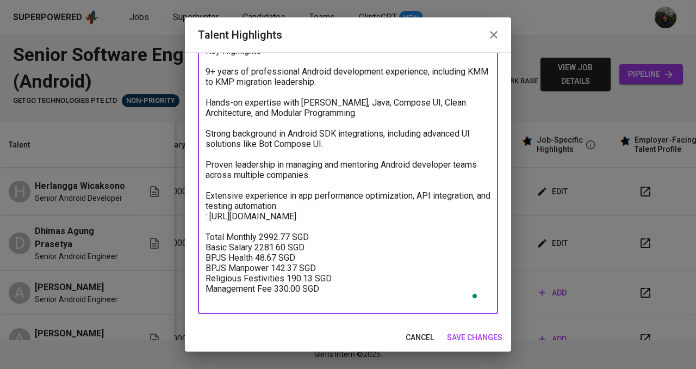
scroll to position [76, 0]
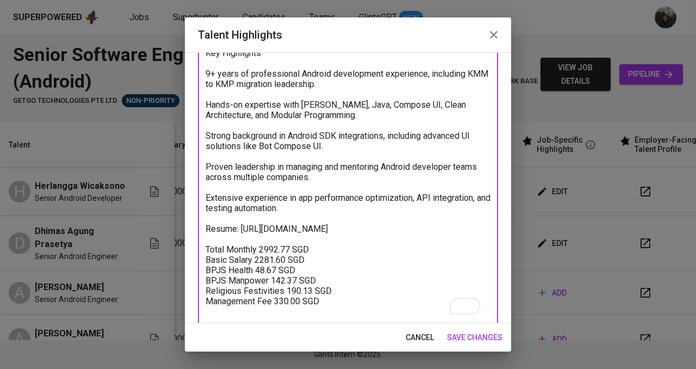
click at [289, 267] on textarea "Key Highlights 9+ years of professional Android development experience, includi…" at bounding box center [348, 182] width 285 height 269
type textarea "Key Highlights 9+ years of professional Android development experience, includi…"
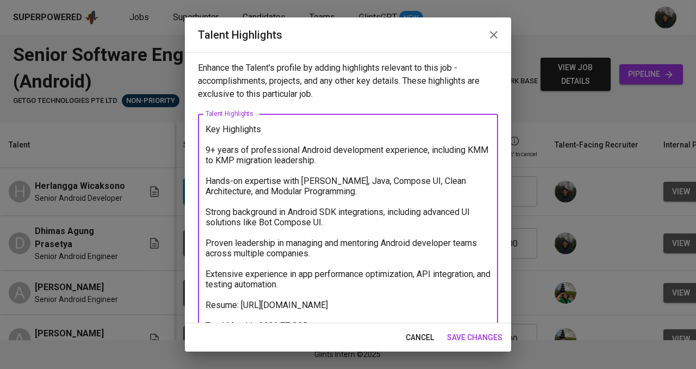
scroll to position [76, 0]
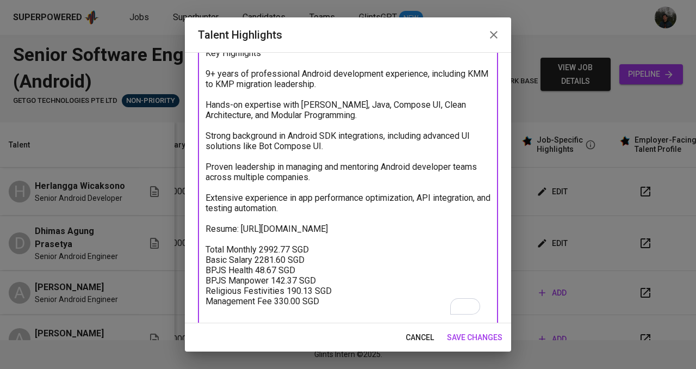
click at [273, 268] on textarea "Key Highlights 9+ years of professional Android development experience, includi…" at bounding box center [348, 182] width 285 height 269
click at [286, 289] on textarea "Key Highlights 9+ years of professional Android development experience, includi…" at bounding box center [348, 182] width 285 height 269
click at [299, 298] on textarea "Key Highlights 9+ years of professional Android development experience, includi…" at bounding box center [348, 182] width 285 height 269
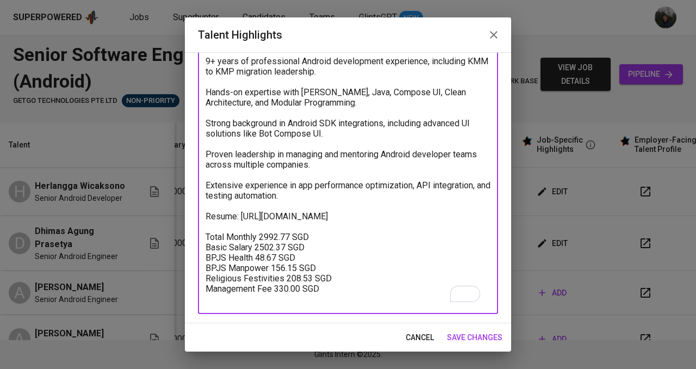
scroll to position [97, 0]
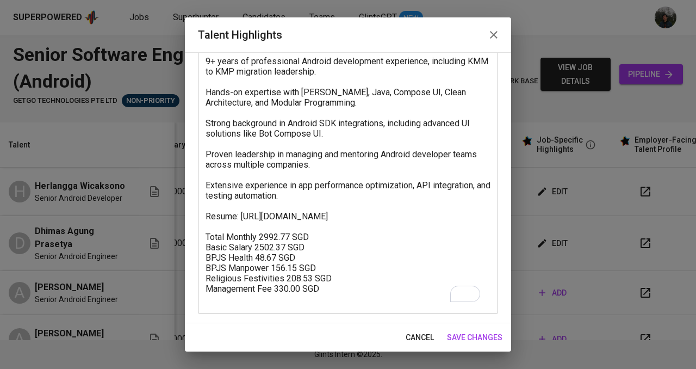
click at [279, 237] on textarea "Key Highlights 9+ years of professional Android development experience, includi…" at bounding box center [348, 169] width 285 height 269
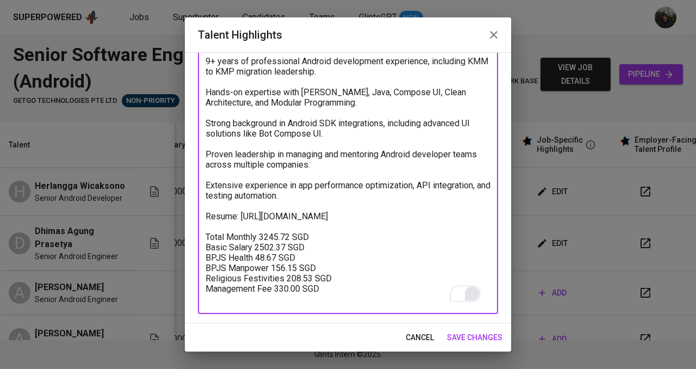
type textarea "Key Highlights 9+ years of professional Android development experience, includi…"
click at [491, 331] on span "save changes" at bounding box center [474, 338] width 55 height 14
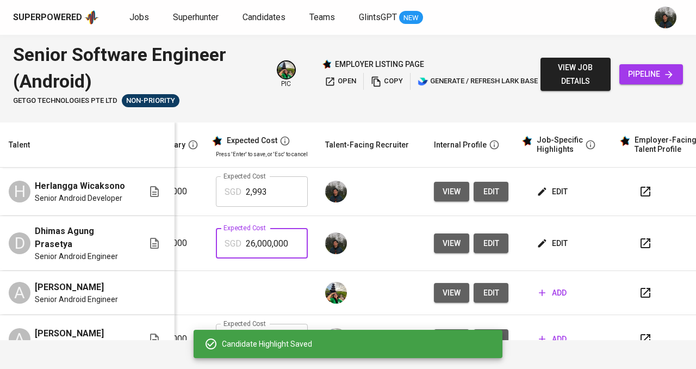
drag, startPoint x: 276, startPoint y: 263, endPoint x: 207, endPoint y: 259, distance: 69.8
click at [216, 258] on div "SGD 26,000,000 Expected Cost" at bounding box center [262, 243] width 92 height 30
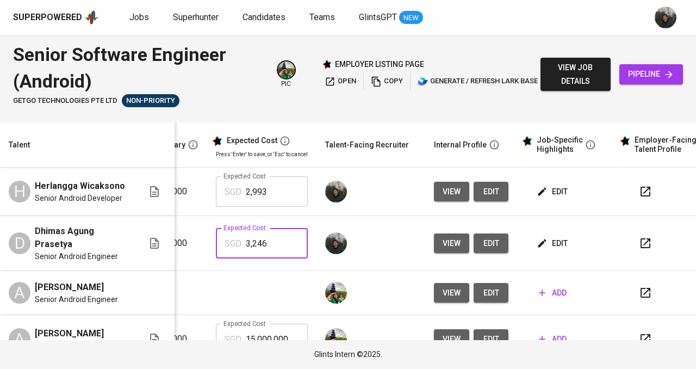
type input "3,246"
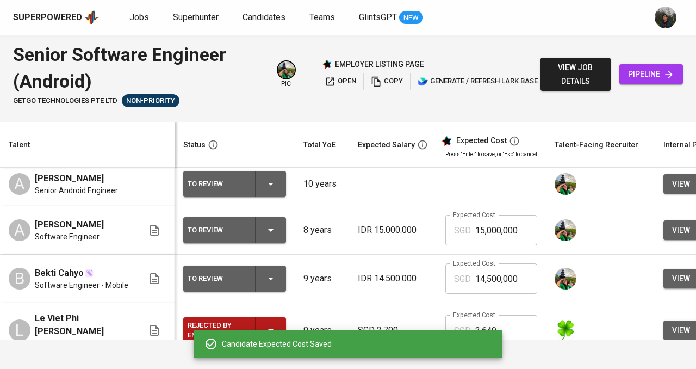
scroll to position [54, 0]
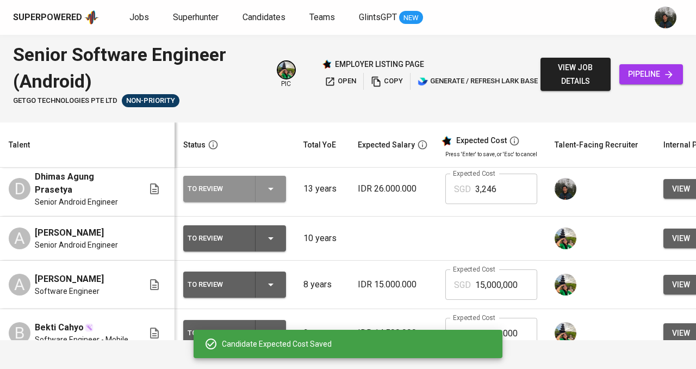
click at [264, 195] on icon "button" at bounding box center [270, 188] width 13 height 13
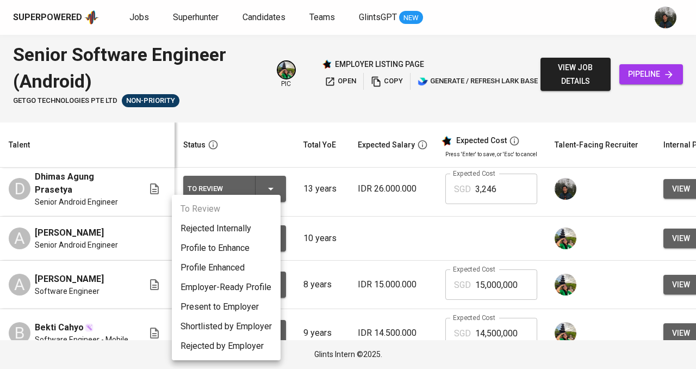
click at [245, 289] on li "Employer-Ready Profile" at bounding box center [226, 287] width 109 height 20
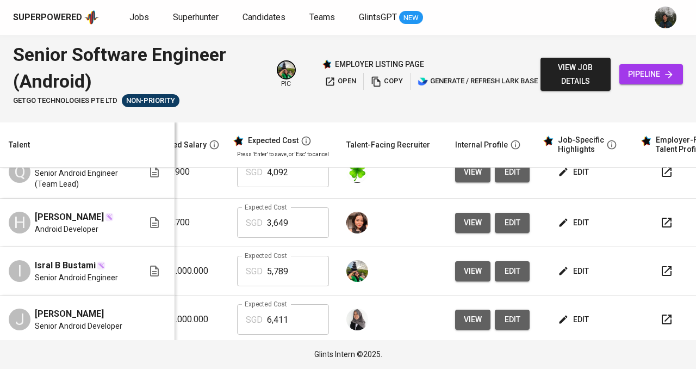
scroll to position [653, 208]
